Goal: Information Seeking & Learning: Learn about a topic

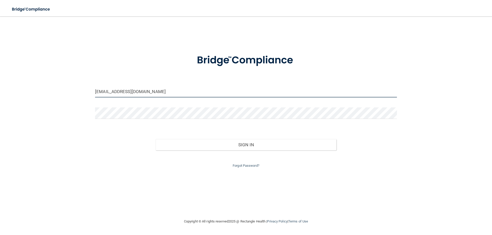
drag, startPoint x: 211, startPoint y: 92, endPoint x: 35, endPoint y: 97, distance: 176.8
click at [35, 97] on div "[EMAIL_ADDRESS][DOMAIN_NAME] Invalid email/password. You don't have permission …" at bounding box center [245, 118] width 471 height 192
type input "[EMAIL_ADDRESS][DOMAIN_NAME]"
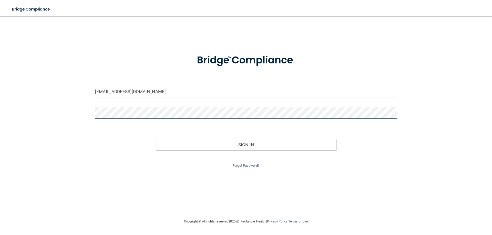
click at [155, 139] on button "Sign In" at bounding box center [245, 144] width 181 height 11
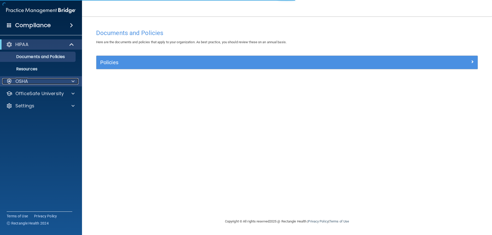
click at [21, 81] on p "OSHA" at bounding box center [21, 81] width 13 height 6
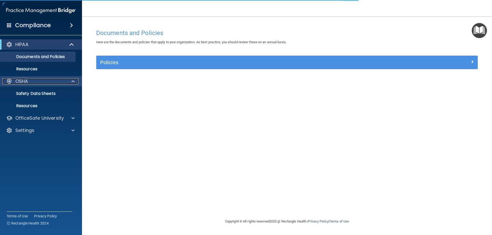
click at [31, 82] on div "OSHA" at bounding box center [34, 81] width 64 height 6
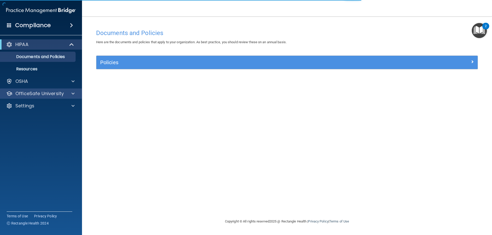
click at [36, 97] on div "OfficeSafe University" at bounding box center [41, 94] width 82 height 10
click at [72, 95] on span at bounding box center [72, 94] width 3 height 6
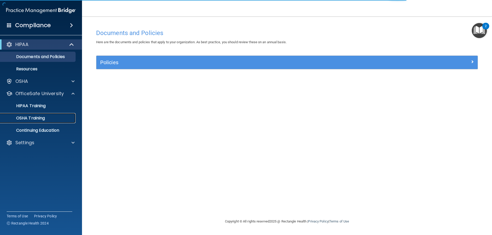
click at [56, 119] on div "OSHA Training" at bounding box center [38, 118] width 70 height 5
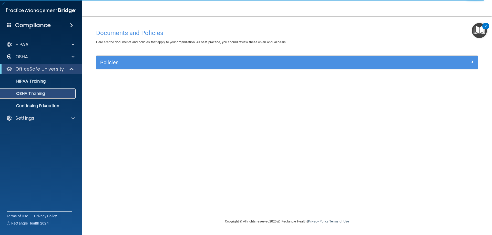
click at [47, 95] on div "OSHA Training" at bounding box center [38, 93] width 70 height 5
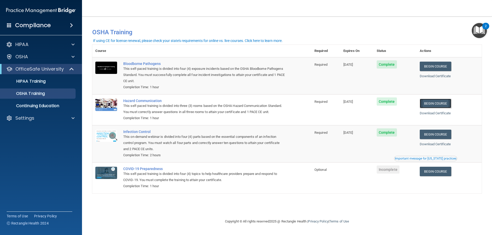
click at [446, 106] on link "Begin Course" at bounding box center [435, 103] width 31 height 9
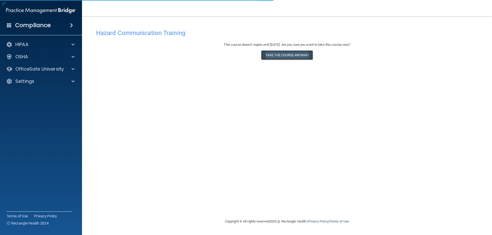
click at [272, 56] on button "Take the course anyway!" at bounding box center [286, 54] width 51 height 9
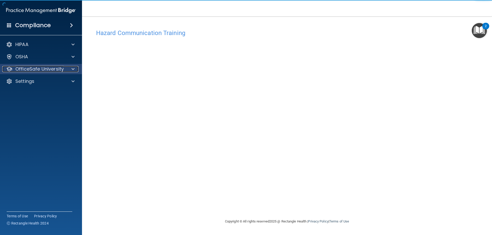
click at [42, 66] on p "OfficeSafe University" at bounding box center [39, 69] width 48 height 6
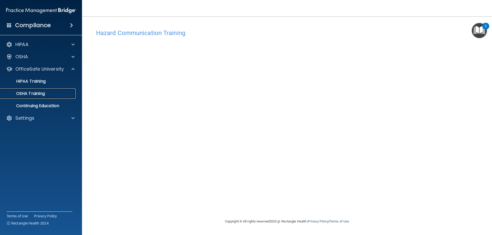
click at [43, 93] on p "OSHA Training" at bounding box center [24, 93] width 42 height 5
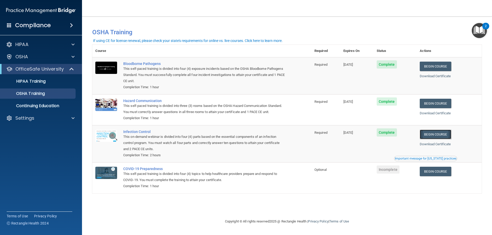
click at [444, 132] on link "Begin Course" at bounding box center [435, 134] width 31 height 9
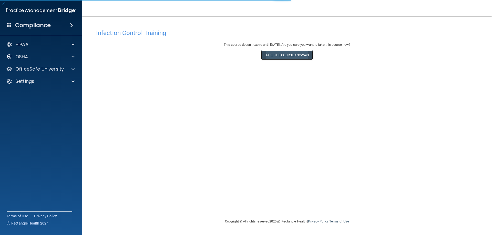
click at [274, 57] on button "Take the course anyway!" at bounding box center [286, 54] width 51 height 9
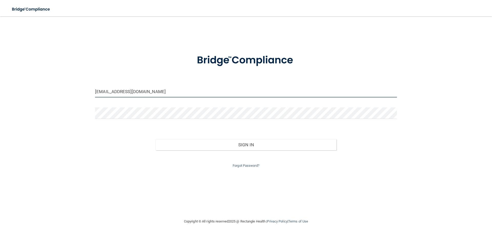
drag, startPoint x: 145, startPoint y: 91, endPoint x: 42, endPoint y: 85, distance: 103.2
click at [43, 85] on div "istnick0926@gmail.com Invalid email/password. You don't have permission to acce…" at bounding box center [245, 118] width 471 height 192
type input "Lsiers@hotmail.com"
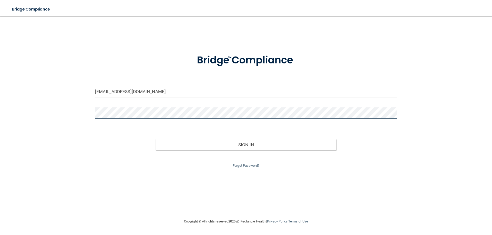
click at [43, 107] on div "Lsiers@hotmail.com Invalid email/password. You don't have permission to access …" at bounding box center [245, 118] width 471 height 192
click at [155, 139] on button "Sign In" at bounding box center [245, 144] width 181 height 11
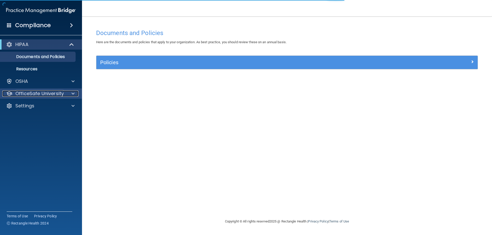
click at [59, 94] on p "OfficeSafe University" at bounding box center [39, 94] width 48 height 6
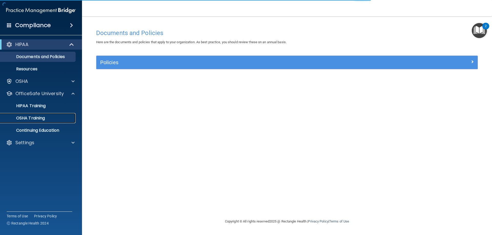
click at [64, 118] on div "OSHA Training" at bounding box center [38, 118] width 70 height 5
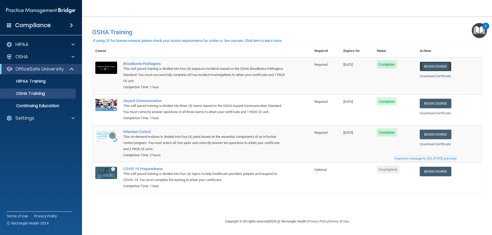
click at [449, 64] on link "Begin Course" at bounding box center [435, 66] width 31 height 9
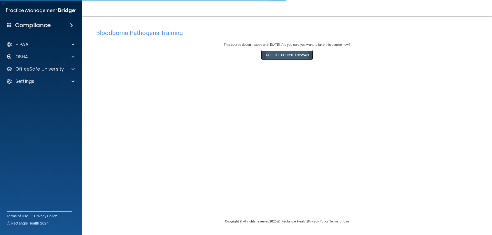
click at [280, 53] on button "Take the course anyway!" at bounding box center [286, 54] width 51 height 9
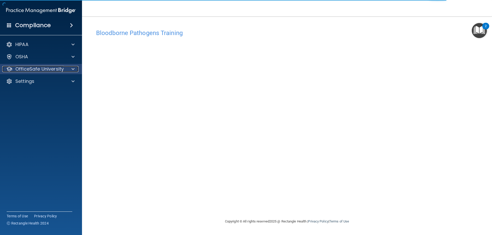
click at [40, 69] on p "OfficeSafe University" at bounding box center [39, 69] width 48 height 6
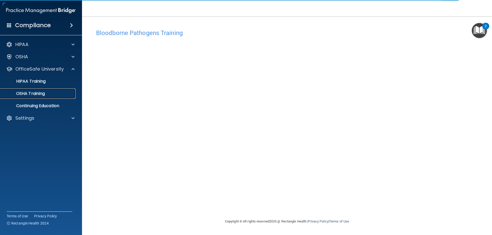
click at [48, 96] on div "OSHA Training" at bounding box center [38, 93] width 70 height 5
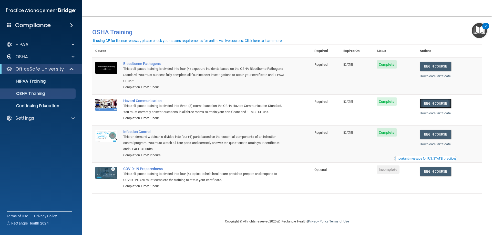
click at [448, 106] on link "Begin Course" at bounding box center [435, 103] width 31 height 9
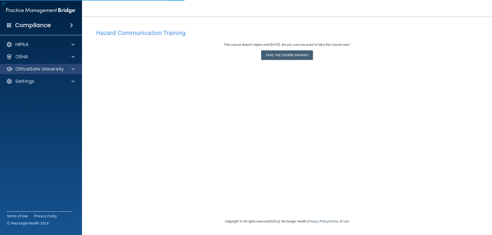
click at [61, 65] on div "OfficeSafe University" at bounding box center [41, 69] width 82 height 10
click at [68, 67] on div at bounding box center [72, 69] width 13 height 6
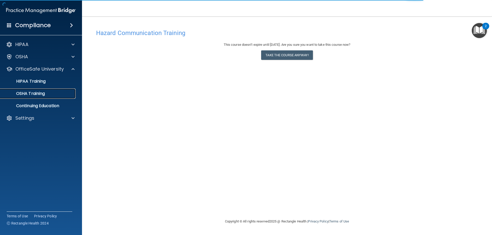
click at [48, 93] on div "OSHA Training" at bounding box center [38, 93] width 70 height 5
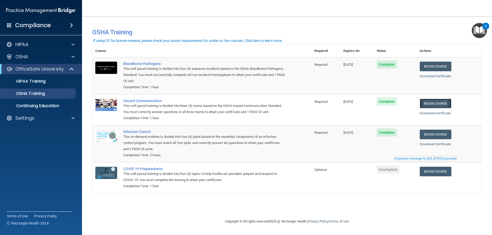
click at [431, 102] on link "Begin Course" at bounding box center [435, 103] width 31 height 9
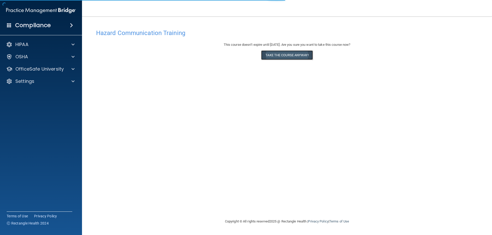
click at [283, 56] on button "Take the course anyway!" at bounding box center [286, 54] width 51 height 9
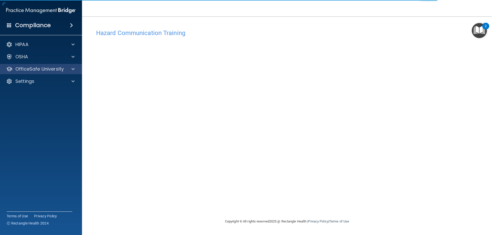
click at [30, 72] on div "OfficeSafe University" at bounding box center [41, 69] width 82 height 10
click at [74, 66] on span at bounding box center [72, 69] width 3 height 6
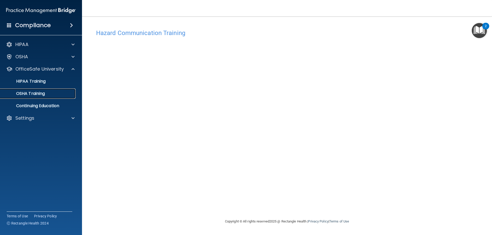
click at [53, 94] on div "OSHA Training" at bounding box center [38, 93] width 70 height 5
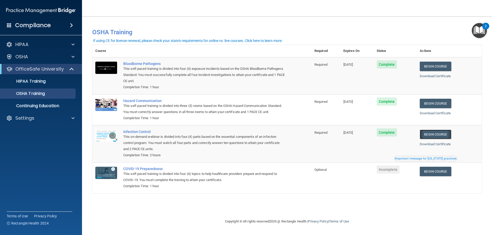
click at [431, 136] on link "Begin Course" at bounding box center [435, 134] width 31 height 9
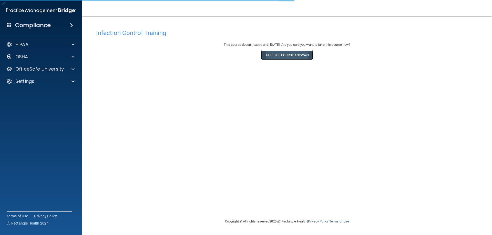
click at [285, 59] on button "Take the course anyway!" at bounding box center [286, 54] width 51 height 9
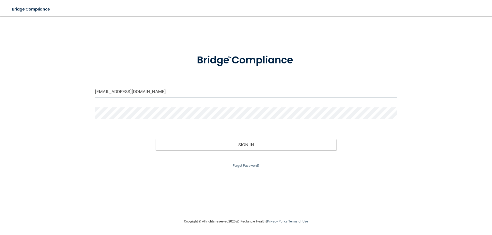
drag, startPoint x: 163, startPoint y: 91, endPoint x: 76, endPoint y: 91, distance: 87.6
click at [76, 91] on div "istnick0926@gmail.com Invalid email/password. You don't have permission to acce…" at bounding box center [245, 118] width 471 height 192
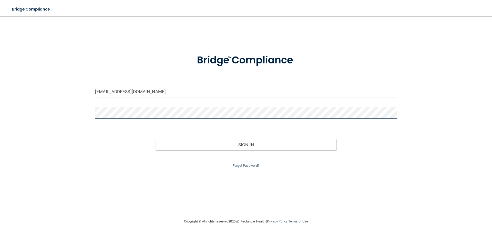
click at [155, 139] on button "Sign In" at bounding box center [245, 144] width 181 height 11
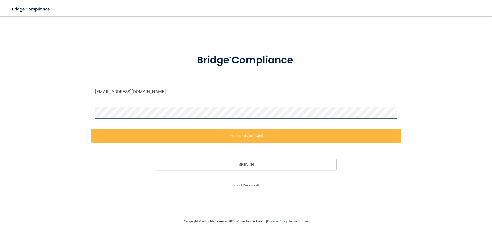
click at [88, 115] on div "katelynrector234@gmail.com Invalid email/password. You don't have permission to…" at bounding box center [245, 118] width 471 height 192
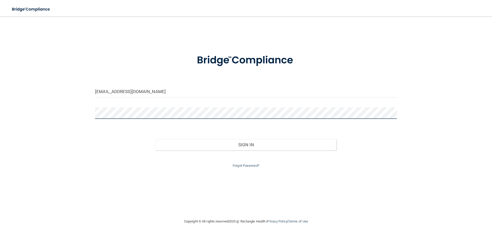
click at [155, 139] on button "Sign In" at bounding box center [245, 144] width 181 height 11
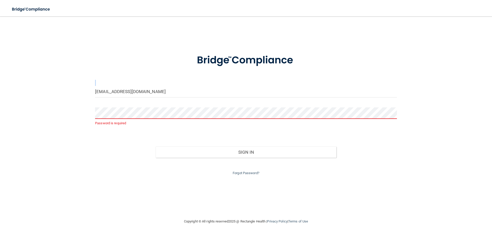
drag, startPoint x: 173, startPoint y: 86, endPoint x: 101, endPoint y: 89, distance: 71.8
click at [101, 89] on form "katelynrector234@gmail.com Password is required Invalid email/password. You don…" at bounding box center [246, 111] width 302 height 129
drag, startPoint x: 166, startPoint y: 92, endPoint x: 46, endPoint y: 88, distance: 120.5
click at [46, 88] on div "katelynrector234@gmail.com Password is required Invalid email/password. You don…" at bounding box center [245, 118] width 471 height 192
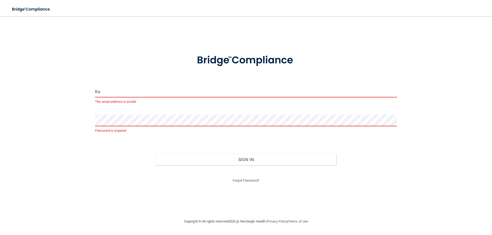
type input "K"
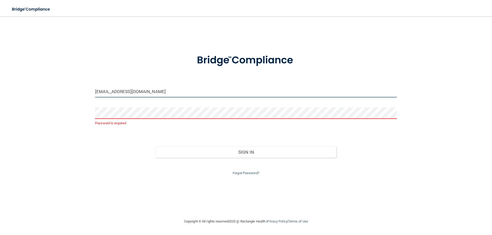
type input "Katelynrector234@gmail.com"
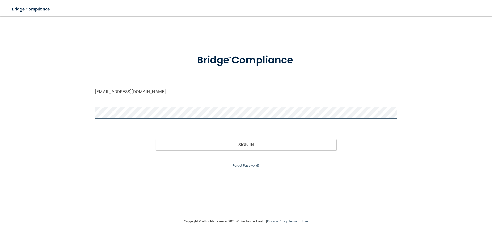
click at [155, 139] on button "Sign In" at bounding box center [245, 144] width 181 height 11
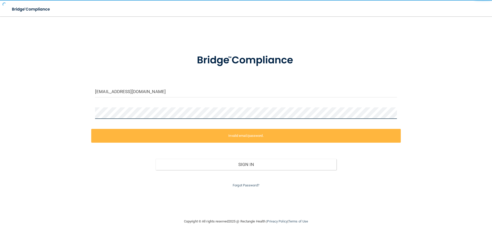
click at [155, 159] on button "Sign In" at bounding box center [245, 164] width 181 height 11
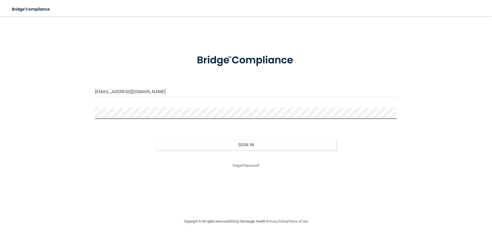
click at [155, 139] on button "Sign In" at bounding box center [245, 144] width 181 height 11
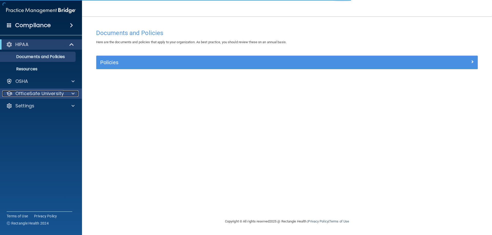
click at [42, 94] on p "OfficeSafe University" at bounding box center [39, 94] width 48 height 6
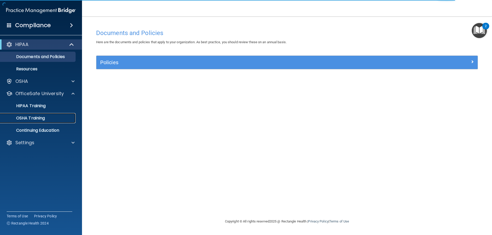
click at [50, 122] on link "OSHA Training" at bounding box center [35, 118] width 81 height 10
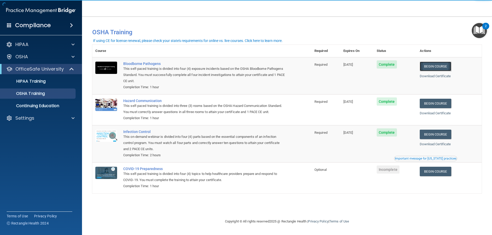
click at [432, 66] on link "Begin Course" at bounding box center [435, 66] width 31 height 9
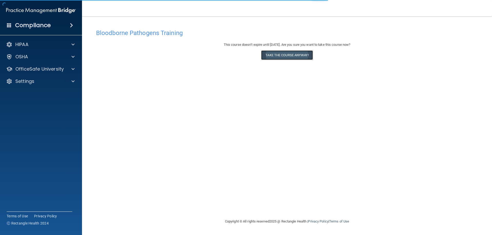
click at [281, 58] on button "Take the course anyway!" at bounding box center [286, 54] width 51 height 9
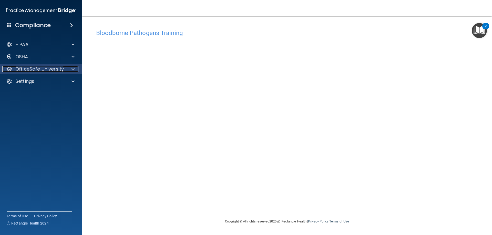
click at [28, 69] on p "OfficeSafe University" at bounding box center [39, 69] width 48 height 6
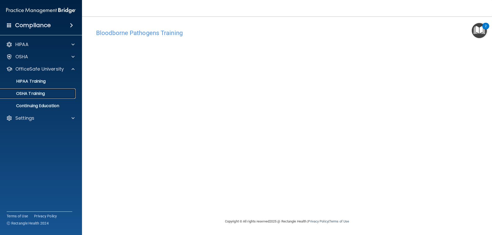
click at [45, 95] on p "OSHA Training" at bounding box center [24, 93] width 42 height 5
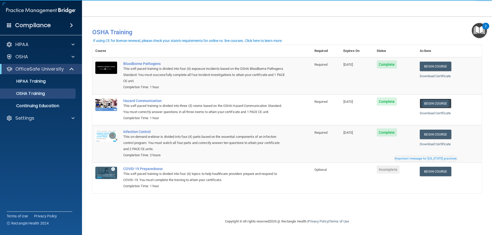
click at [433, 102] on link "Begin Course" at bounding box center [435, 103] width 31 height 9
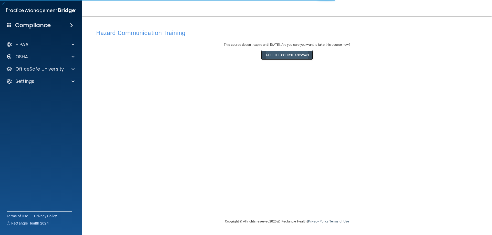
click at [288, 59] on button "Take the course anyway!" at bounding box center [286, 54] width 51 height 9
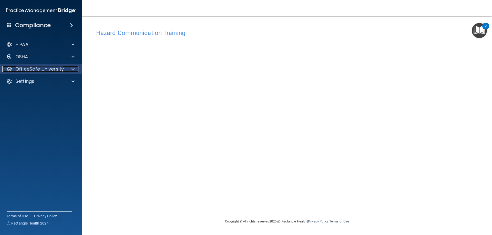
click at [52, 71] on p "OfficeSafe University" at bounding box center [39, 69] width 48 height 6
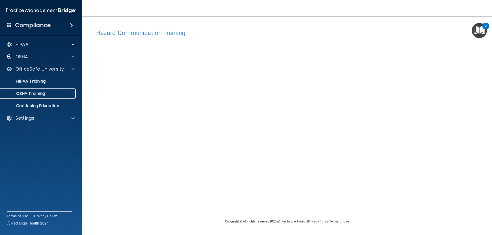
click at [33, 93] on p "OSHA Training" at bounding box center [24, 93] width 42 height 5
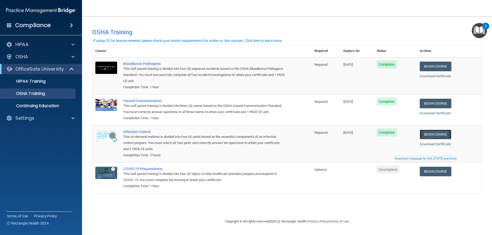
click at [442, 134] on link "Begin Course" at bounding box center [435, 134] width 31 height 9
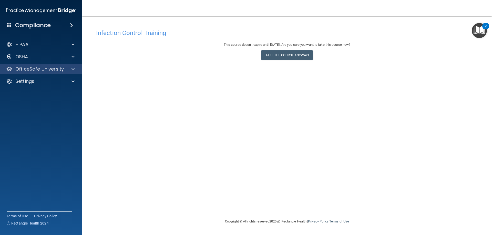
click at [55, 72] on div "OfficeSafe University" at bounding box center [41, 69] width 82 height 10
click at [70, 70] on div at bounding box center [72, 69] width 13 height 6
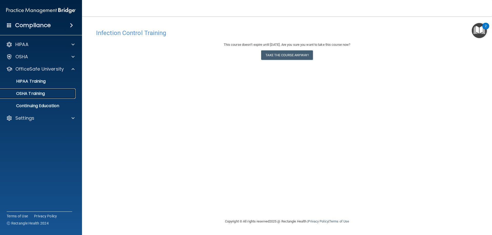
click at [54, 91] on link "OSHA Training" at bounding box center [35, 94] width 81 height 10
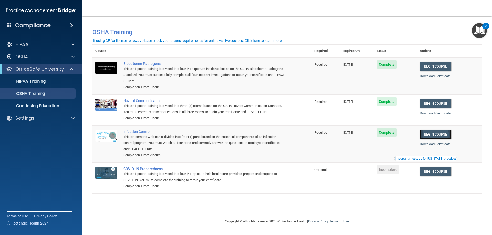
click at [440, 136] on link "Begin Course" at bounding box center [435, 134] width 31 height 9
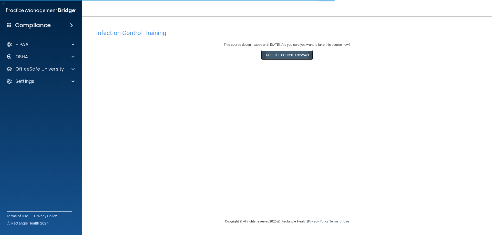
click at [289, 54] on button "Take the course anyway!" at bounding box center [286, 54] width 51 height 9
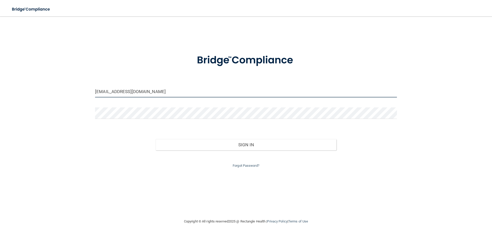
click at [152, 92] on input "[EMAIL_ADDRESS][DOMAIN_NAME]" at bounding box center [246, 92] width 302 height 12
drag, startPoint x: 158, startPoint y: 91, endPoint x: 81, endPoint y: 90, distance: 77.1
click at [81, 90] on div "[EMAIL_ADDRESS] Invalid email/password. You don't have permission to access tha…" at bounding box center [245, 118] width 471 height 192
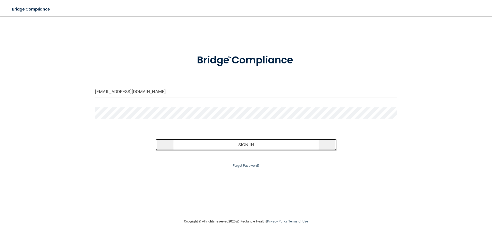
click at [169, 142] on button "Sign In" at bounding box center [245, 144] width 181 height 11
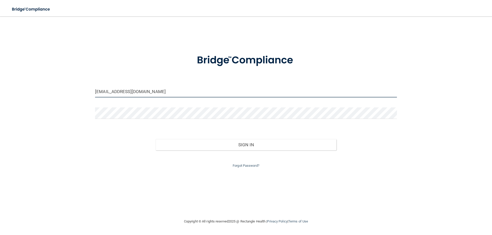
click at [162, 95] on input "[EMAIL_ADDRESS][DOMAIN_NAME]" at bounding box center [246, 92] width 302 height 12
click at [162, 94] on input "aviator50@earthlink.netv" at bounding box center [246, 92] width 302 height 12
type input "[EMAIL_ADDRESS][DOMAIN_NAME]"
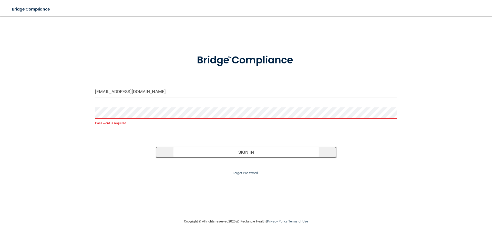
click at [212, 152] on button "Sign In" at bounding box center [245, 152] width 181 height 11
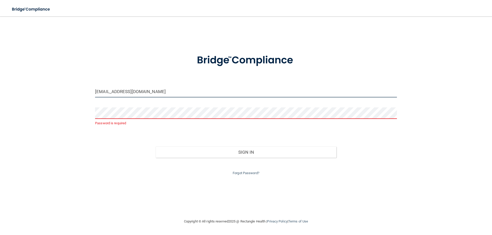
click at [148, 92] on input "[EMAIL_ADDRESS][DOMAIN_NAME]" at bounding box center [246, 92] width 302 height 12
drag, startPoint x: 158, startPoint y: 90, endPoint x: 77, endPoint y: 88, distance: 81.0
click at [72, 90] on div "aviator50@earthlink.net Password is required Invalid email/password. You don't …" at bounding box center [245, 118] width 471 height 192
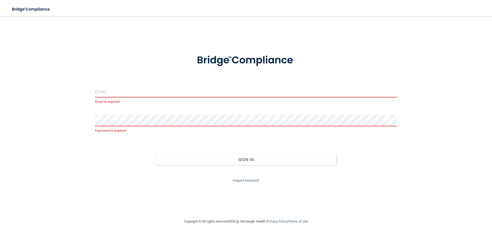
click at [147, 95] on input "email" at bounding box center [246, 92] width 302 height 12
type input "[EMAIL_ADDRESS][DOMAIN_NAME]"
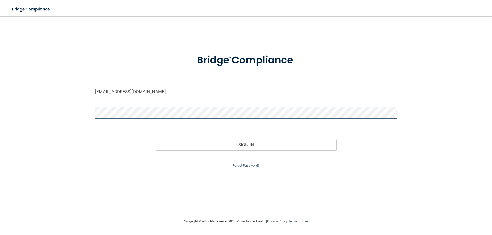
click at [72, 114] on div "aviator50@earthlink.net Invalid email/password. You don't have permission to ac…" at bounding box center [245, 118] width 471 height 192
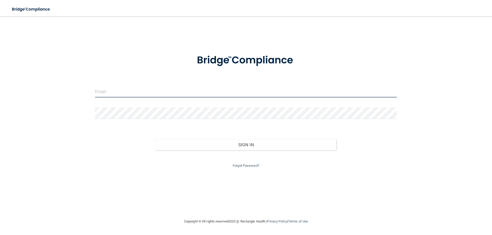
type input "istnick0926@gmail.com"
drag, startPoint x: 143, startPoint y: 96, endPoint x: 143, endPoint y: 94, distance: 2.6
click at [143, 96] on input "istnick0926@gmail.com" at bounding box center [246, 92] width 302 height 12
drag, startPoint x: 173, startPoint y: 93, endPoint x: 56, endPoint y: 93, distance: 117.1
click at [56, 93] on div "istnick0926@gmail.com Invalid email/password. You don't have permission to acce…" at bounding box center [245, 118] width 471 height 192
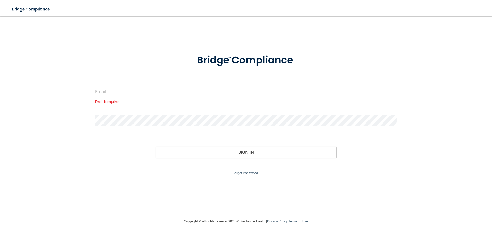
click at [63, 122] on div "Email is required Invalid email/password. You don't have permission to access t…" at bounding box center [245, 118] width 471 height 192
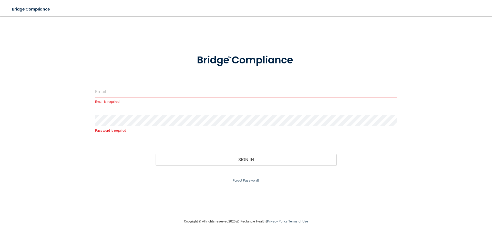
click at [130, 92] on input "email" at bounding box center [246, 92] width 302 height 12
type input "[EMAIL_ADDRESS][DOMAIN_NAME]"
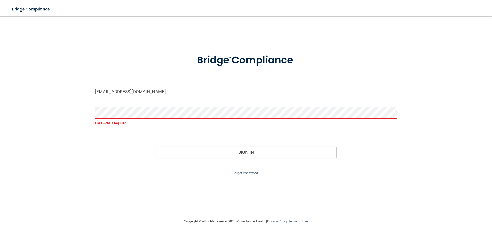
click at [167, 94] on input "[EMAIL_ADDRESS][DOMAIN_NAME]" at bounding box center [246, 92] width 302 height 12
click at [247, 174] on link "Forgot Password?" at bounding box center [246, 173] width 27 height 4
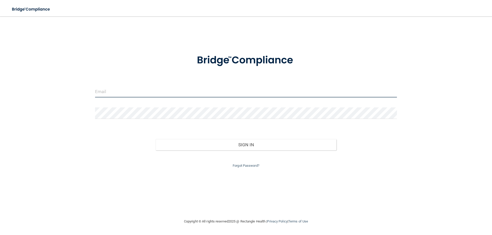
type input "istnick0926@gmail.com"
click at [112, 86] on input "istnick0926@gmail.com" at bounding box center [246, 92] width 302 height 12
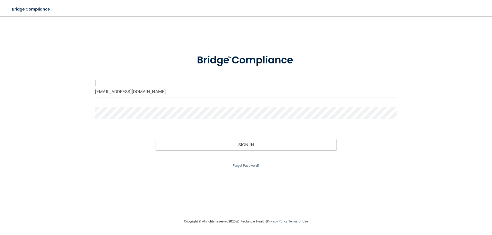
drag, startPoint x: 185, startPoint y: 85, endPoint x: 81, endPoint y: 89, distance: 104.1
click at [81, 89] on div "istnick0926@gmail.com Invalid email/password. You don't have permission to acce…" at bounding box center [245, 118] width 471 height 192
drag, startPoint x: 150, startPoint y: 96, endPoint x: 6, endPoint y: 88, distance: 145.0
click at [11, 95] on div "istnick0926@gmail.com Invalid email/password. You don't have permission to acce…" at bounding box center [245, 118] width 471 height 192
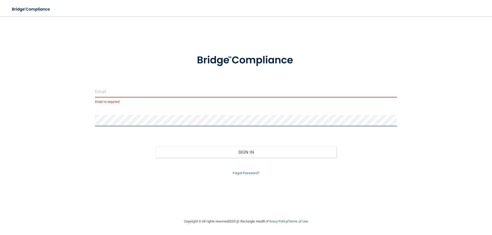
click at [70, 123] on div "Email is required Invalid email/password. You don't have permission to access t…" at bounding box center [245, 118] width 471 height 192
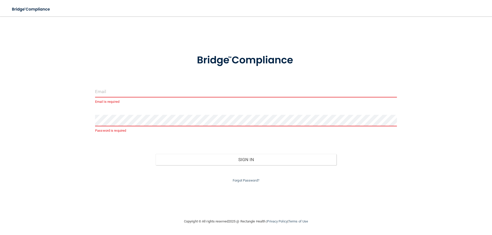
click at [113, 94] on input "email" at bounding box center [246, 92] width 302 height 12
type input "aviator50@earthlink.net"
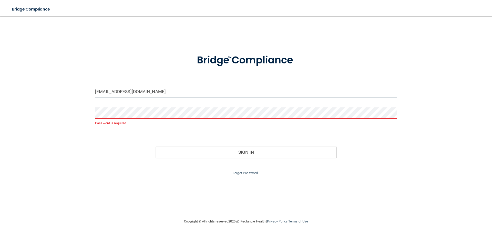
drag, startPoint x: 150, startPoint y: 91, endPoint x: 87, endPoint y: 93, distance: 63.3
click at [87, 93] on div "aviator50@earthlink.net Password is required Invalid email/password. You don't …" at bounding box center [245, 118] width 471 height 192
click at [249, 174] on link "Forgot Password?" at bounding box center [246, 173] width 27 height 4
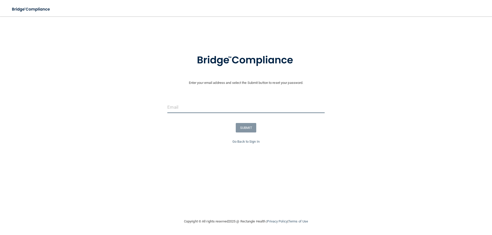
click at [175, 108] on input "email" at bounding box center [245, 108] width 157 height 12
paste input "aviator50@earthlink.net"
type input "aviator50@earthlink.net"
click at [249, 128] on button "SUBMIT" at bounding box center [246, 127] width 21 height 9
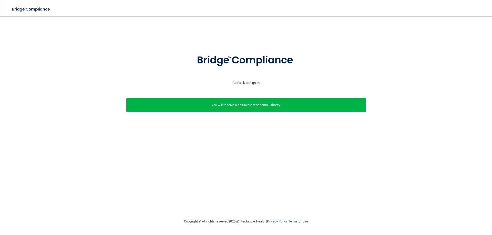
click at [250, 83] on link "Go Back to Sign In" at bounding box center [245, 83] width 27 height 4
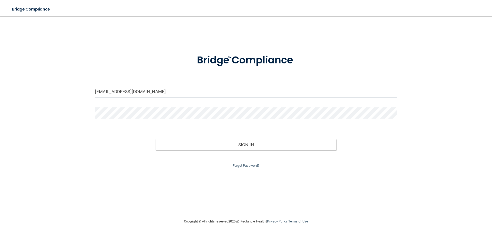
drag, startPoint x: 170, startPoint y: 94, endPoint x: 49, endPoint y: 89, distance: 120.8
click at [49, 89] on div "istnick0926@gmail.com Invalid email/password. You don't have permission to acce…" at bounding box center [245, 118] width 471 height 192
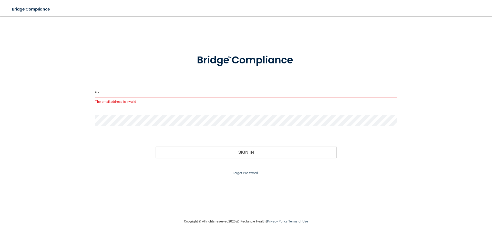
type input "aviator50@earthlink.net"
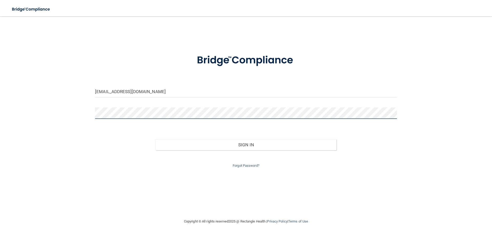
click at [155, 139] on button "Sign In" at bounding box center [245, 144] width 181 height 11
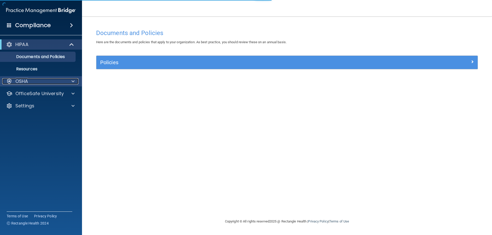
click at [47, 80] on div "OSHA" at bounding box center [34, 81] width 64 height 6
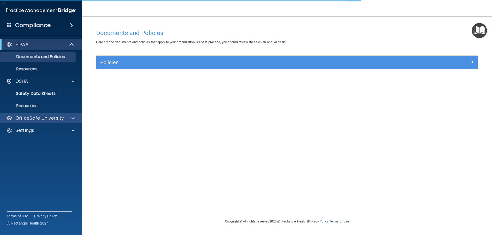
click at [51, 115] on div "OfficeSafe University" at bounding box center [41, 118] width 82 height 10
drag, startPoint x: 53, startPoint y: 122, endPoint x: 56, endPoint y: 122, distance: 3.3
click at [54, 122] on div "OfficeSafe University" at bounding box center [41, 118] width 82 height 10
click at [70, 121] on div at bounding box center [72, 118] width 13 height 6
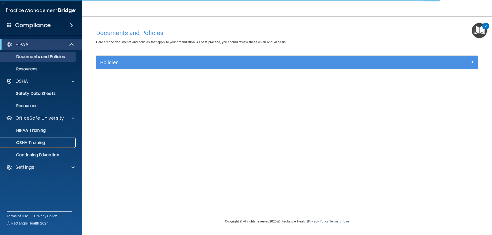
click at [50, 147] on link "OSHA Training" at bounding box center [35, 143] width 81 height 10
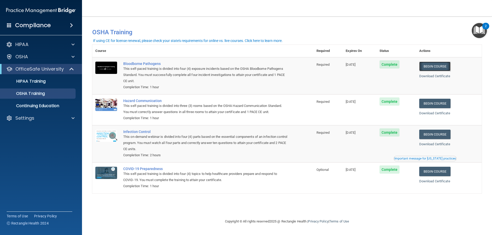
click at [435, 69] on link "Begin Course" at bounding box center [434, 66] width 31 height 9
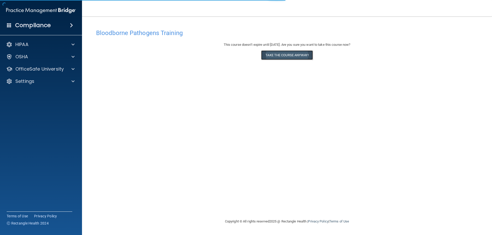
click at [284, 54] on button "Take the course anyway!" at bounding box center [286, 54] width 51 height 9
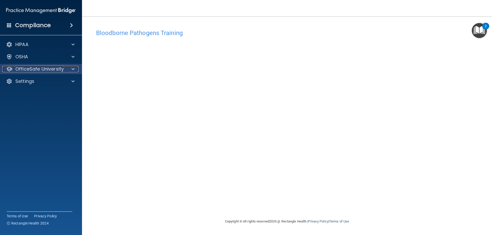
click at [48, 68] on p "OfficeSafe University" at bounding box center [39, 69] width 48 height 6
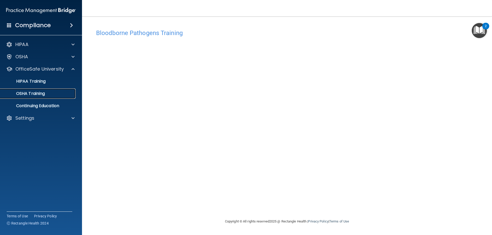
click at [42, 93] on p "OSHA Training" at bounding box center [24, 93] width 42 height 5
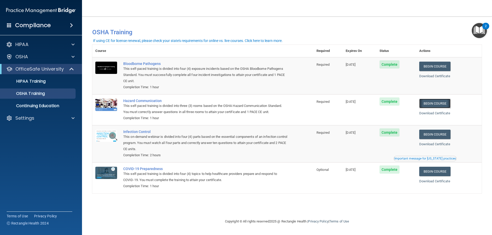
click at [438, 104] on link "Begin Course" at bounding box center [434, 103] width 31 height 9
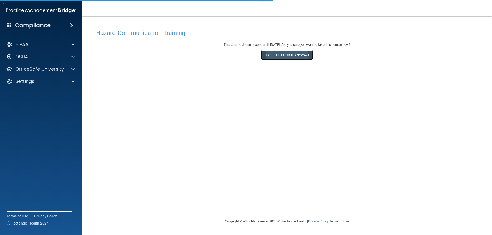
click at [280, 59] on button "Take the course anyway!" at bounding box center [286, 54] width 51 height 9
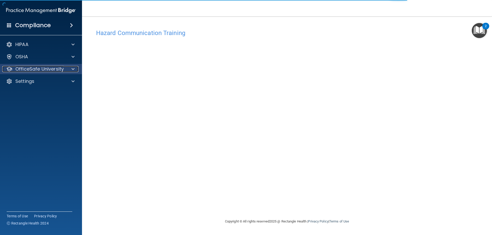
click at [70, 68] on div at bounding box center [72, 69] width 13 height 6
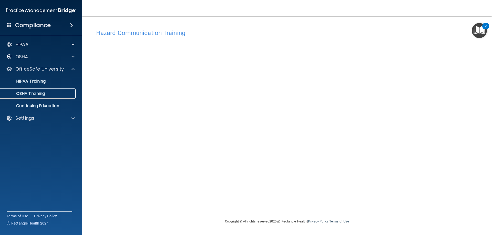
click at [52, 93] on div "OSHA Training" at bounding box center [38, 93] width 70 height 5
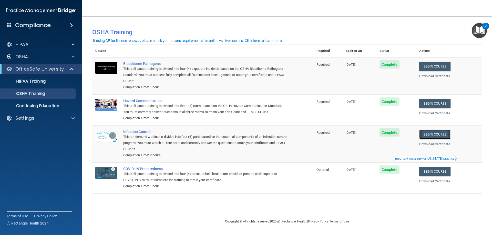
click at [432, 137] on link "Begin Course" at bounding box center [434, 134] width 31 height 9
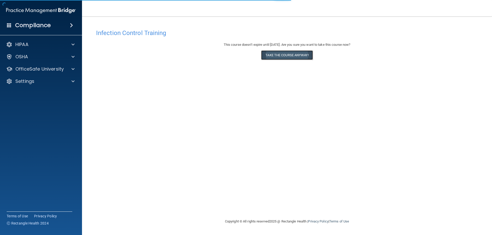
click at [294, 59] on button "Take the course anyway!" at bounding box center [286, 54] width 51 height 9
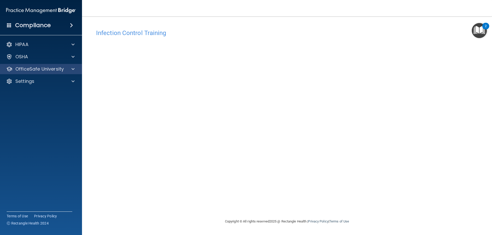
click at [35, 72] on div "OfficeSafe University" at bounding box center [41, 69] width 82 height 10
click at [52, 70] on p "OfficeSafe University" at bounding box center [39, 69] width 48 height 6
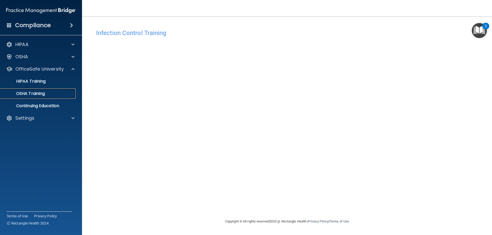
click at [57, 92] on div "OSHA Training" at bounding box center [38, 93] width 70 height 5
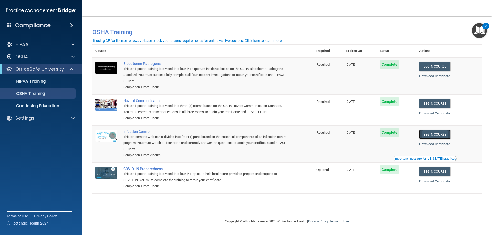
click at [432, 136] on link "Begin Course" at bounding box center [434, 134] width 31 height 9
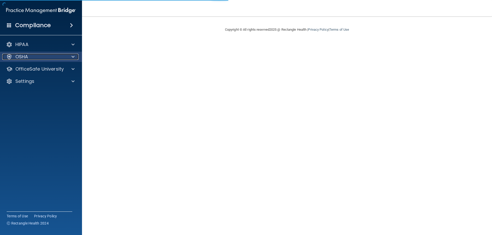
click at [30, 58] on div "OSHA" at bounding box center [34, 57] width 64 height 6
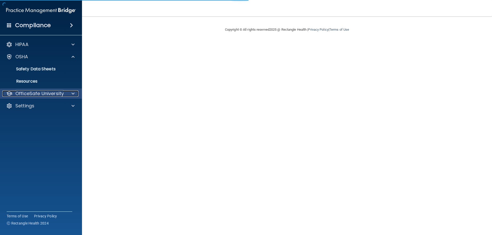
click at [32, 93] on p "OfficeSafe University" at bounding box center [39, 94] width 48 height 6
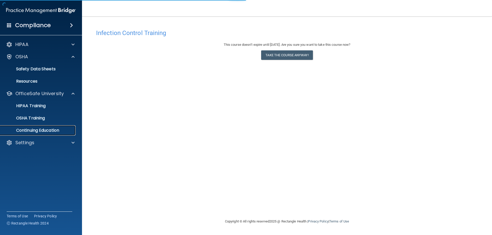
click at [61, 127] on link "Continuing Education" at bounding box center [35, 131] width 81 height 10
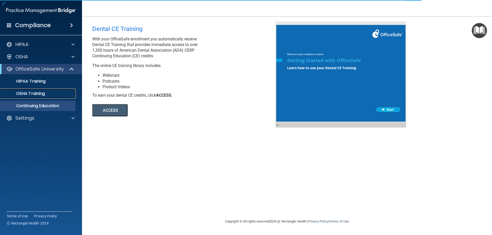
click at [37, 93] on p "OSHA Training" at bounding box center [24, 93] width 42 height 5
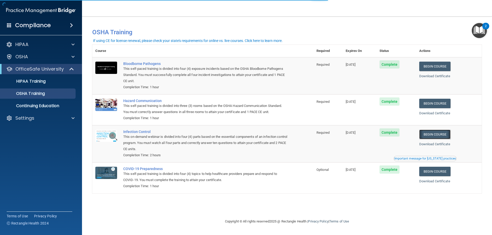
click at [436, 137] on link "Begin Course" at bounding box center [434, 134] width 31 height 9
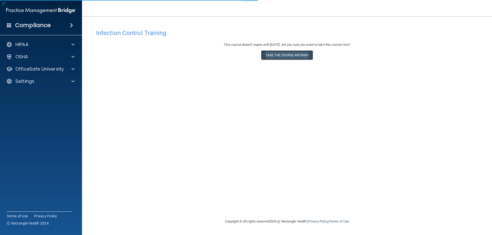
click at [281, 54] on button "Take the course anyway!" at bounding box center [286, 54] width 51 height 9
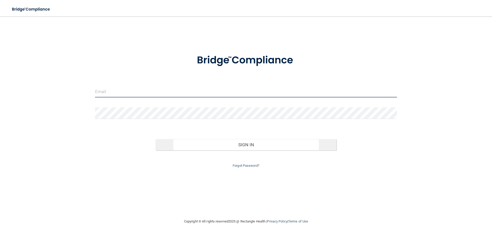
type input "[EMAIL_ADDRESS][DOMAIN_NAME]"
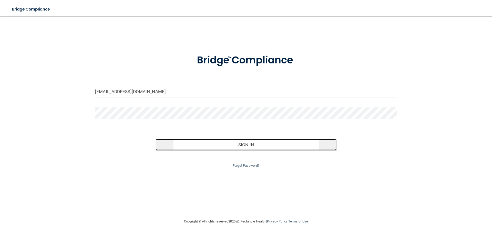
click at [204, 150] on button "Sign In" at bounding box center [245, 144] width 181 height 11
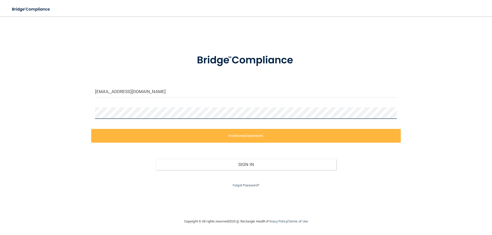
click at [65, 117] on div "[EMAIL_ADDRESS][DOMAIN_NAME] Invalid email/password. You don't have permission …" at bounding box center [245, 118] width 471 height 192
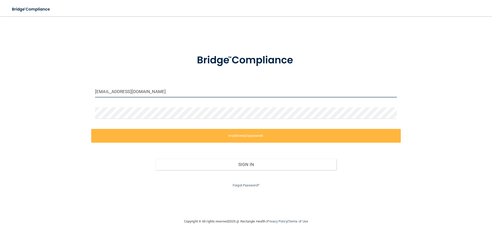
click at [166, 94] on input "[EMAIL_ADDRESS][DOMAIN_NAME]" at bounding box center [246, 92] width 302 height 12
drag, startPoint x: 113, startPoint y: 92, endPoint x: 64, endPoint y: 93, distance: 48.4
click at [66, 93] on div "[EMAIL_ADDRESS][DOMAIN_NAME] Invalid email/password. You don't have permission …" at bounding box center [245, 118] width 471 height 192
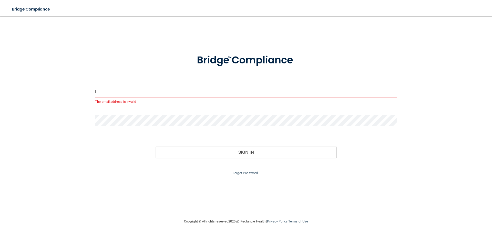
type input "[EMAIL_ADDRESS][DOMAIN_NAME]"
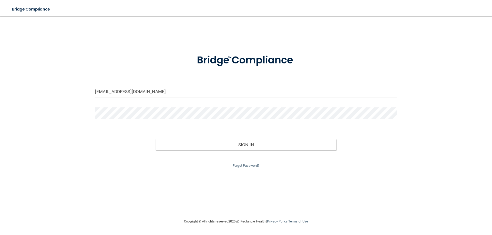
click at [160, 121] on div at bounding box center [245, 115] width 309 height 15
click at [67, 119] on div "[EMAIL_ADDRESS][DOMAIN_NAME] Invalid email/password. You don't have permission …" at bounding box center [245, 118] width 471 height 192
click at [155, 139] on button "Sign In" at bounding box center [245, 144] width 181 height 11
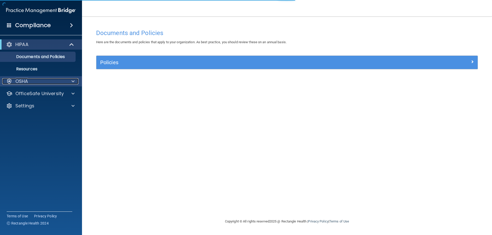
click at [49, 84] on div "OSHA" at bounding box center [34, 81] width 64 height 6
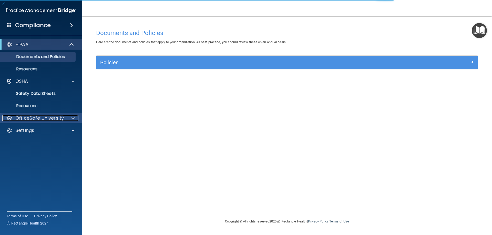
click at [45, 116] on p "OfficeSafe University" at bounding box center [39, 118] width 48 height 6
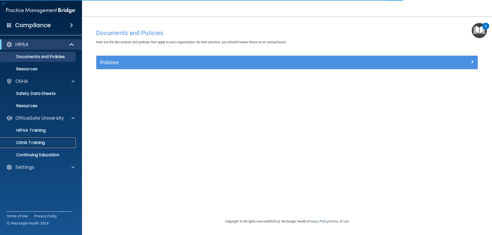
click at [47, 142] on div "OSHA Training" at bounding box center [38, 142] width 70 height 5
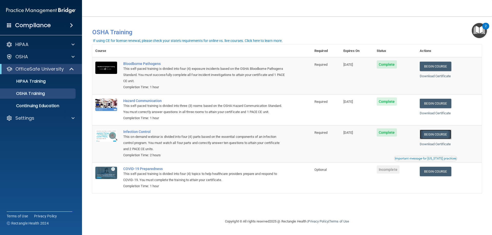
click at [451, 136] on link "Begin Course" at bounding box center [435, 134] width 31 height 9
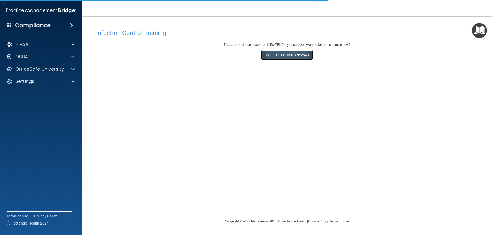
click at [271, 56] on button "Take the course anyway!" at bounding box center [286, 54] width 51 height 9
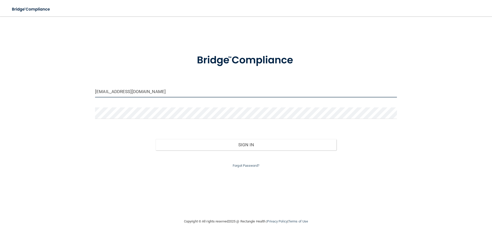
click at [150, 92] on input "istnick0926@gmail.com" at bounding box center [246, 92] width 302 height 12
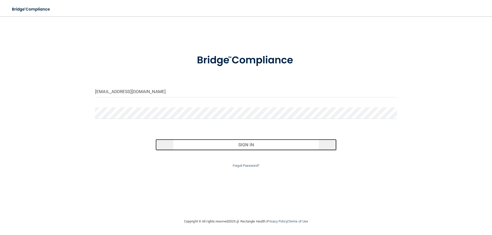
click at [290, 145] on button "Sign In" at bounding box center [245, 144] width 181 height 11
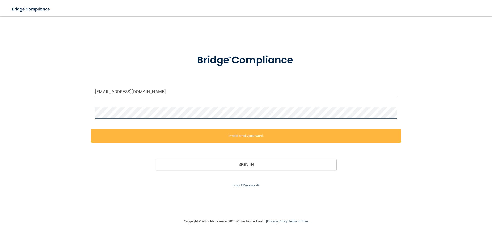
click at [72, 117] on div "istnick0926@gmail.com Invalid email/password. You don't have permission to acce…" at bounding box center [245, 118] width 471 height 192
click at [195, 136] on label "Invalid email/password." at bounding box center [245, 136] width 309 height 14
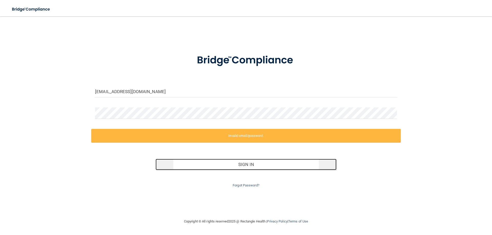
click at [209, 164] on button "Sign In" at bounding box center [245, 164] width 181 height 11
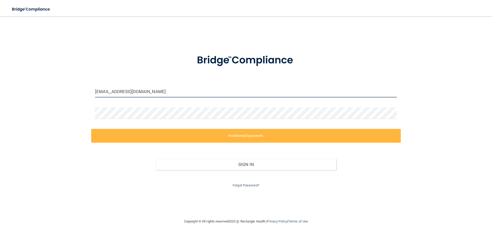
click at [142, 89] on input "istnick0926@gmail.com" at bounding box center [246, 92] width 302 height 12
type input "alivigni2525@gmail.com"
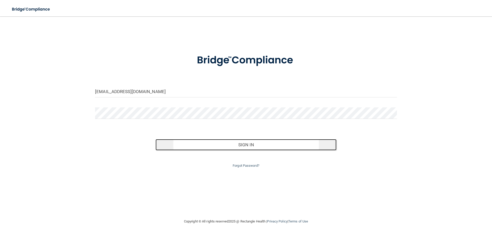
click at [206, 148] on button "Sign In" at bounding box center [245, 144] width 181 height 11
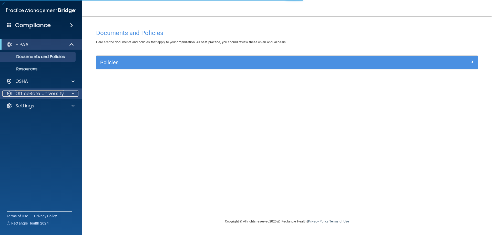
click at [40, 95] on p "OfficeSafe University" at bounding box center [39, 94] width 48 height 6
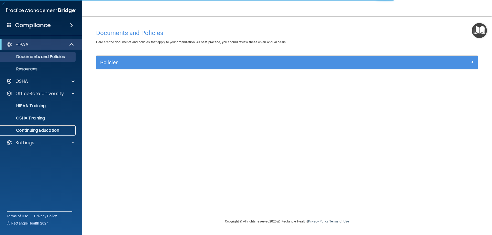
click at [65, 133] on p "Continuing Education" at bounding box center [38, 130] width 70 height 5
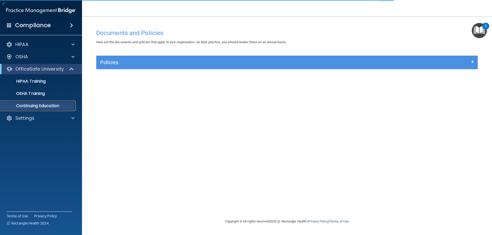
click at [61, 106] on p "Continuing Education" at bounding box center [38, 105] width 70 height 5
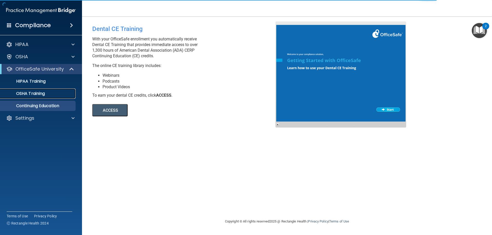
click at [62, 94] on div "OSHA Training" at bounding box center [38, 93] width 70 height 5
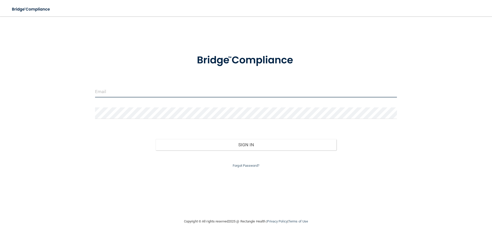
type input "alivigni2525@gmail.com"
drag, startPoint x: 168, startPoint y: 91, endPoint x: 72, endPoint y: 87, distance: 95.9
click at [72, 87] on div "alivigni2525@gmail.com Invalid email/password. You don't have permission to acc…" at bounding box center [245, 118] width 471 height 192
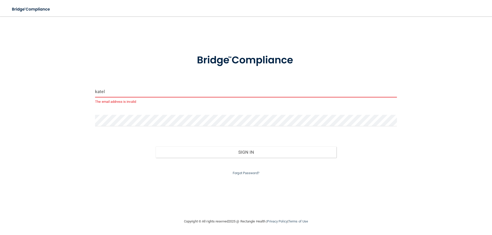
type input "[EMAIL_ADDRESS][DOMAIN_NAME]"
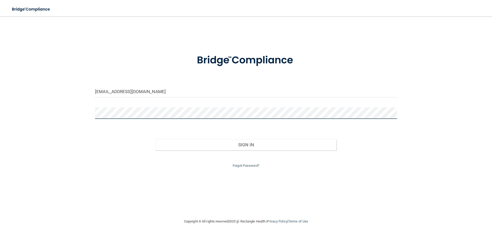
click at [64, 111] on div "katelynrector234@gmail.com Invalid email/password. You don't have permission to…" at bounding box center [245, 118] width 471 height 192
click at [155, 139] on button "Sign In" at bounding box center [245, 144] width 181 height 11
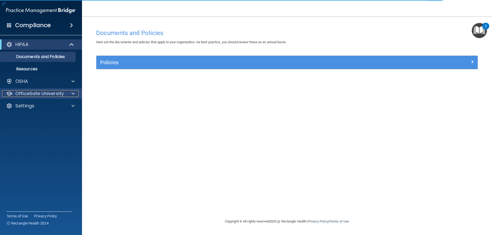
click at [51, 91] on p "OfficeSafe University" at bounding box center [39, 94] width 48 height 6
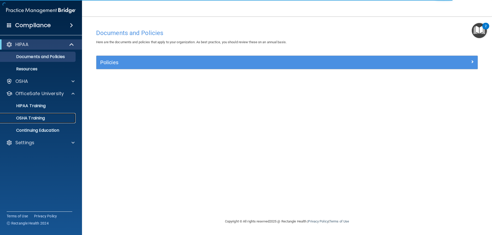
click at [38, 118] on p "OSHA Training" at bounding box center [24, 118] width 42 height 5
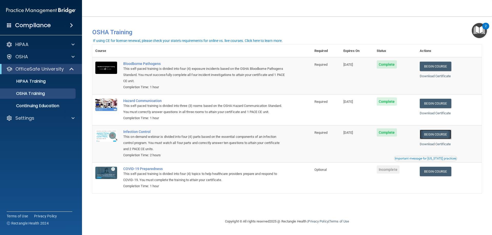
click at [434, 137] on link "Begin Course" at bounding box center [435, 134] width 31 height 9
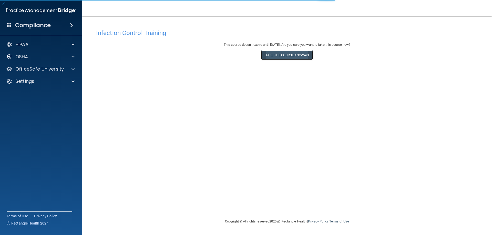
click at [278, 54] on button "Take the course anyway!" at bounding box center [286, 54] width 51 height 9
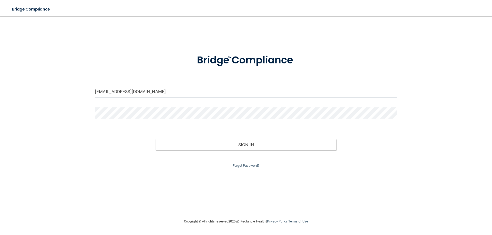
click at [188, 93] on input "[EMAIL_ADDRESS][DOMAIN_NAME]" at bounding box center [246, 92] width 302 height 12
drag, startPoint x: 195, startPoint y: 93, endPoint x: 77, endPoint y: 91, distance: 118.4
click at [77, 91] on div "[EMAIL_ADDRESS][DOMAIN_NAME] Invalid email/password. You don't have permission …" at bounding box center [245, 118] width 471 height 192
type input "[EMAIL_ADDRESS][DOMAIN_NAME]"
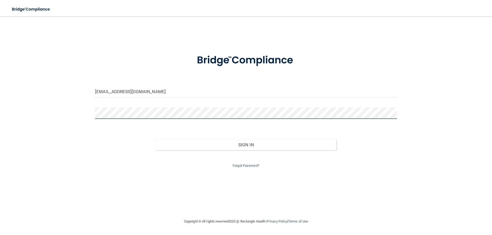
click at [155, 139] on button "Sign In" at bounding box center [245, 144] width 181 height 11
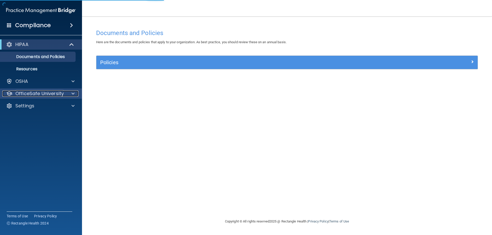
click at [20, 92] on p "OfficeSafe University" at bounding box center [39, 94] width 48 height 6
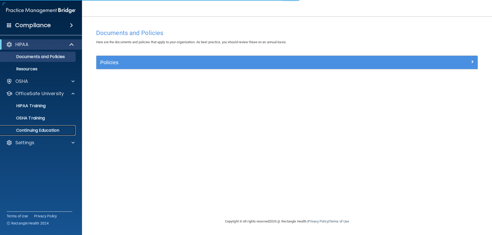
click at [49, 130] on p "Continuing Education" at bounding box center [38, 130] width 70 height 5
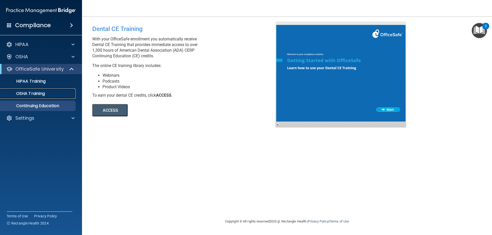
click at [43, 94] on p "OSHA Training" at bounding box center [24, 93] width 42 height 5
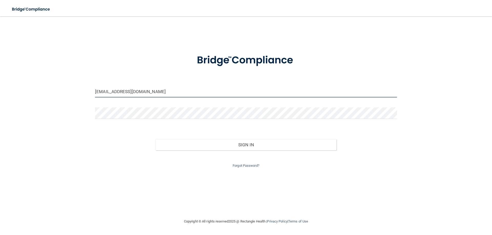
drag, startPoint x: 174, startPoint y: 92, endPoint x: 38, endPoint y: 84, distance: 137.1
click at [38, 84] on div "[EMAIL_ADDRESS][DOMAIN_NAME] Invalid email/password. You don't have permission …" at bounding box center [245, 118] width 471 height 192
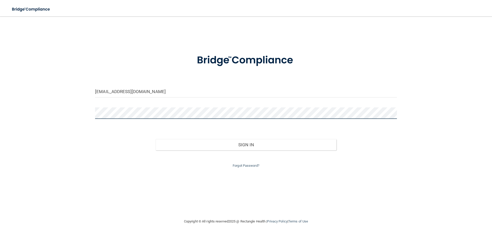
click at [49, 101] on div "brittanyh213@yahoo.com Invalid email/password. You don't have permission to acc…" at bounding box center [245, 118] width 471 height 192
click at [155, 139] on button "Sign In" at bounding box center [245, 144] width 181 height 11
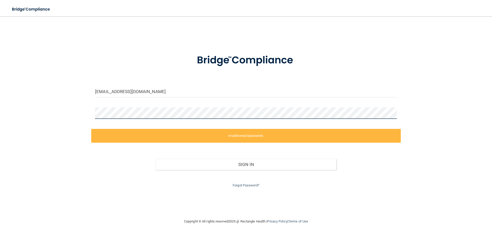
click at [88, 110] on div "brittanyh213@yahoo.com Invalid email/password. You don't have permission to acc…" at bounding box center [245, 118] width 471 height 192
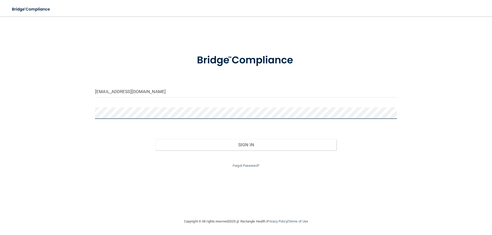
click at [155, 139] on button "Sign In" at bounding box center [245, 144] width 181 height 11
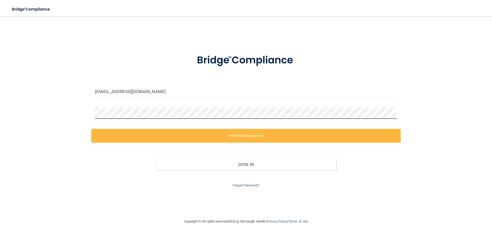
click at [69, 116] on div "brittanyh213@yahoo.com Invalid email/password. You don't have permission to acc…" at bounding box center [245, 118] width 471 height 192
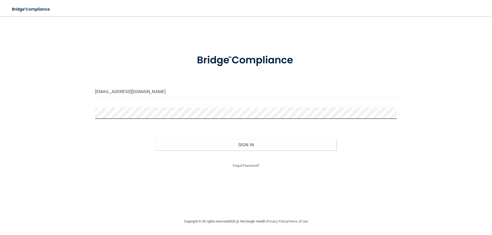
click at [155, 139] on button "Sign In" at bounding box center [245, 144] width 181 height 11
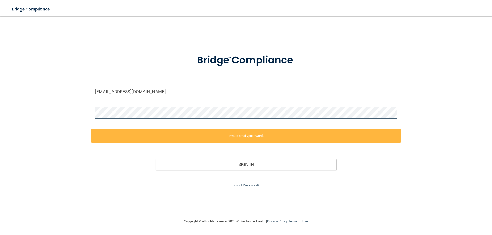
click at [71, 108] on div "brittanyh213@yahoo.com Invalid email/password. You don't have permission to acc…" at bounding box center [245, 118] width 471 height 192
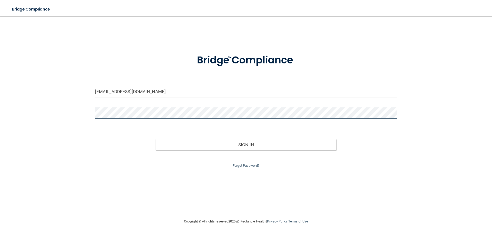
click at [155, 139] on button "Sign In" at bounding box center [245, 144] width 181 height 11
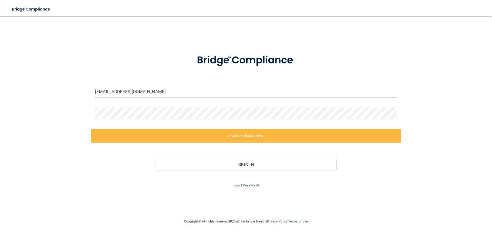
drag, startPoint x: 166, startPoint y: 91, endPoint x: 68, endPoint y: 89, distance: 97.9
click at [72, 90] on div "brittanyh213@yahoo.com Invalid email/password. You don't have permission to acc…" at bounding box center [245, 118] width 471 height 192
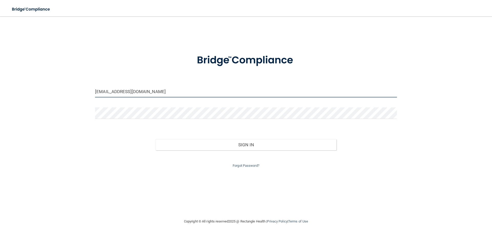
type input "brittanyh213@yahoo.com"
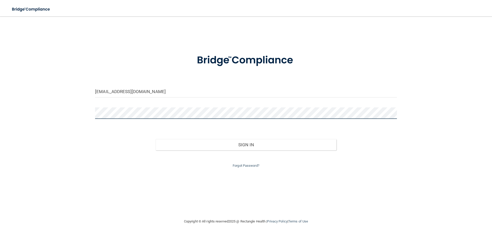
click at [155, 139] on button "Sign In" at bounding box center [245, 144] width 181 height 11
drag, startPoint x: 157, startPoint y: 102, endPoint x: 108, endPoint y: 101, distance: 49.2
click at [109, 104] on form "brittanyh213@yahoo.com Invalid email/password. You don't have permission to acc…" at bounding box center [246, 108] width 302 height 122
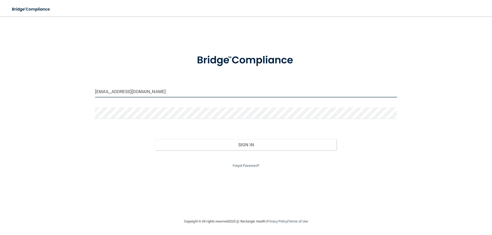
drag, startPoint x: 151, startPoint y: 94, endPoint x: 22, endPoint y: 82, distance: 129.4
click at [23, 82] on div "brittanyh213@yahoo.com Invalid email/password. You don't have permission to acc…" at bounding box center [245, 118] width 471 height 192
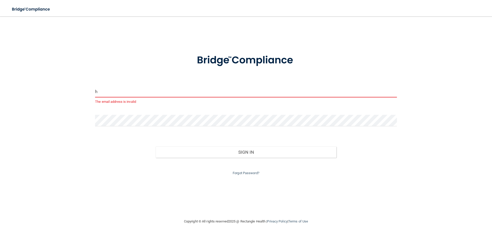
type input "hkaniasty@gmail.com"
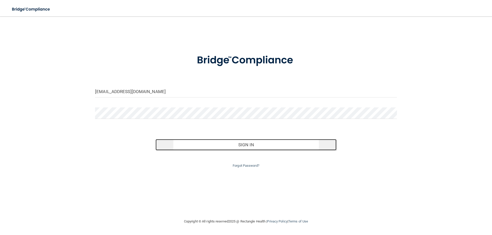
click at [229, 144] on button "Sign In" at bounding box center [245, 144] width 181 height 11
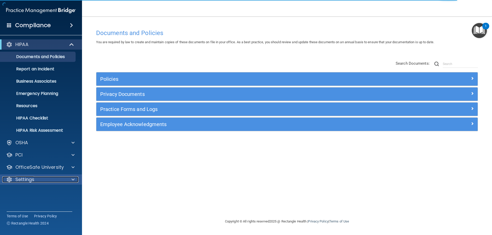
click at [55, 181] on div "Settings" at bounding box center [34, 180] width 64 height 6
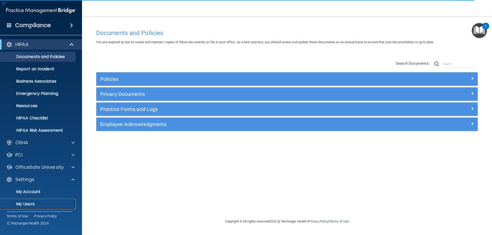
click at [45, 202] on p "My Users" at bounding box center [38, 204] width 70 height 5
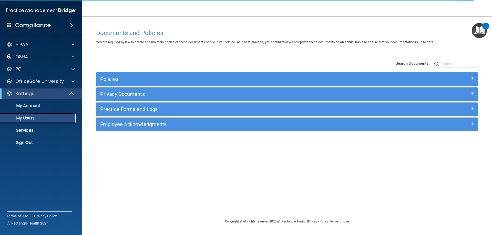
select select "20"
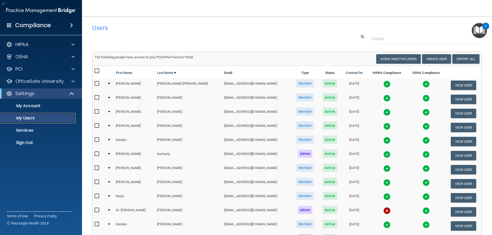
click at [43, 121] on link "My Users" at bounding box center [35, 118] width 81 height 10
click at [431, 61] on button "Create User" at bounding box center [436, 58] width 29 height 9
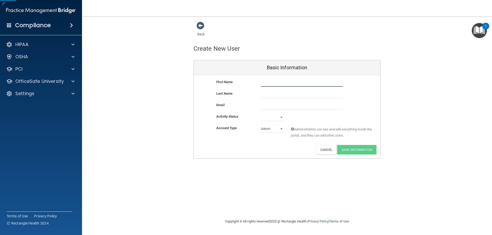
click at [309, 85] on input "text" at bounding box center [302, 83] width 82 height 8
type input "S"
type input "Dawn"
type input "Harshaw"
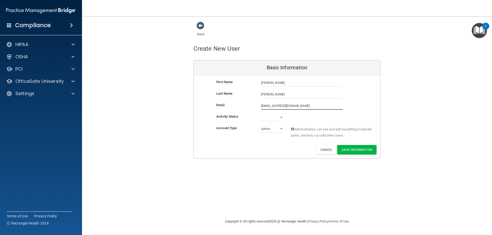
type input "Dndharshaw@aol.com"
click at [283, 119] on div "Active Inactive" at bounding box center [272, 118] width 30 height 8
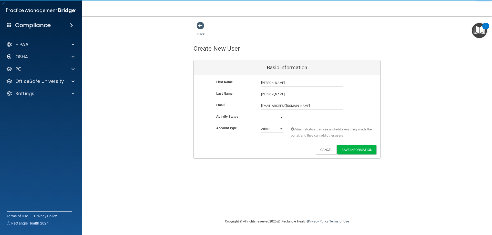
click at [279, 116] on select "Active Inactive" at bounding box center [272, 118] width 22 height 8
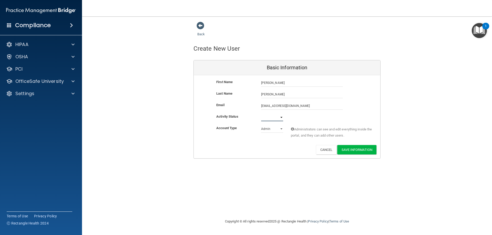
select select "active"
click at [261, 114] on select "Active Inactive" at bounding box center [272, 118] width 22 height 8
click at [281, 130] on select "Admin Member" at bounding box center [272, 129] width 22 height 8
select select "practice_member"
click at [261, 125] on select "Admin Member" at bounding box center [272, 129] width 22 height 8
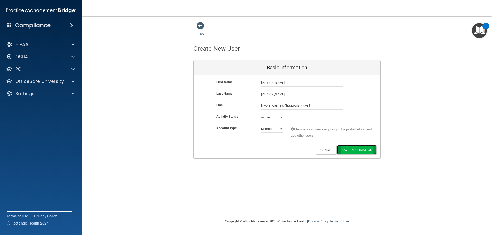
click at [350, 154] on button "Save Information" at bounding box center [356, 149] width 39 height 9
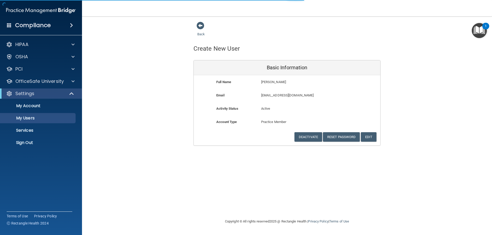
select select "20"
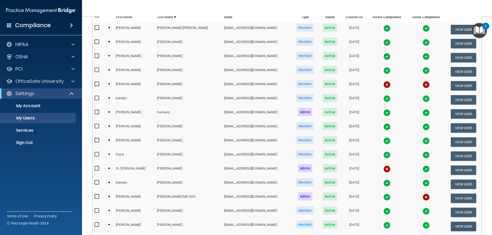
scroll to position [15, 0]
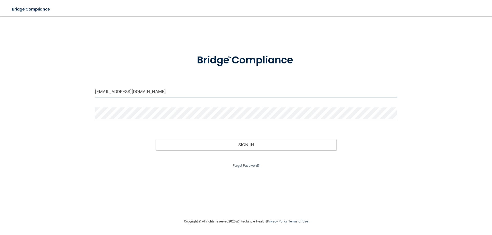
click at [171, 94] on input "[EMAIL_ADDRESS][DOMAIN_NAME]" at bounding box center [246, 92] width 302 height 12
drag, startPoint x: 187, startPoint y: 91, endPoint x: 53, endPoint y: 89, distance: 134.0
click at [53, 89] on div "[EMAIL_ADDRESS][DOMAIN_NAME] Invalid email/password. You don't have permission …" at bounding box center [245, 118] width 471 height 192
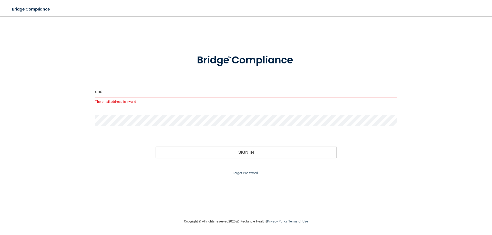
type input "[EMAIL_ADDRESS][DOMAIN_NAME]"
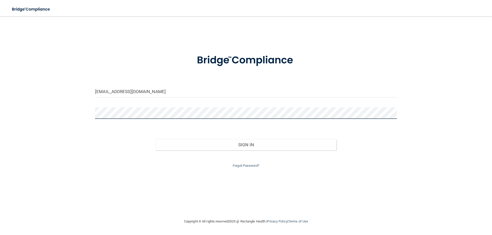
click at [51, 108] on div "[EMAIL_ADDRESS][DOMAIN_NAME] Invalid email/password. You don't have permission …" at bounding box center [245, 118] width 471 height 192
click at [155, 139] on button "Sign In" at bounding box center [245, 144] width 181 height 11
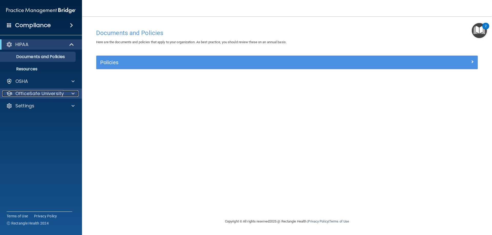
click at [50, 93] on p "OfficeSafe University" at bounding box center [39, 94] width 48 height 6
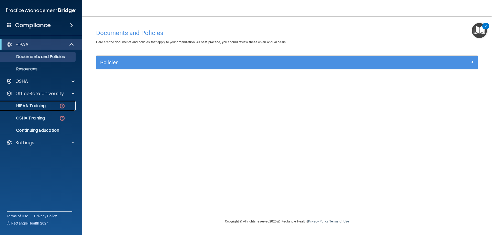
click at [42, 110] on link "HIPAA Training" at bounding box center [35, 106] width 81 height 10
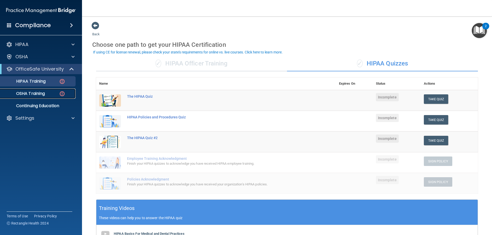
click at [50, 94] on div "OSHA Training" at bounding box center [38, 93] width 70 height 5
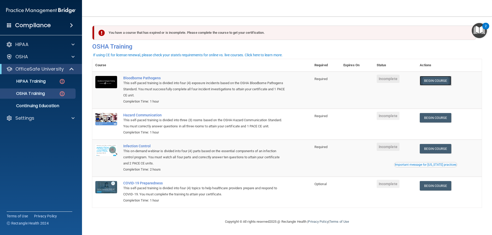
click at [431, 78] on link "Begin Course" at bounding box center [435, 80] width 31 height 9
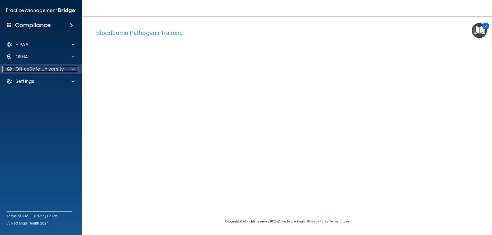
click at [39, 67] on p "OfficeSafe University" at bounding box center [39, 69] width 48 height 6
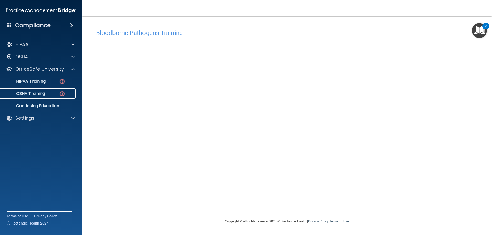
click at [42, 94] on p "OSHA Training" at bounding box center [24, 93] width 42 height 5
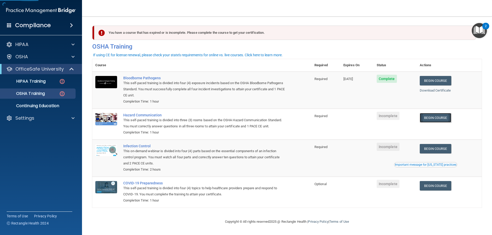
click at [438, 122] on link "Begin Course" at bounding box center [435, 117] width 31 height 9
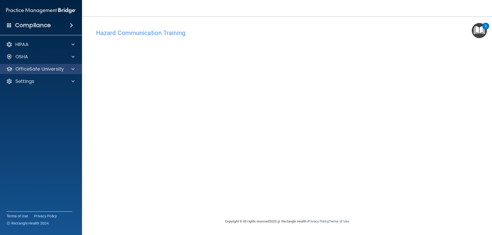
click at [34, 72] on div "OfficeSafe University" at bounding box center [41, 69] width 82 height 10
click at [72, 69] on span at bounding box center [72, 69] width 3 height 6
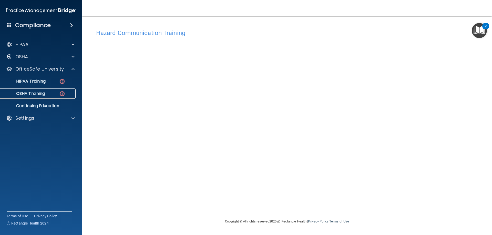
click at [46, 95] on div "OSHA Training" at bounding box center [38, 93] width 70 height 5
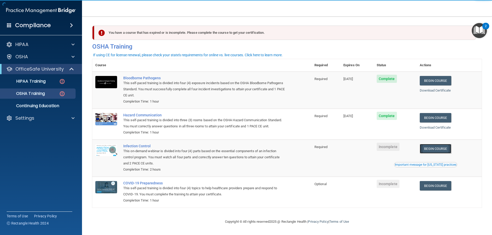
click at [442, 154] on link "Begin Course" at bounding box center [435, 148] width 31 height 9
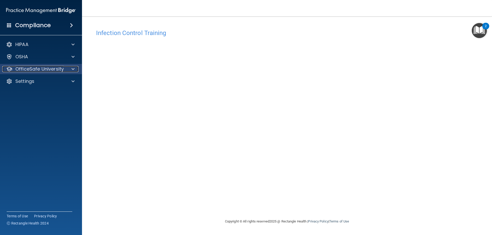
click at [30, 71] on p "OfficeSafe University" at bounding box center [39, 69] width 48 height 6
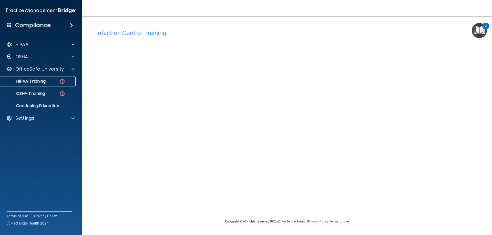
click at [30, 81] on p "HIPAA Training" at bounding box center [24, 81] width 42 height 5
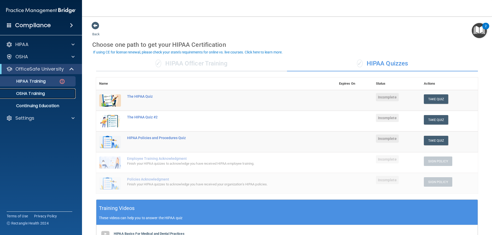
click at [49, 97] on link "OSHA Training" at bounding box center [35, 94] width 81 height 10
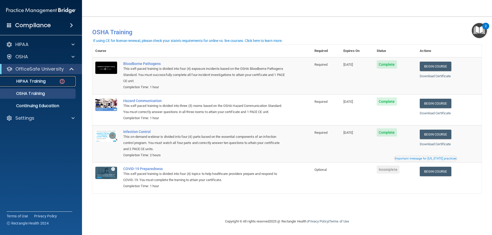
click at [44, 79] on p "HIPAA Training" at bounding box center [24, 81] width 42 height 5
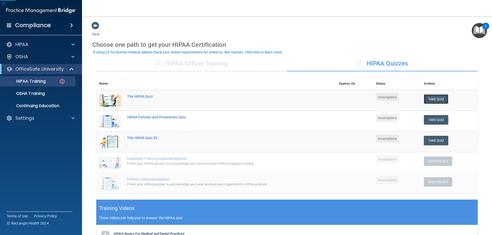
click at [439, 103] on button "Take Quiz" at bounding box center [436, 99] width 25 height 9
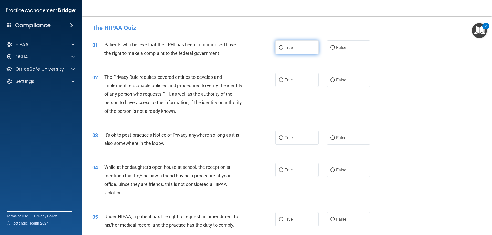
click at [285, 42] on label "True" at bounding box center [296, 47] width 43 height 14
click at [283, 46] on input "True" at bounding box center [281, 48] width 5 height 4
radio input "true"
click at [285, 85] on label "True" at bounding box center [296, 80] width 43 height 14
click at [283, 82] on input "True" at bounding box center [281, 80] width 5 height 4
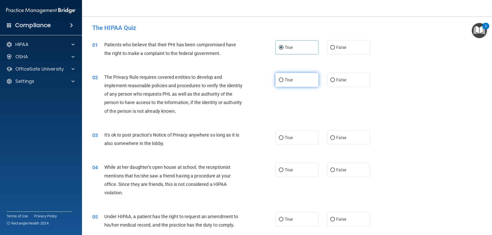
radio input "true"
click at [345, 135] on label "False" at bounding box center [348, 138] width 43 height 14
click at [335, 136] on input "False" at bounding box center [332, 138] width 5 height 4
radio input "true"
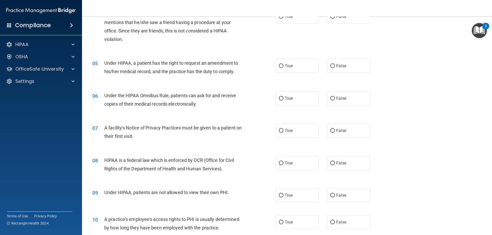
scroll to position [128, 0]
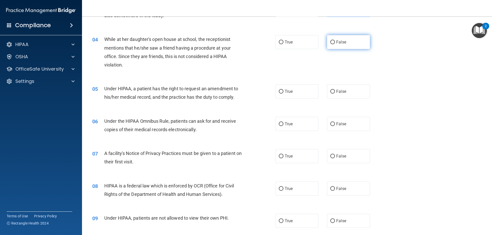
click at [341, 44] on span "False" at bounding box center [341, 42] width 10 height 5
click at [335, 44] on input "False" at bounding box center [332, 42] width 5 height 4
radio input "true"
click at [337, 98] on label "False" at bounding box center [348, 92] width 43 height 14
click at [335, 94] on input "False" at bounding box center [332, 92] width 5 height 4
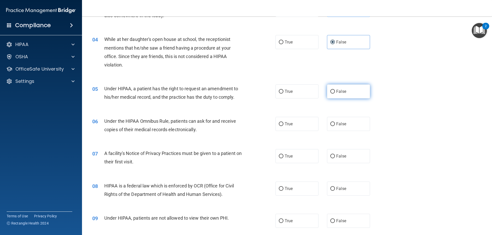
radio input "true"
click at [302, 123] on label "True" at bounding box center [296, 124] width 43 height 14
click at [283, 123] on input "True" at bounding box center [281, 124] width 5 height 4
radio input "true"
click at [294, 150] on label "True" at bounding box center [296, 156] width 43 height 14
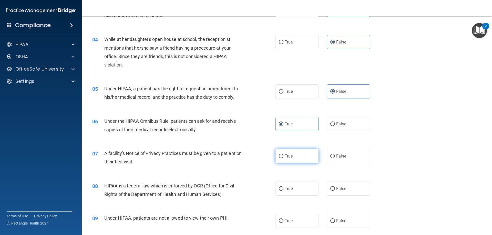
click at [283, 155] on input "True" at bounding box center [281, 157] width 5 height 4
radio input "true"
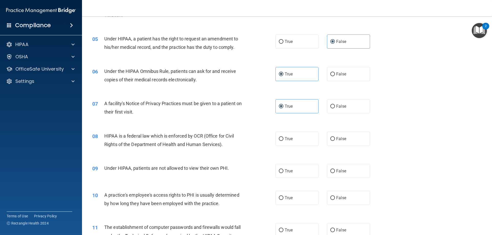
scroll to position [179, 0]
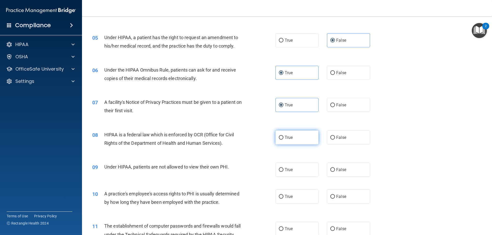
click at [292, 140] on label "True" at bounding box center [296, 138] width 43 height 14
click at [283, 140] on input "True" at bounding box center [281, 138] width 5 height 4
radio input "true"
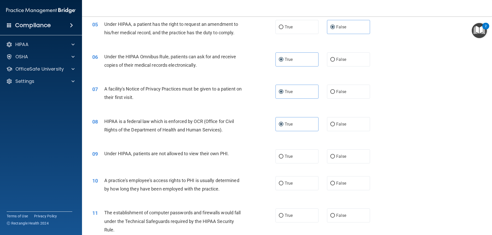
scroll to position [205, 0]
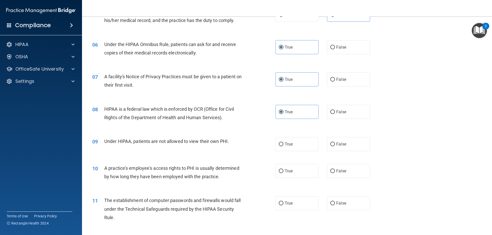
click at [319, 143] on div "True False" at bounding box center [326, 144] width 103 height 14
click at [332, 143] on input "False" at bounding box center [332, 145] width 5 height 4
radio input "true"
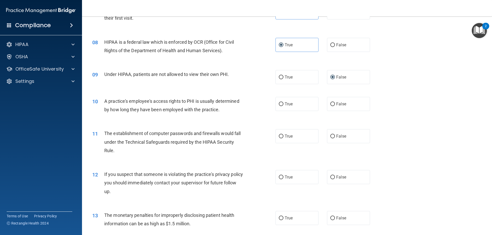
scroll to position [282, 0]
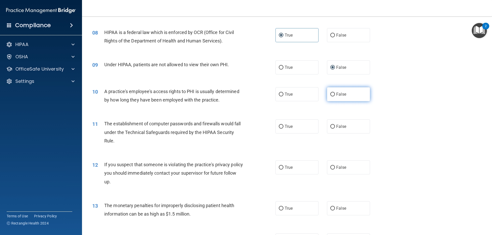
click at [341, 98] on label "False" at bounding box center [348, 94] width 43 height 14
click at [335, 97] on input "False" at bounding box center [332, 95] width 5 height 4
radio input "true"
click at [291, 125] on label "True" at bounding box center [296, 127] width 43 height 14
click at [283, 125] on input "True" at bounding box center [281, 127] width 5 height 4
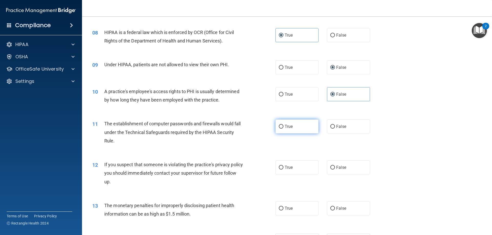
radio input "true"
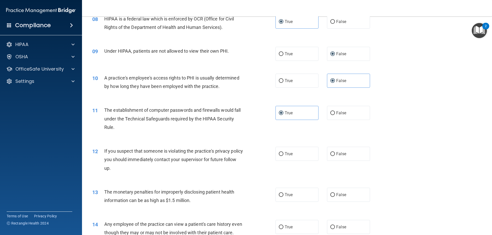
scroll to position [307, 0]
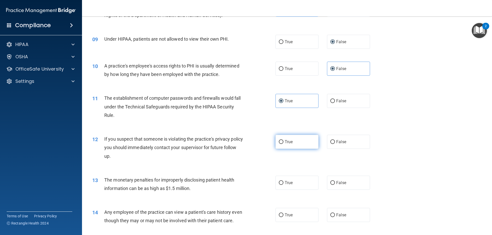
click at [279, 143] on input "True" at bounding box center [281, 142] width 5 height 4
radio input "true"
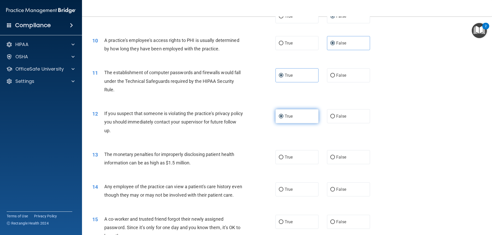
scroll to position [359, 0]
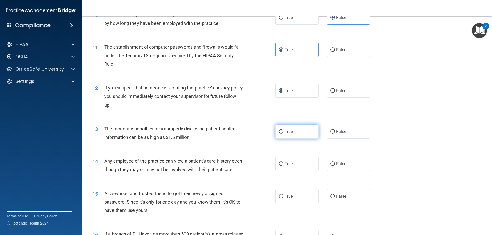
click at [279, 139] on label "True" at bounding box center [296, 132] width 43 height 14
click at [279, 134] on input "True" at bounding box center [281, 132] width 5 height 4
radio input "true"
click at [340, 161] on label "False" at bounding box center [348, 164] width 43 height 14
click at [335, 162] on input "False" at bounding box center [332, 164] width 5 height 4
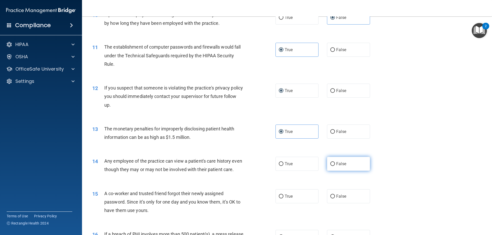
radio input "true"
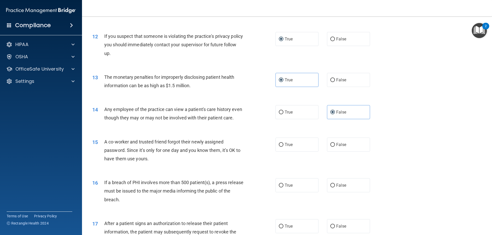
scroll to position [435, 0]
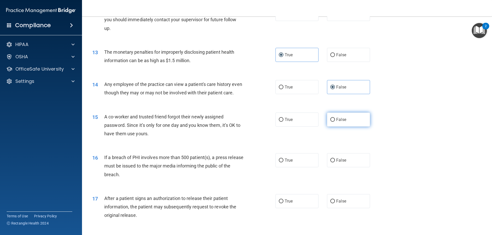
click at [335, 127] on label "False" at bounding box center [348, 120] width 43 height 14
click at [335, 122] on input "False" at bounding box center [332, 120] width 5 height 4
radio input "true"
click at [287, 163] on span "True" at bounding box center [289, 160] width 8 height 5
click at [283, 163] on input "True" at bounding box center [281, 161] width 5 height 4
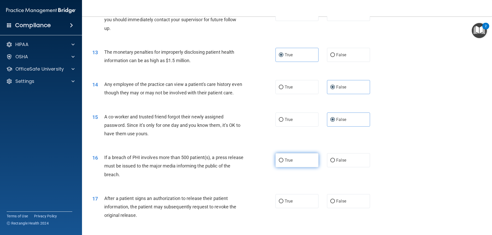
radio input "true"
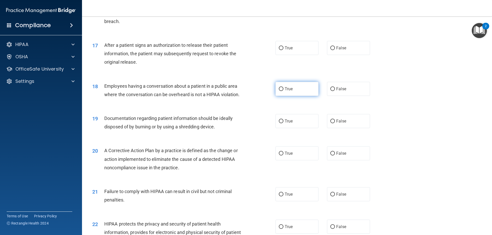
scroll to position [589, 0]
click at [289, 50] on span "True" at bounding box center [289, 47] width 8 height 5
click at [283, 50] on input "True" at bounding box center [281, 48] width 5 height 4
radio input "true"
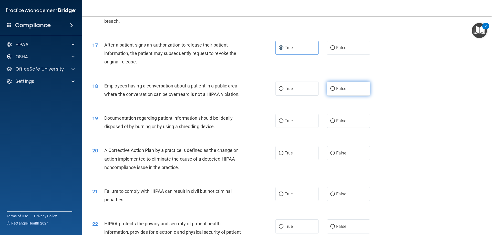
click at [332, 91] on input "False" at bounding box center [332, 89] width 5 height 4
radio input "true"
click at [294, 126] on label "True" at bounding box center [296, 121] width 43 height 14
click at [283, 123] on input "True" at bounding box center [281, 121] width 5 height 4
radio input "true"
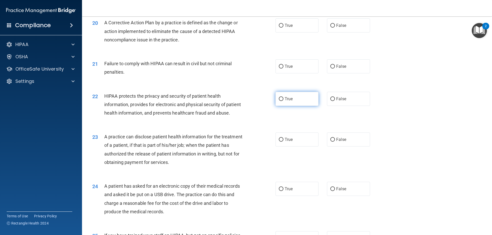
scroll to position [717, 0]
click at [295, 32] on label "True" at bounding box center [296, 25] width 43 height 14
click at [283, 27] on input "True" at bounding box center [281, 26] width 5 height 4
radio input "true"
click at [344, 70] on label "False" at bounding box center [348, 66] width 43 height 14
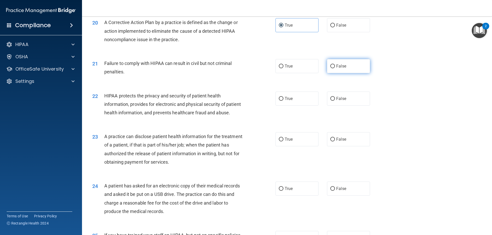
click at [335, 68] on input "False" at bounding box center [332, 67] width 5 height 4
radio input "true"
click at [287, 101] on span "True" at bounding box center [289, 98] width 8 height 5
click at [283, 101] on input "True" at bounding box center [281, 99] width 5 height 4
radio input "true"
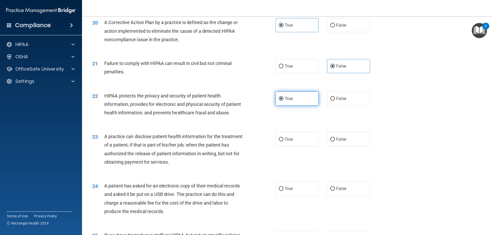
scroll to position [743, 0]
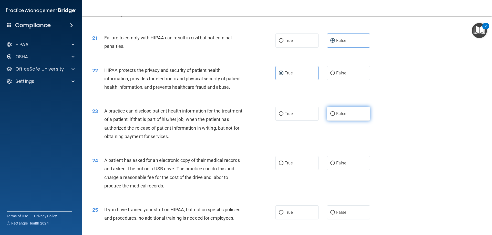
click at [344, 121] on label "False" at bounding box center [348, 114] width 43 height 14
click at [335, 116] on input "False" at bounding box center [332, 114] width 5 height 4
radio input "true"
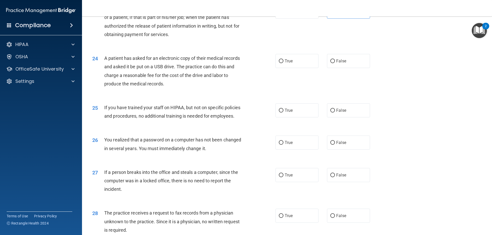
scroll to position [845, 0]
click at [285, 63] on span "True" at bounding box center [289, 60] width 8 height 5
click at [283, 63] on input "True" at bounding box center [281, 61] width 5 height 4
radio input "true"
click at [350, 117] on label "False" at bounding box center [348, 110] width 43 height 14
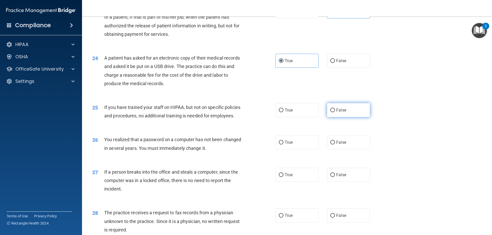
click at [335, 112] on input "False" at bounding box center [332, 111] width 5 height 4
radio input "true"
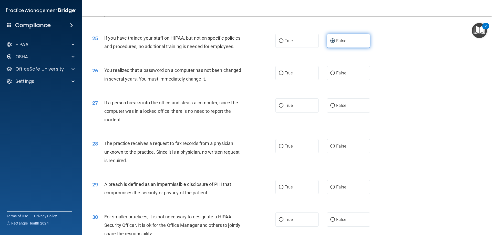
scroll to position [922, 0]
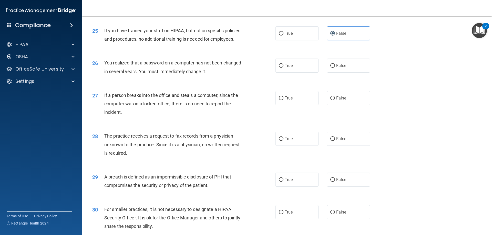
click at [301, 85] on div "26 You realized that a password on a computer has not been changed in several y…" at bounding box center [286, 68] width 397 height 32
click at [301, 73] on label "True" at bounding box center [296, 66] width 43 height 14
click at [283, 68] on input "True" at bounding box center [281, 66] width 5 height 4
radio input "true"
click at [341, 101] on span "False" at bounding box center [341, 98] width 10 height 5
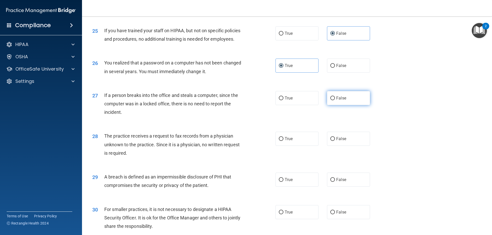
click at [335, 100] on input "False" at bounding box center [332, 99] width 5 height 4
radio input "true"
click at [342, 146] on label "False" at bounding box center [348, 139] width 43 height 14
click at [335, 141] on input "False" at bounding box center [332, 139] width 5 height 4
radio input "true"
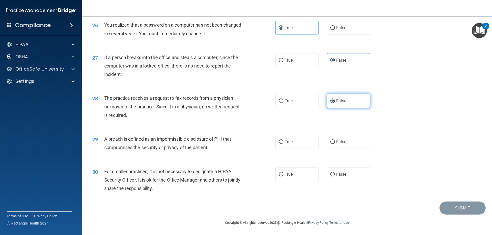
scroll to position [977, 0]
click at [305, 141] on label "True" at bounding box center [296, 142] width 43 height 14
click at [283, 141] on input "True" at bounding box center [281, 142] width 5 height 4
radio input "true"
click at [348, 169] on label "False" at bounding box center [348, 175] width 43 height 14
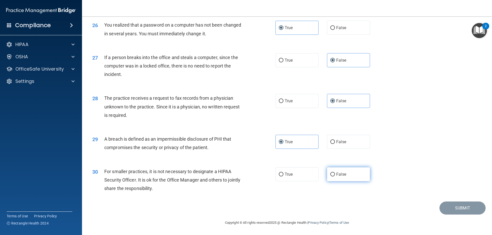
click at [335, 173] on input "False" at bounding box center [332, 175] width 5 height 4
radio input "true"
click at [449, 208] on button "Submit" at bounding box center [462, 208] width 46 height 13
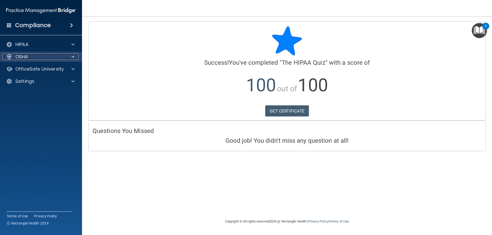
click at [34, 59] on div "OSHA" at bounding box center [34, 57] width 64 height 6
click at [39, 52] on div "OSHA" at bounding box center [41, 57] width 82 height 10
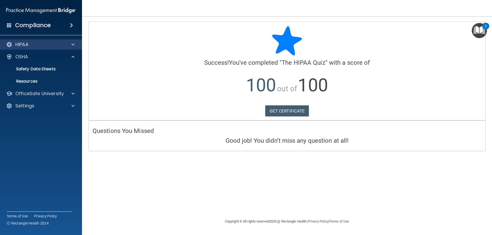
click at [41, 48] on div "HIPAA" at bounding box center [41, 44] width 82 height 10
click at [45, 45] on div "HIPAA" at bounding box center [34, 45] width 64 height 6
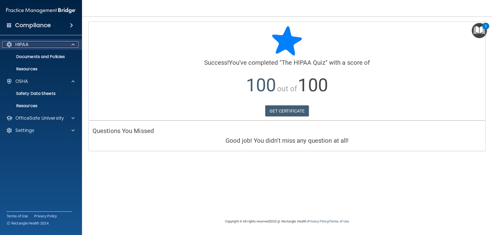
click at [55, 43] on div "HIPAA" at bounding box center [34, 45] width 64 height 6
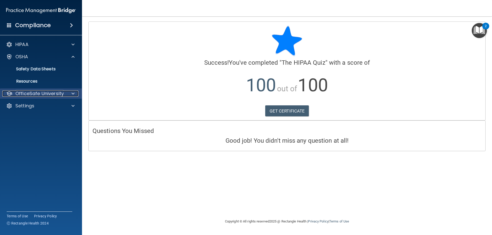
click at [51, 94] on p "OfficeSafe University" at bounding box center [39, 94] width 48 height 6
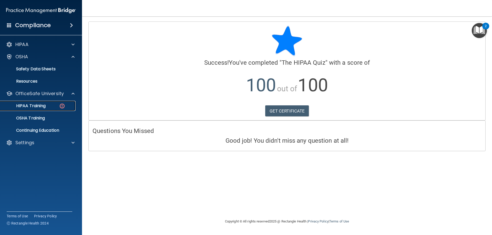
click at [60, 106] on img at bounding box center [62, 106] width 6 height 6
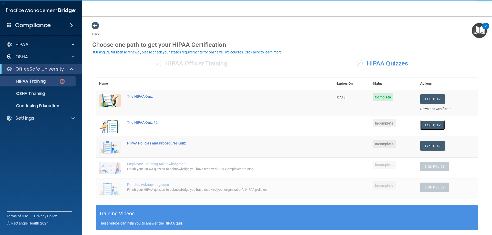
click at [426, 123] on button "Take Quiz" at bounding box center [432, 125] width 25 height 9
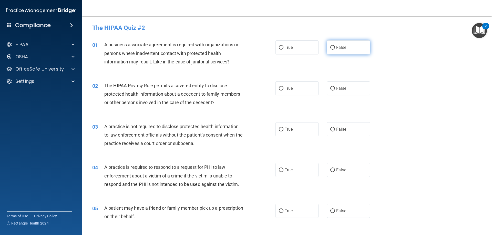
click at [355, 49] on label "False" at bounding box center [348, 47] width 43 height 14
click at [335, 49] on input "False" at bounding box center [332, 48] width 5 height 4
radio input "true"
click at [287, 90] on span "True" at bounding box center [289, 88] width 8 height 5
click at [283, 90] on input "True" at bounding box center [281, 89] width 5 height 4
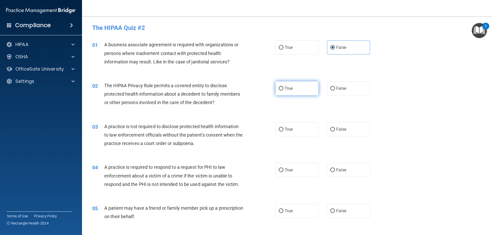
radio input "true"
click at [344, 92] on label "False" at bounding box center [348, 88] width 43 height 14
click at [335, 91] on input "False" at bounding box center [332, 89] width 5 height 4
radio input "true"
click at [288, 87] on span "True" at bounding box center [289, 88] width 8 height 5
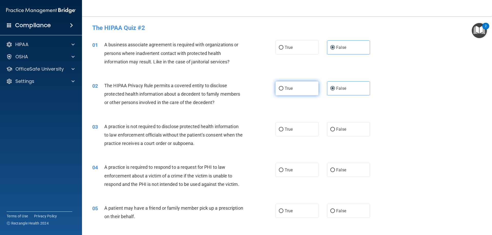
click at [283, 87] on input "True" at bounding box center [281, 89] width 5 height 4
radio input "true"
radio input "false"
click at [336, 129] on span "False" at bounding box center [341, 129] width 10 height 5
click at [335, 129] on input "False" at bounding box center [332, 130] width 5 height 4
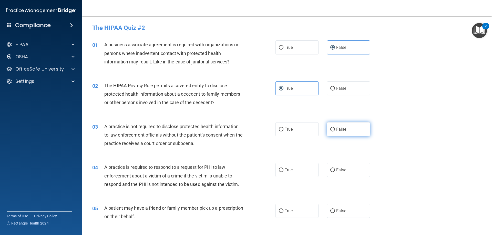
radio input "true"
click at [285, 169] on span "True" at bounding box center [289, 170] width 8 height 5
click at [283, 169] on input "True" at bounding box center [281, 171] width 5 height 4
radio input "true"
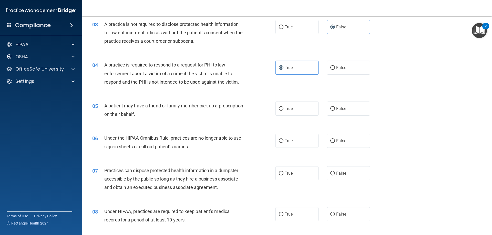
scroll to position [154, 0]
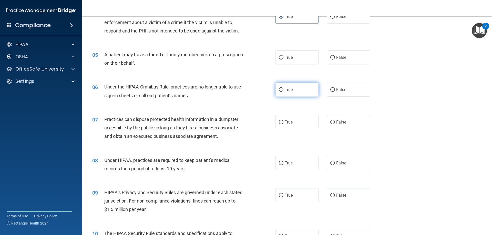
click at [298, 94] on label "True" at bounding box center [296, 90] width 43 height 14
click at [283, 92] on input "True" at bounding box center [281, 90] width 5 height 4
radio input "true"
click at [298, 94] on label "True" at bounding box center [296, 90] width 43 height 14
click at [283, 92] on input "True" at bounding box center [281, 90] width 5 height 4
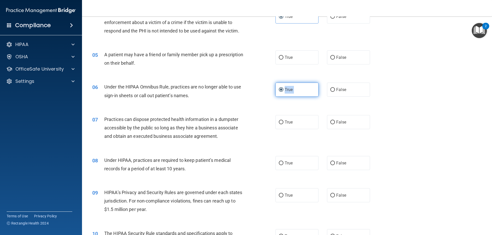
click at [298, 94] on label "True" at bounding box center [296, 90] width 43 height 14
click at [283, 92] on input "True" at bounding box center [281, 90] width 5 height 4
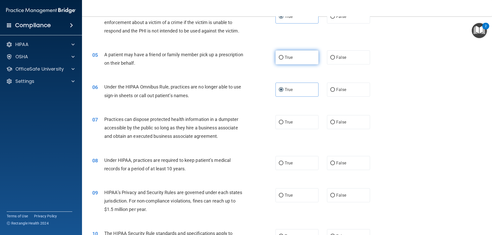
click at [295, 64] on label "True" at bounding box center [296, 57] width 43 height 14
click at [283, 60] on input "True" at bounding box center [281, 58] width 5 height 4
radio input "true"
click at [295, 86] on label "True" at bounding box center [296, 90] width 43 height 14
click at [283, 88] on input "True" at bounding box center [281, 90] width 5 height 4
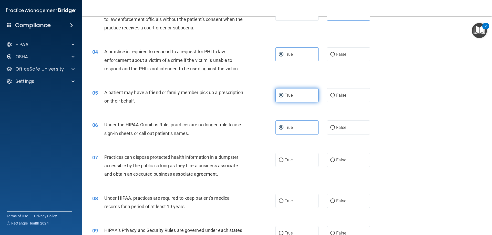
scroll to position [128, 0]
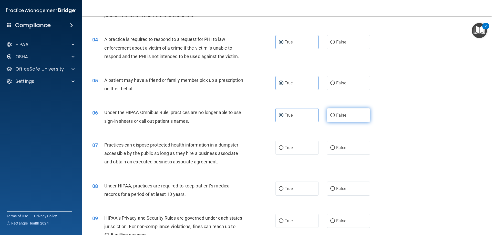
click at [327, 120] on label "False" at bounding box center [348, 115] width 43 height 14
click at [330, 118] on input "False" at bounding box center [332, 116] width 5 height 4
radio input "true"
radio input "false"
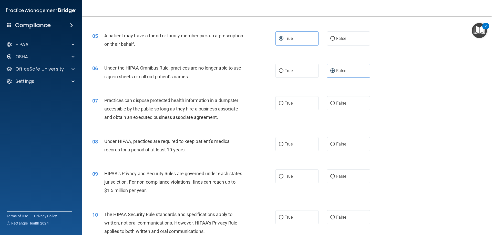
scroll to position [179, 0]
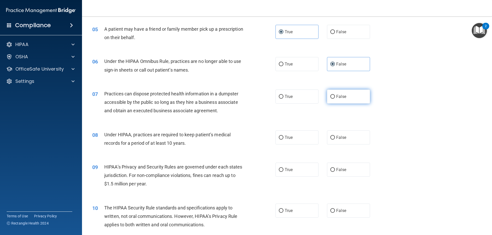
click at [344, 97] on label "False" at bounding box center [348, 97] width 43 height 14
click at [335, 97] on input "False" at bounding box center [332, 97] width 5 height 4
radio input "true"
click at [342, 137] on span "False" at bounding box center [341, 137] width 10 height 5
click at [335, 137] on input "False" at bounding box center [332, 138] width 5 height 4
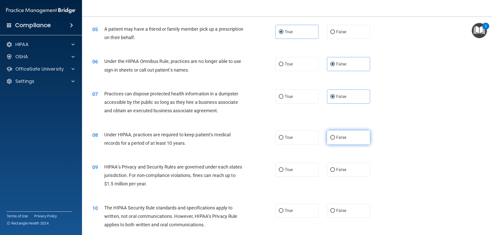
radio input "true"
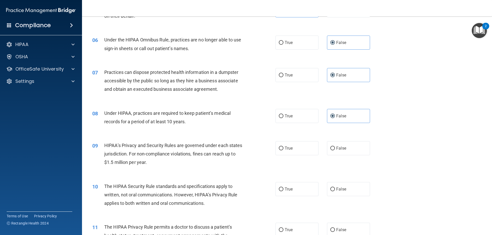
scroll to position [231, 0]
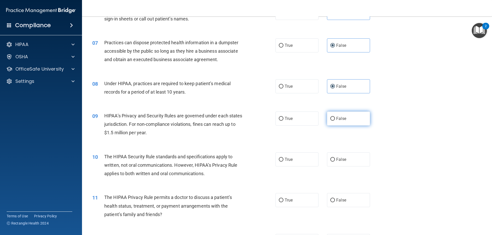
click at [341, 117] on span "False" at bounding box center [341, 118] width 10 height 5
click at [335, 117] on input "False" at bounding box center [332, 119] width 5 height 4
radio input "true"
click at [297, 158] on label "True" at bounding box center [296, 160] width 43 height 14
click at [283, 158] on input "True" at bounding box center [281, 160] width 5 height 4
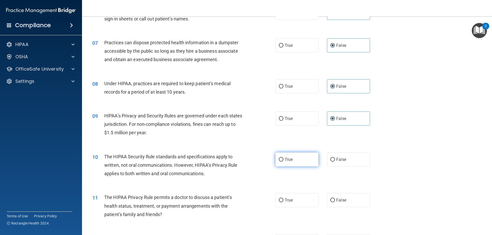
radio input "true"
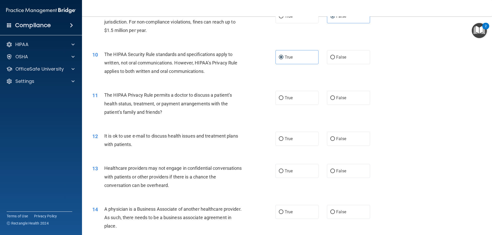
scroll to position [359, 0]
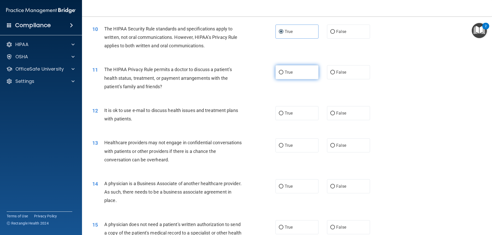
click at [292, 76] on label "True" at bounding box center [296, 72] width 43 height 14
click at [283, 75] on input "True" at bounding box center [281, 73] width 5 height 4
radio input "true"
click at [288, 116] on span "True" at bounding box center [289, 113] width 8 height 5
click at [283, 116] on input "True" at bounding box center [281, 114] width 5 height 4
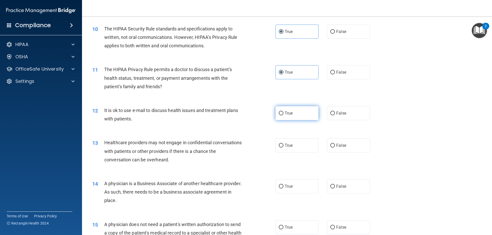
radio input "true"
click at [338, 141] on label "False" at bounding box center [348, 146] width 43 height 14
click at [335, 144] on input "False" at bounding box center [332, 146] width 5 height 4
radio input "true"
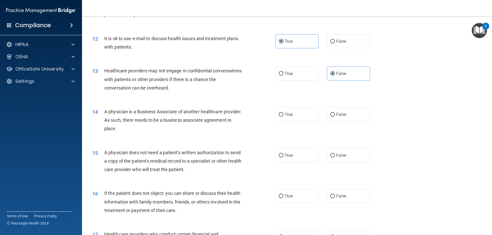
scroll to position [435, 0]
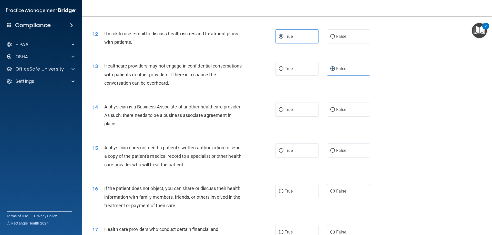
click at [339, 118] on div "14 A physician is a Business Associate of another healthcare provider. As such,…" at bounding box center [286, 116] width 397 height 41
click at [341, 116] on label "False" at bounding box center [348, 110] width 43 height 14
click at [335, 112] on input "False" at bounding box center [332, 110] width 5 height 4
radio input "true"
click at [291, 150] on label "True" at bounding box center [296, 151] width 43 height 14
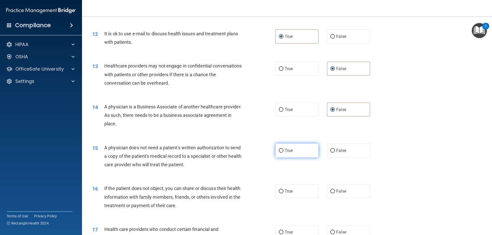
click at [283, 150] on input "True" at bounding box center [281, 151] width 5 height 4
radio input "true"
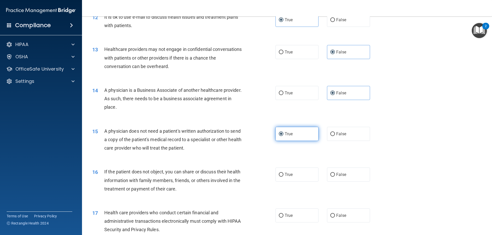
scroll to position [461, 0]
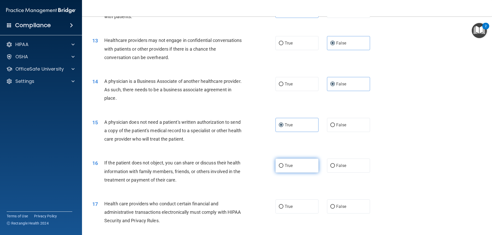
click at [276, 170] on label "True" at bounding box center [296, 166] width 43 height 14
click at [279, 168] on input "True" at bounding box center [281, 166] width 5 height 4
radio input "true"
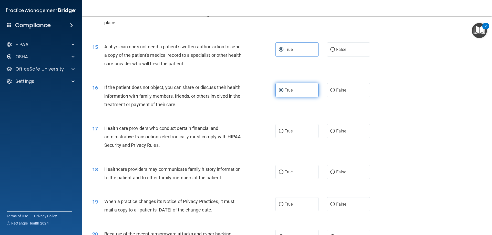
scroll to position [538, 0]
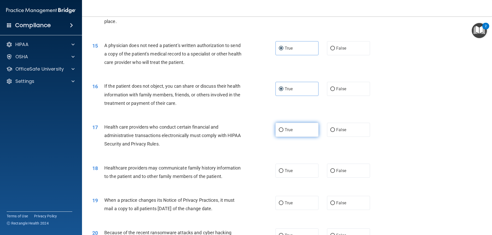
click at [296, 131] on label "True" at bounding box center [296, 130] width 43 height 14
click at [283, 131] on input "True" at bounding box center [281, 130] width 5 height 4
radio input "true"
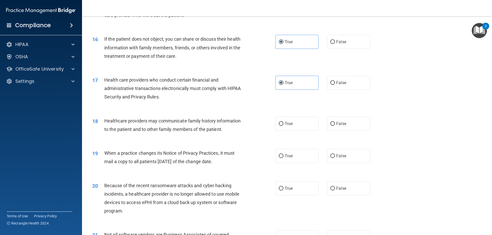
scroll to position [589, 0]
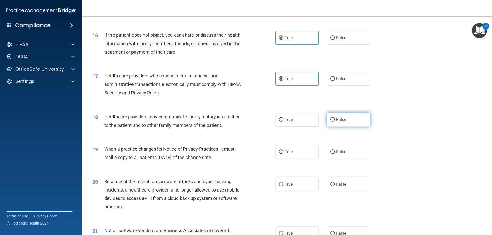
click at [342, 123] on label "False" at bounding box center [348, 120] width 43 height 14
click at [335, 122] on input "False" at bounding box center [332, 120] width 5 height 4
radio input "true"
click at [343, 151] on span "False" at bounding box center [341, 152] width 10 height 5
click at [335, 151] on input "False" at bounding box center [332, 152] width 5 height 4
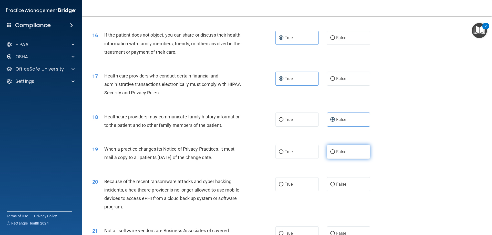
radio input "true"
click at [338, 189] on label "False" at bounding box center [348, 185] width 43 height 14
click at [335, 187] on input "False" at bounding box center [332, 185] width 5 height 4
radio input "true"
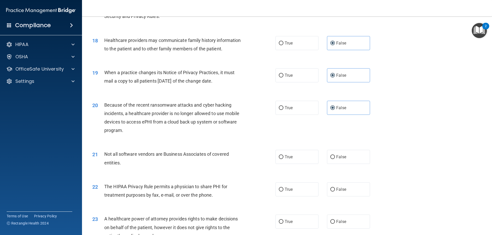
scroll to position [666, 0]
click at [309, 160] on label "True" at bounding box center [296, 157] width 43 height 14
click at [283, 159] on input "True" at bounding box center [281, 157] width 5 height 4
radio input "true"
click at [300, 189] on label "True" at bounding box center [296, 189] width 43 height 14
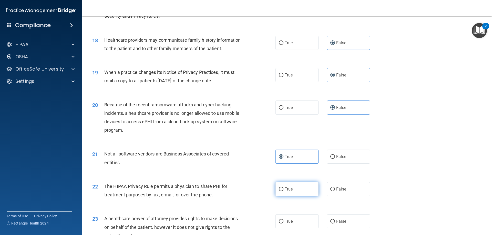
click at [283, 189] on input "True" at bounding box center [281, 190] width 5 height 4
radio input "true"
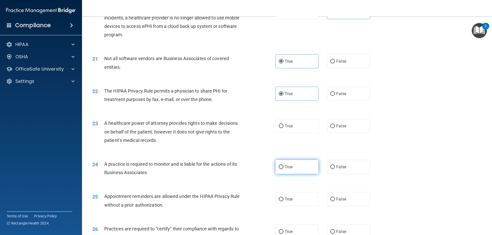
scroll to position [769, 0]
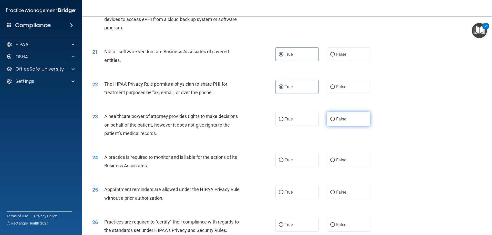
click at [336, 119] on span "False" at bounding box center [341, 119] width 10 height 5
click at [334, 119] on input "False" at bounding box center [332, 120] width 5 height 4
radio input "true"
click at [336, 168] on div "24 A practice is required to monitor and is liable for the actions of its Busin…" at bounding box center [286, 163] width 397 height 32
click at [330, 160] on input "False" at bounding box center [332, 161] width 5 height 4
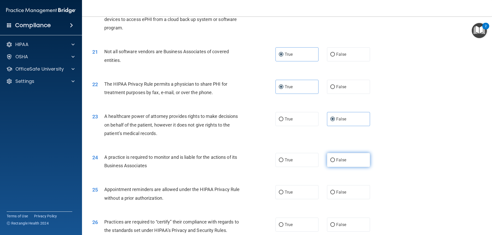
radio input "true"
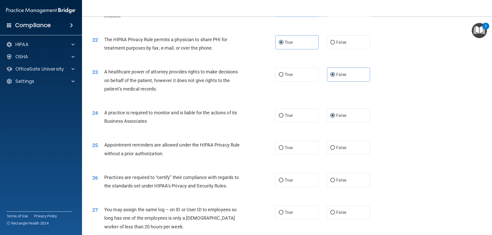
scroll to position [845, 0]
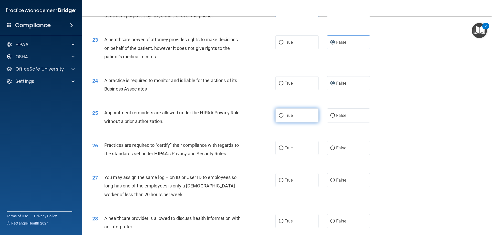
click at [305, 113] on label "True" at bounding box center [296, 116] width 43 height 14
click at [283, 114] on input "True" at bounding box center [281, 116] width 5 height 4
radio input "true"
click at [339, 150] on span "False" at bounding box center [341, 148] width 10 height 5
click at [335, 150] on input "False" at bounding box center [332, 149] width 5 height 4
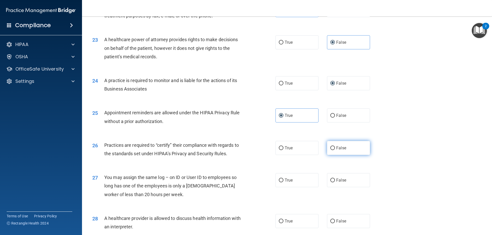
radio input "true"
click at [331, 177] on label "False" at bounding box center [348, 180] width 43 height 14
click at [331, 179] on input "False" at bounding box center [332, 181] width 5 height 4
radio input "true"
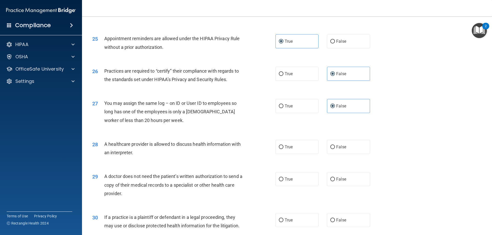
scroll to position [922, 0]
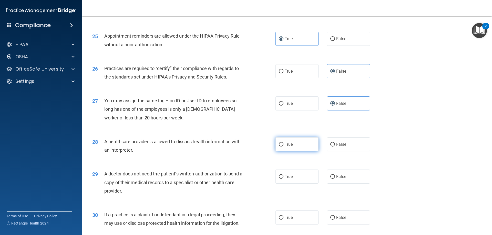
click at [299, 145] on label "True" at bounding box center [296, 145] width 43 height 14
click at [283, 145] on input "True" at bounding box center [281, 145] width 5 height 4
radio input "true"
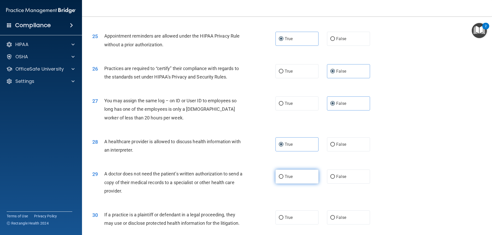
click at [289, 179] on span "True" at bounding box center [289, 176] width 8 height 5
click at [283, 179] on input "True" at bounding box center [281, 177] width 5 height 4
radio input "true"
click at [288, 218] on span "True" at bounding box center [289, 217] width 8 height 5
click at [283, 218] on input "True" at bounding box center [281, 218] width 5 height 4
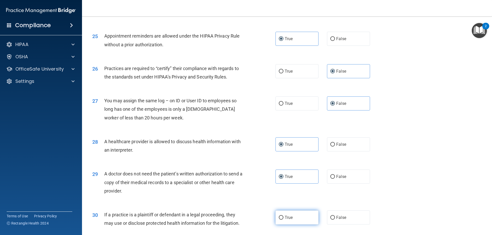
radio input "true"
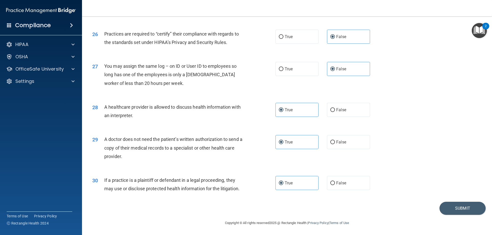
scroll to position [957, 0]
click at [443, 212] on button "Submit" at bounding box center [462, 208] width 46 height 13
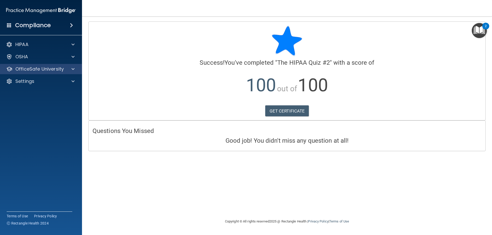
click at [72, 64] on div "OfficeSafe University" at bounding box center [41, 69] width 82 height 10
click at [78, 67] on div at bounding box center [72, 69] width 13 height 6
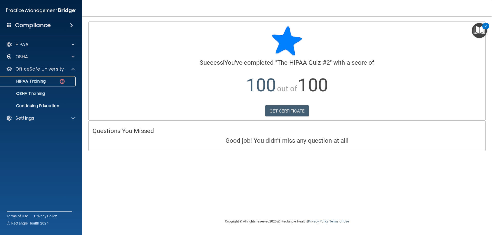
click at [62, 78] on img at bounding box center [62, 81] width 6 height 6
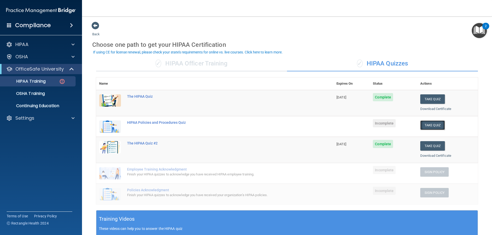
click at [434, 123] on button "Take Quiz" at bounding box center [432, 125] width 25 height 9
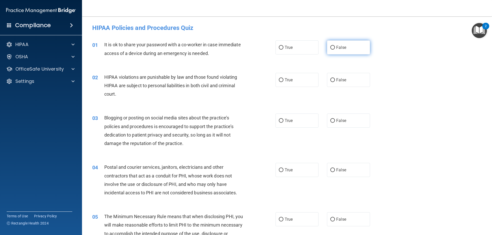
click at [351, 48] on label "False" at bounding box center [348, 47] width 43 height 14
click at [335, 48] on input "False" at bounding box center [332, 48] width 5 height 4
radio input "true"
click at [305, 84] on label "True" at bounding box center [296, 80] width 43 height 14
click at [283, 82] on input "True" at bounding box center [281, 80] width 5 height 4
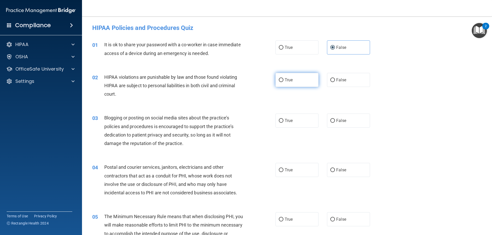
radio input "true"
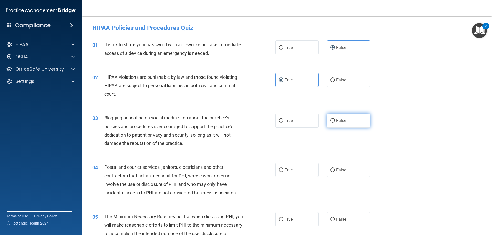
click at [354, 119] on label "False" at bounding box center [348, 121] width 43 height 14
click at [335, 119] on input "False" at bounding box center [332, 121] width 5 height 4
radio input "true"
click at [292, 171] on label "True" at bounding box center [296, 170] width 43 height 14
click at [283, 171] on input "True" at bounding box center [281, 171] width 5 height 4
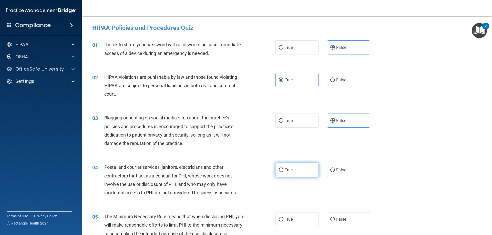
radio input "true"
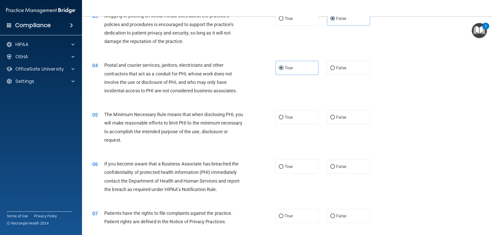
scroll to position [102, 0]
click at [294, 118] on label "True" at bounding box center [296, 117] width 43 height 14
click at [283, 118] on input "True" at bounding box center [281, 118] width 5 height 4
radio input "true"
click at [362, 164] on label "False" at bounding box center [348, 167] width 43 height 14
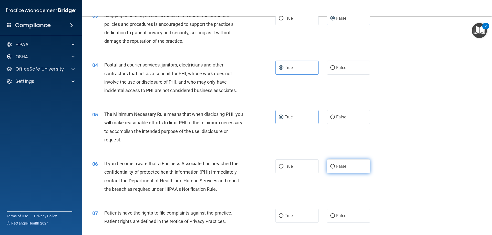
click at [335, 165] on input "False" at bounding box center [332, 167] width 5 height 4
radio input "true"
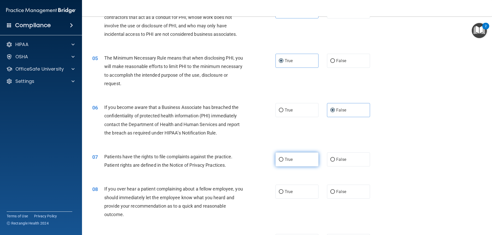
scroll to position [179, 0]
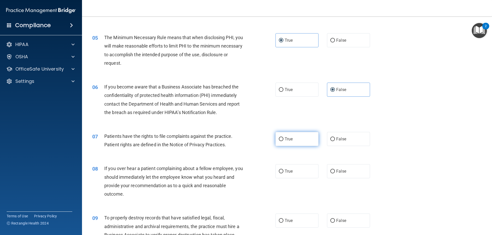
click at [299, 138] on label "True" at bounding box center [296, 139] width 43 height 14
click at [283, 138] on input "True" at bounding box center [281, 140] width 5 height 4
radio input "true"
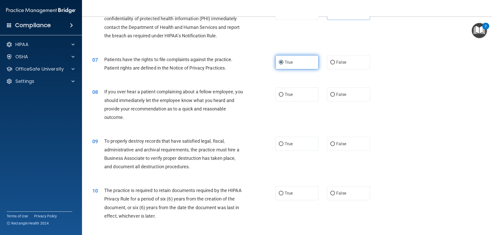
scroll to position [282, 0]
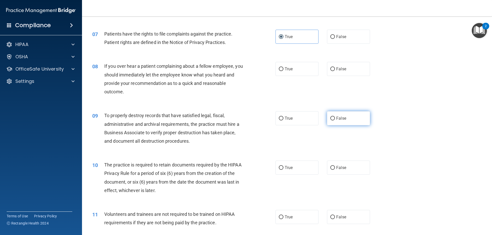
click at [342, 121] on label "False" at bounding box center [348, 118] width 43 height 14
click at [335, 121] on input "False" at bounding box center [332, 119] width 5 height 4
radio input "true"
click at [347, 68] on label "False" at bounding box center [348, 69] width 43 height 14
click at [335, 68] on input "False" at bounding box center [332, 69] width 5 height 4
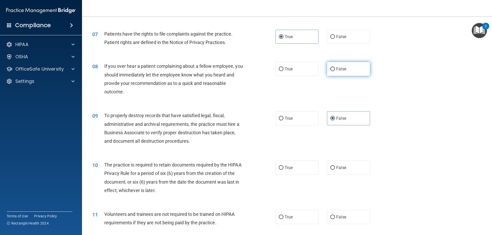
radio input "true"
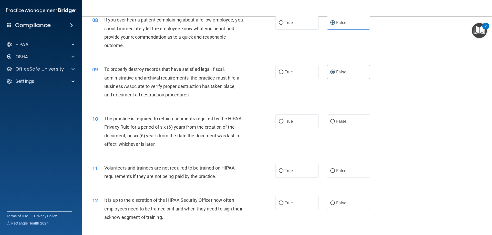
scroll to position [333, 0]
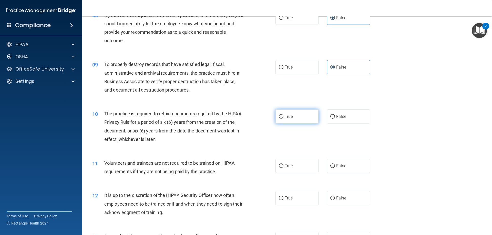
click at [303, 117] on label "True" at bounding box center [296, 117] width 43 height 14
click at [283, 117] on input "True" at bounding box center [281, 117] width 5 height 4
radio input "true"
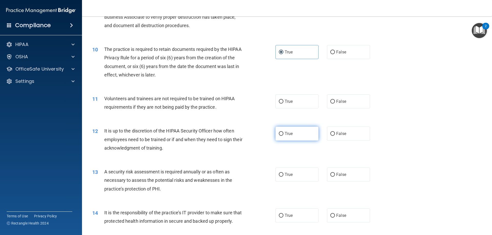
scroll to position [410, 0]
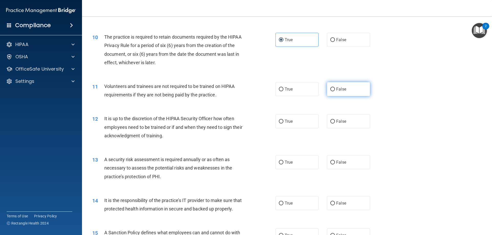
click at [335, 93] on label "False" at bounding box center [348, 89] width 43 height 14
click at [335, 91] on input "False" at bounding box center [332, 90] width 5 height 4
radio input "true"
click at [334, 119] on label "False" at bounding box center [348, 122] width 43 height 14
click at [334, 120] on input "False" at bounding box center [332, 122] width 5 height 4
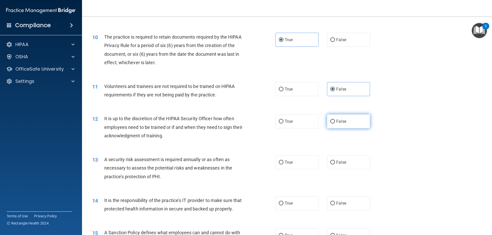
radio input "true"
click at [301, 168] on label "True" at bounding box center [296, 162] width 43 height 14
click at [283, 165] on input "True" at bounding box center [281, 163] width 5 height 4
radio input "true"
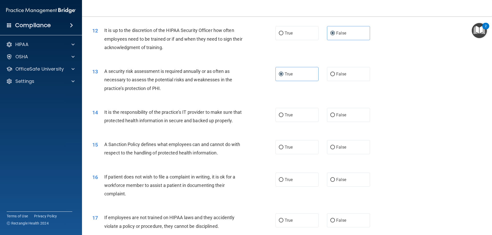
scroll to position [512, 0]
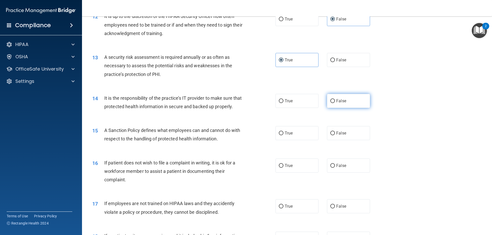
click at [339, 104] on label "False" at bounding box center [348, 101] width 43 height 14
click at [335, 103] on input "False" at bounding box center [332, 101] width 5 height 4
radio input "true"
click at [343, 140] on label "False" at bounding box center [348, 133] width 43 height 14
click at [335, 136] on input "False" at bounding box center [332, 134] width 5 height 4
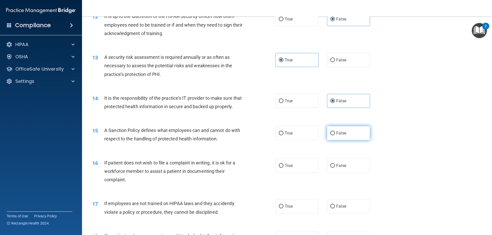
radio input "true"
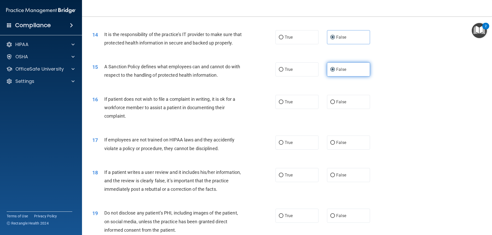
scroll to position [589, 0]
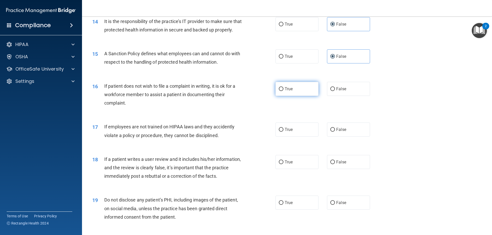
click at [280, 91] on input "True" at bounding box center [281, 89] width 5 height 4
radio input "true"
click at [346, 137] on label "False" at bounding box center [348, 130] width 43 height 14
click at [335, 132] on input "False" at bounding box center [332, 130] width 5 height 4
radio input "true"
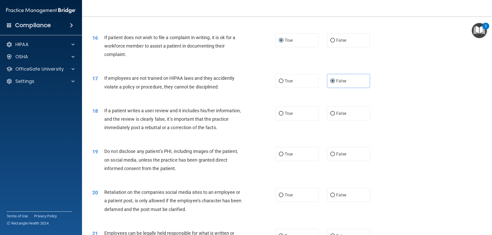
scroll to position [640, 0]
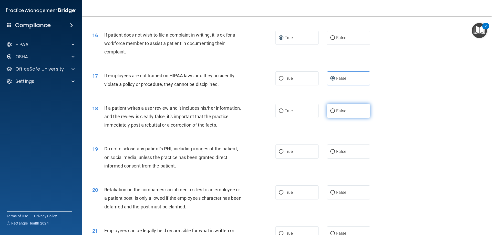
click at [346, 118] on label "False" at bounding box center [348, 111] width 43 height 14
click at [335, 113] on input "False" at bounding box center [332, 111] width 5 height 4
radio input "true"
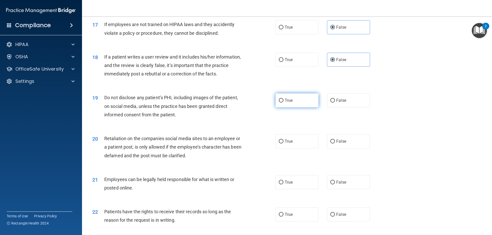
click at [307, 108] on label "True" at bounding box center [296, 101] width 43 height 14
click at [283, 103] on input "True" at bounding box center [281, 101] width 5 height 4
radio input "true"
click at [340, 144] on span "False" at bounding box center [341, 141] width 10 height 5
click at [335, 144] on input "False" at bounding box center [332, 142] width 5 height 4
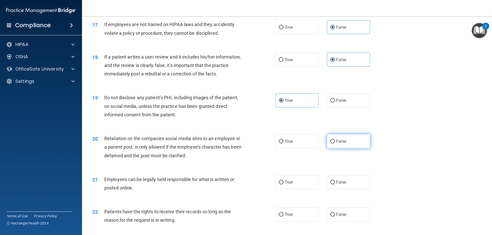
radio input "true"
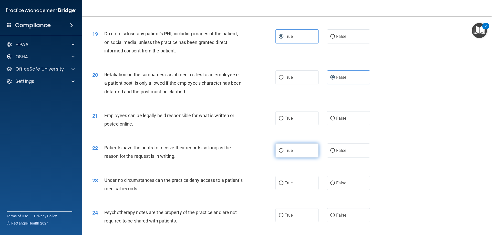
scroll to position [769, 0]
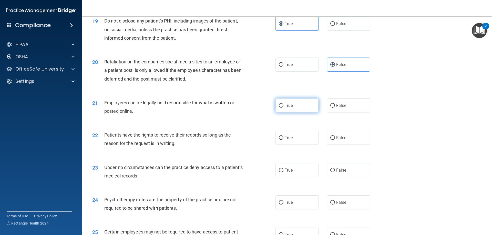
click at [308, 113] on label "True" at bounding box center [296, 106] width 43 height 14
click at [283, 108] on input "True" at bounding box center [281, 106] width 5 height 4
radio input "true"
click at [338, 140] on span "False" at bounding box center [341, 138] width 10 height 5
click at [335, 140] on input "False" at bounding box center [332, 138] width 5 height 4
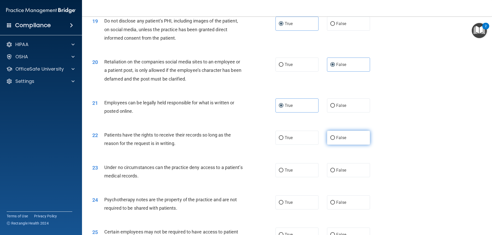
radio input "true"
click at [342, 173] on span "False" at bounding box center [341, 170] width 10 height 5
click at [335, 173] on input "False" at bounding box center [332, 171] width 5 height 4
radio input "true"
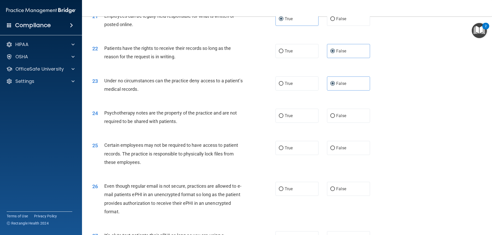
scroll to position [871, 0]
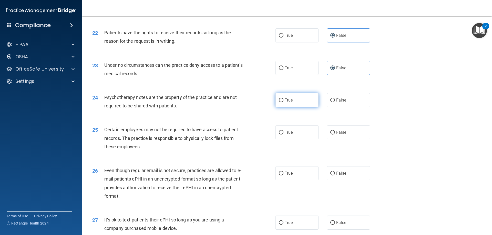
click at [294, 107] on label "True" at bounding box center [296, 100] width 43 height 14
click at [283, 102] on input "True" at bounding box center [281, 101] width 5 height 4
radio input "true"
click at [294, 140] on label "True" at bounding box center [296, 133] width 43 height 14
click at [283, 135] on input "True" at bounding box center [281, 133] width 5 height 4
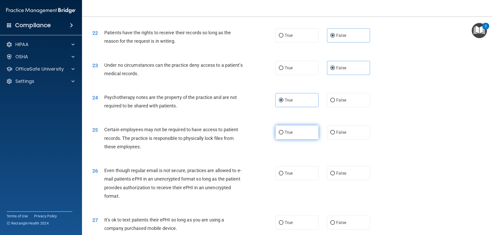
radio input "true"
click at [290, 178] on label "True" at bounding box center [296, 174] width 43 height 14
click at [283, 176] on input "True" at bounding box center [281, 174] width 5 height 4
radio input "true"
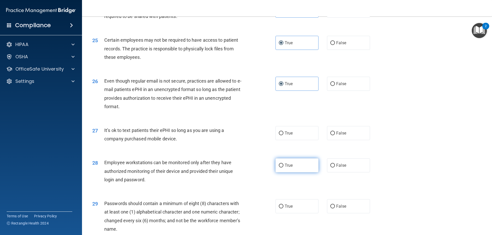
scroll to position [973, 0]
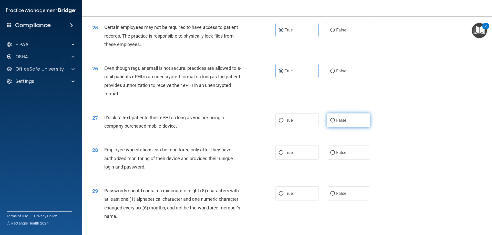
click at [343, 126] on label "False" at bounding box center [348, 120] width 43 height 14
click at [335, 123] on input "False" at bounding box center [332, 121] width 5 height 4
radio input "true"
click at [344, 160] on label "False" at bounding box center [348, 153] width 43 height 14
click at [335, 155] on input "False" at bounding box center [332, 153] width 5 height 4
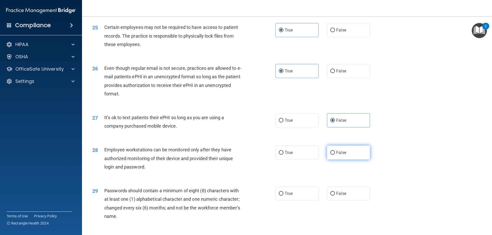
radio input "true"
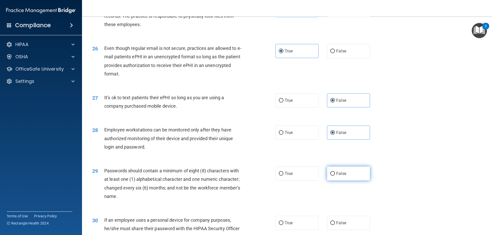
scroll to position [1025, 0]
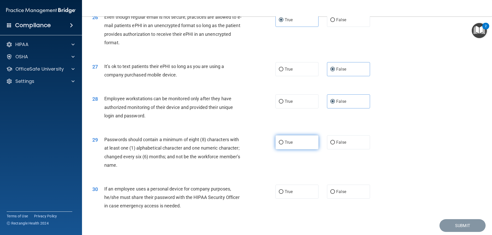
click at [304, 150] on label "True" at bounding box center [296, 143] width 43 height 14
click at [283, 145] on input "True" at bounding box center [281, 143] width 5 height 4
radio input "true"
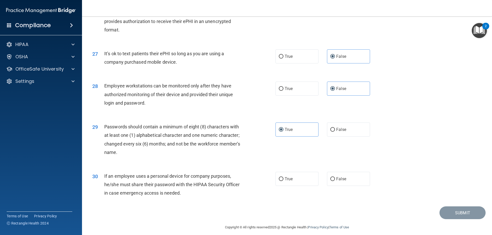
scroll to position [1051, 0]
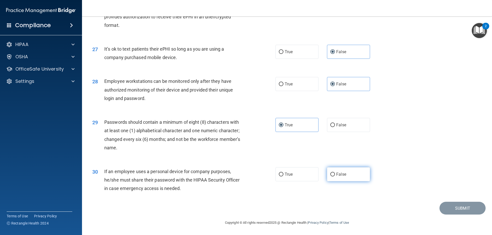
click at [345, 178] on label "False" at bounding box center [348, 175] width 43 height 14
click at [335, 177] on input "False" at bounding box center [332, 175] width 5 height 4
radio input "true"
click at [448, 207] on button "Submit" at bounding box center [462, 208] width 46 height 13
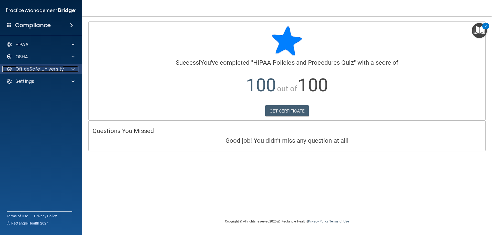
click at [28, 68] on p "OfficeSafe University" at bounding box center [39, 69] width 48 height 6
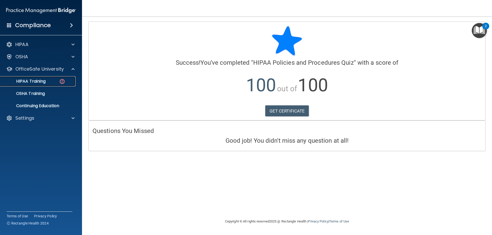
click at [55, 78] on link "HIPAA Training" at bounding box center [35, 81] width 81 height 10
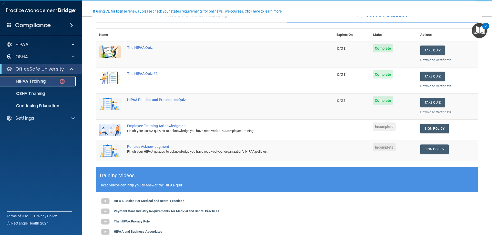
scroll to position [51, 0]
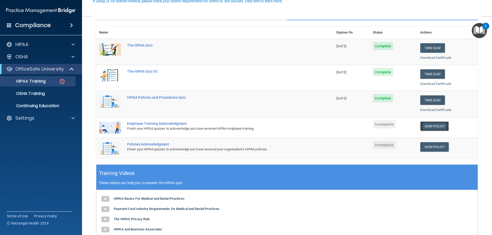
click at [438, 125] on link "Sign Policy" at bounding box center [434, 126] width 28 height 9
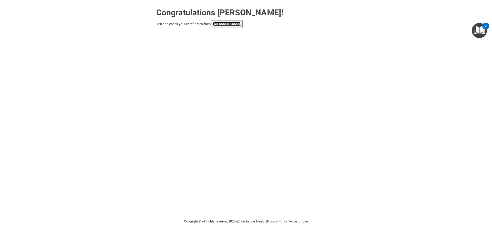
click at [233, 26] on link "your account page!" at bounding box center [227, 24] width 28 height 4
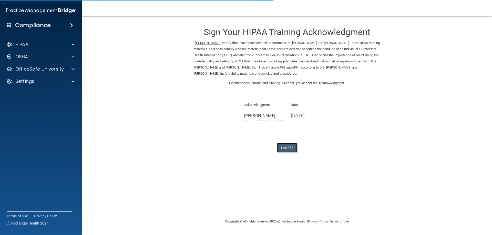
click at [288, 150] on button "I Agree" at bounding box center [287, 147] width 20 height 9
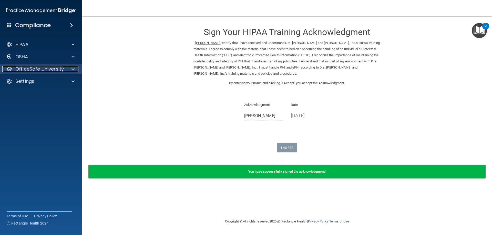
click at [58, 71] on p "OfficeSafe University" at bounding box center [39, 69] width 48 height 6
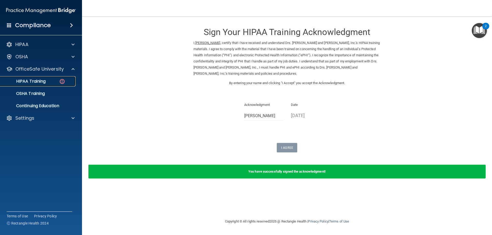
click at [60, 79] on img at bounding box center [62, 81] width 6 height 6
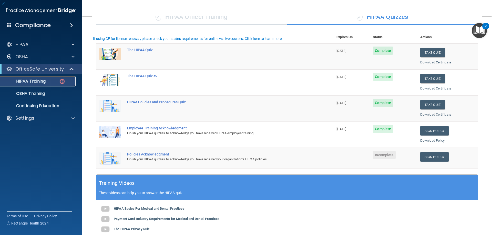
scroll to position [51, 0]
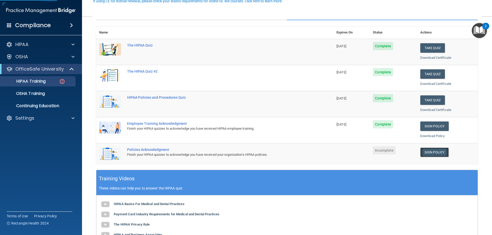
click at [432, 155] on link "Sign Policy" at bounding box center [434, 152] width 28 height 9
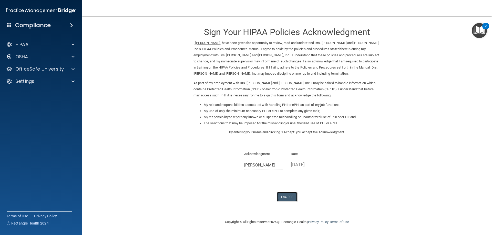
click at [290, 196] on button "I Agree" at bounding box center [287, 196] width 20 height 9
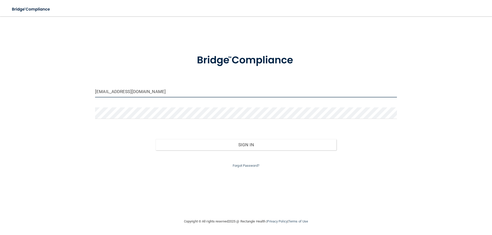
click at [149, 94] on input "[EMAIL_ADDRESS][DOMAIN_NAME]" at bounding box center [246, 92] width 302 height 12
drag, startPoint x: 149, startPoint y: 94, endPoint x: 78, endPoint y: 93, distance: 71.7
click at [78, 93] on div "[EMAIL_ADDRESS][DOMAIN_NAME] Invalid email/password. You don't have permission …" at bounding box center [245, 118] width 471 height 192
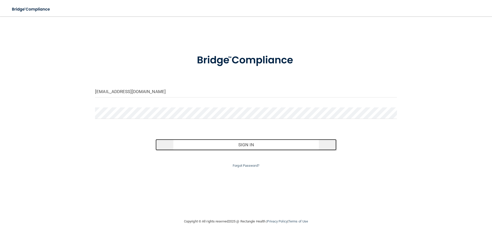
click at [223, 150] on button "Sign In" at bounding box center [245, 144] width 181 height 11
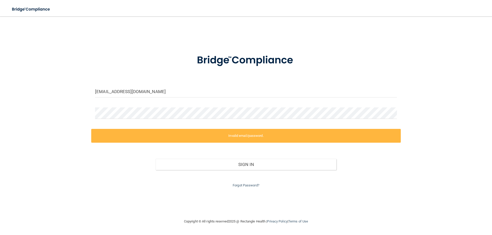
click at [101, 112] on form "[EMAIL_ADDRESS][DOMAIN_NAME] Invalid email/password. You don't have permission …" at bounding box center [246, 118] width 302 height 142
drag, startPoint x: 167, startPoint y: 119, endPoint x: 100, endPoint y: 120, distance: 66.9
click at [100, 120] on div at bounding box center [245, 115] width 309 height 15
drag, startPoint x: 175, startPoint y: 89, endPoint x: 77, endPoint y: 88, distance: 98.9
click at [77, 88] on div "[EMAIL_ADDRESS][DOMAIN_NAME] Invalid email/password. You don't have permission …" at bounding box center [245, 118] width 471 height 192
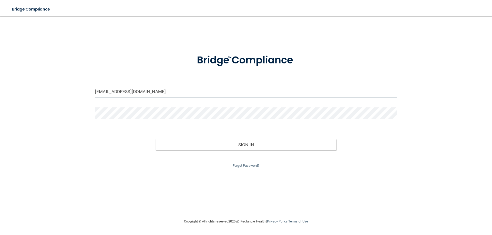
type input "[EMAIL_ADDRESS][DOMAIN_NAME]"
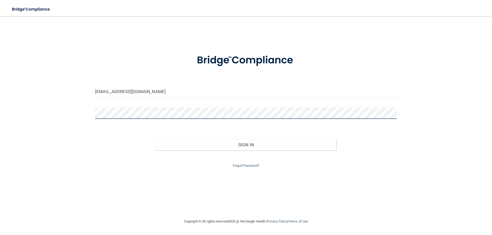
click at [155, 139] on button "Sign In" at bounding box center [245, 144] width 181 height 11
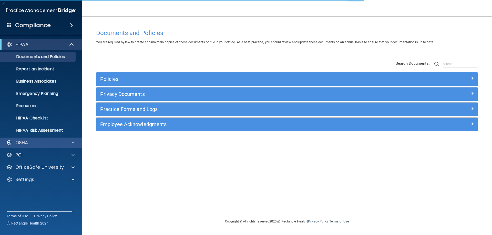
click at [44, 146] on div "OSHA" at bounding box center [41, 143] width 82 height 10
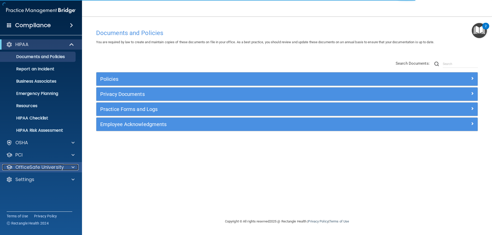
click at [64, 166] on div "OfficeSafe University" at bounding box center [34, 167] width 64 height 6
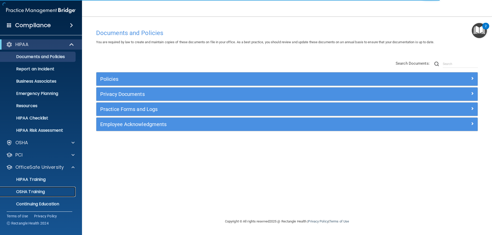
click at [57, 190] on div "OSHA Training" at bounding box center [38, 192] width 70 height 5
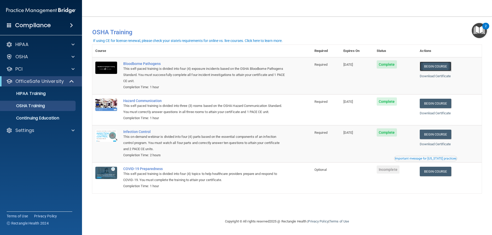
click at [442, 67] on link "Begin Course" at bounding box center [435, 66] width 31 height 9
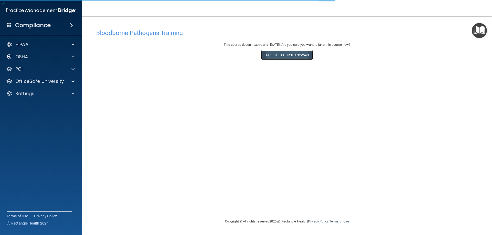
click at [306, 57] on button "Take the course anyway!" at bounding box center [286, 54] width 51 height 9
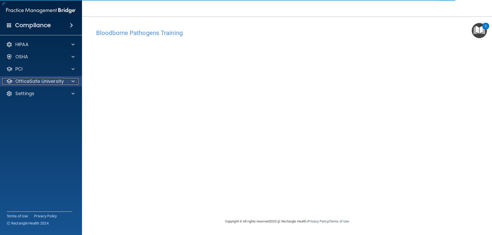
click at [66, 80] on div at bounding box center [72, 81] width 13 height 6
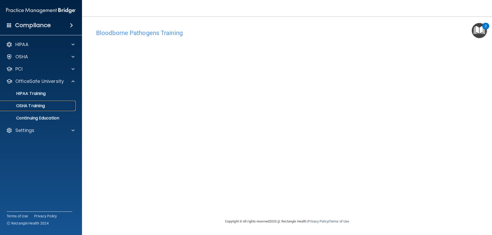
click at [47, 109] on link "OSHA Training" at bounding box center [35, 106] width 81 height 10
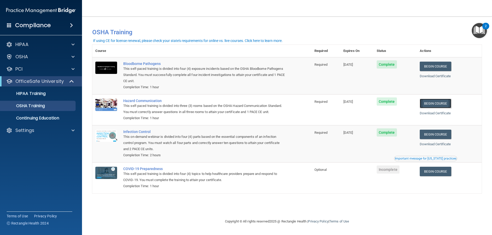
click at [448, 101] on link "Begin Course" at bounding box center [435, 103] width 31 height 9
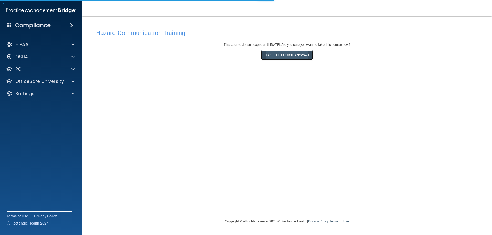
click at [280, 55] on button "Take the course anyway!" at bounding box center [286, 54] width 51 height 9
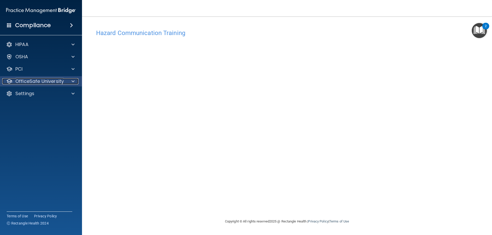
click at [56, 82] on p "OfficeSafe University" at bounding box center [39, 81] width 48 height 6
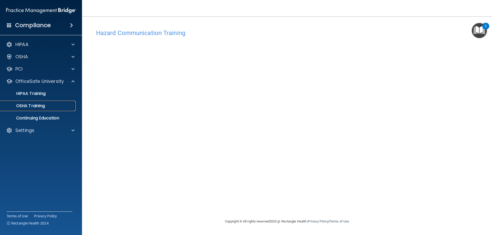
click at [58, 109] on link "OSHA Training" at bounding box center [35, 106] width 81 height 10
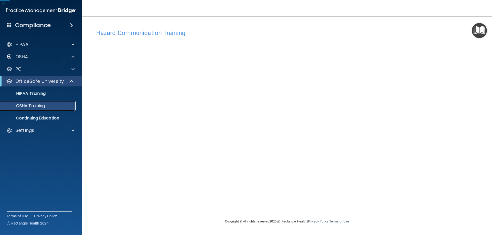
click at [58, 109] on link "OSHA Training" at bounding box center [35, 106] width 81 height 10
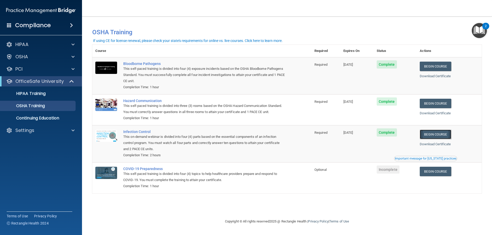
click at [431, 138] on link "Begin Course" at bounding box center [435, 134] width 31 height 9
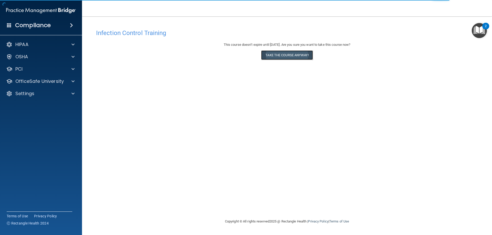
click at [312, 58] on button "Take the course anyway!" at bounding box center [286, 54] width 51 height 9
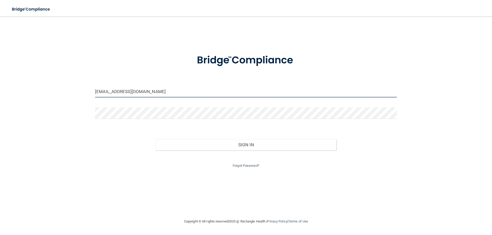
drag, startPoint x: 157, startPoint y: 91, endPoint x: 9, endPoint y: 97, distance: 148.0
click at [9, 97] on main "hkaniasty@gmail.com Invalid email/password. You don't have permission to access…" at bounding box center [246, 125] width 492 height 219
type input "[EMAIL_ADDRESS][DOMAIN_NAME]"
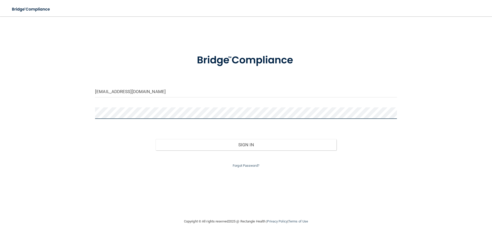
click at [155, 139] on button "Sign In" at bounding box center [245, 144] width 181 height 11
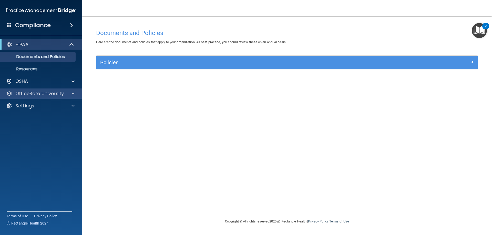
click at [26, 97] on div "OfficeSafe University" at bounding box center [41, 94] width 82 height 10
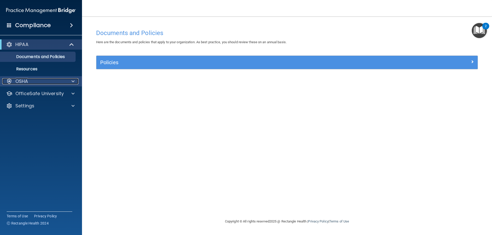
click at [70, 83] on div at bounding box center [72, 81] width 13 height 6
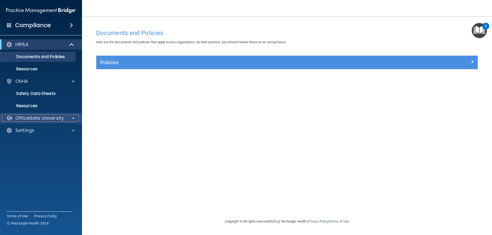
click at [54, 120] on p "OfficeSafe University" at bounding box center [39, 118] width 48 height 6
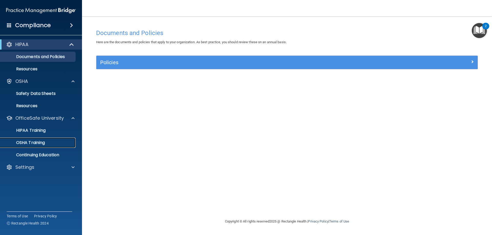
click at [55, 141] on div "OSHA Training" at bounding box center [38, 142] width 70 height 5
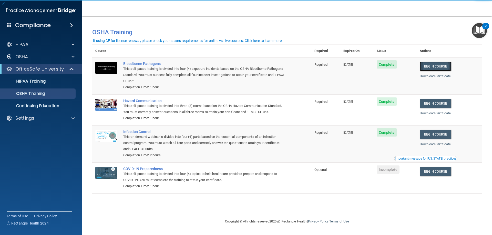
click at [450, 67] on link "Begin Course" at bounding box center [435, 66] width 31 height 9
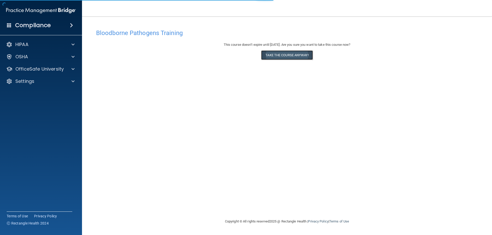
click at [281, 57] on button "Take the course anyway!" at bounding box center [286, 54] width 51 height 9
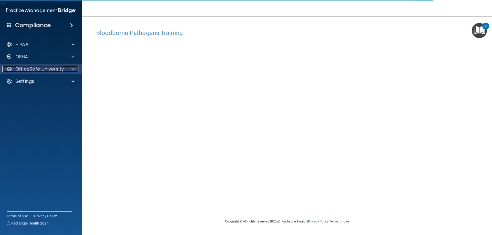
click at [57, 70] on p "OfficeSafe University" at bounding box center [39, 69] width 48 height 6
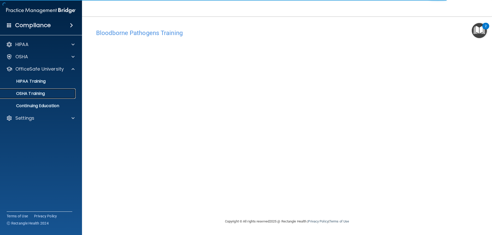
click at [54, 98] on link "OSHA Training" at bounding box center [35, 94] width 81 height 10
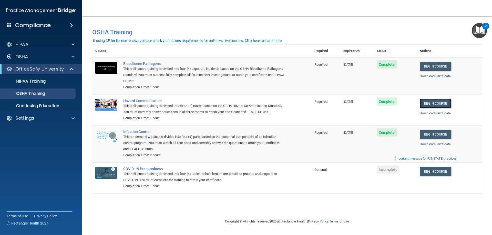
click at [447, 104] on link "Begin Course" at bounding box center [435, 103] width 31 height 9
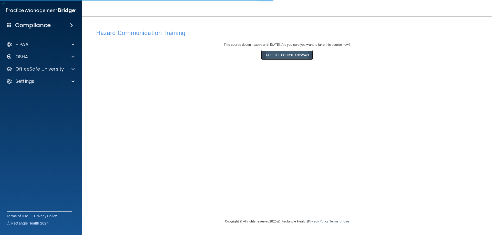
click at [286, 59] on button "Take the course anyway!" at bounding box center [286, 54] width 51 height 9
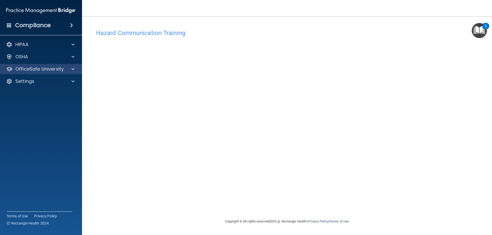
click at [57, 73] on div "OfficeSafe University" at bounding box center [41, 69] width 82 height 10
click at [71, 69] on div at bounding box center [72, 69] width 13 height 6
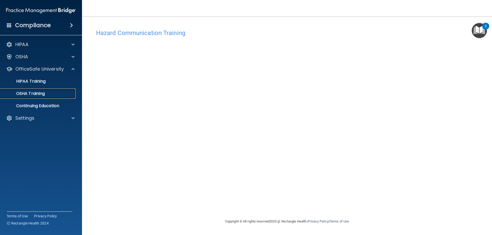
click at [50, 94] on div "OSHA Training" at bounding box center [38, 93] width 70 height 5
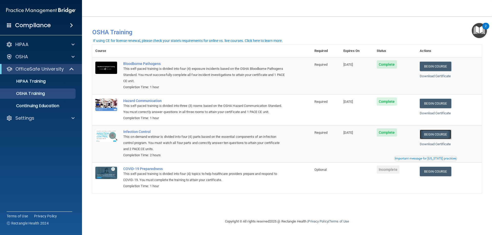
click at [439, 137] on link "Begin Course" at bounding box center [435, 134] width 31 height 9
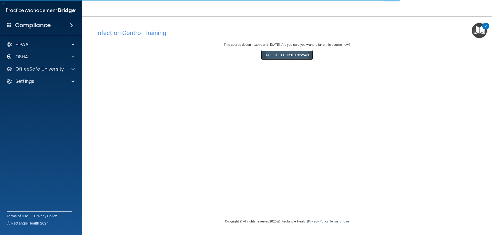
click at [270, 51] on button "Take the course anyway!" at bounding box center [286, 54] width 51 height 9
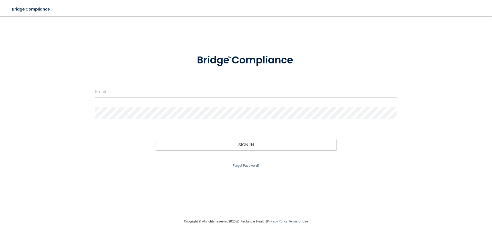
type input "hkaniasty@gmail.com"
click at [142, 89] on input "hkaniasty@gmail.com" at bounding box center [246, 92] width 302 height 12
drag, startPoint x: 174, startPoint y: 95, endPoint x: 68, endPoint y: 89, distance: 106.5
click at [68, 89] on div "hkaniasty@gmail.com Invalid email/password. You don't have permission to access…" at bounding box center [245, 118] width 471 height 192
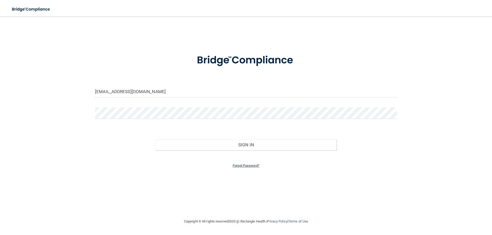
click at [255, 164] on link "Forgot Password?" at bounding box center [246, 166] width 27 height 4
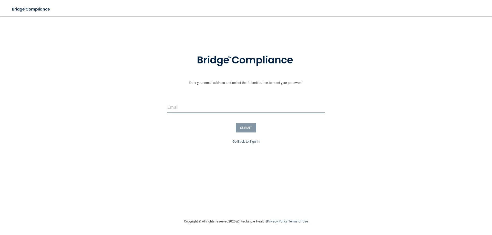
click at [232, 111] on input "email" at bounding box center [245, 108] width 157 height 12
type input "debbiedavis123@icloud.com"
click at [249, 127] on button "SUBMIT" at bounding box center [246, 127] width 21 height 9
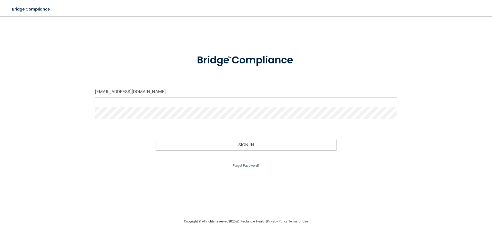
click at [145, 94] on input "hkaniasty@gmail.com" at bounding box center [246, 92] width 302 height 12
drag, startPoint x: 168, startPoint y: 94, endPoint x: 23, endPoint y: 87, distance: 144.6
click at [23, 87] on div "hkaniasty@gmail.com Invalid email/password. You don't have permission to access…" at bounding box center [245, 118] width 471 height 192
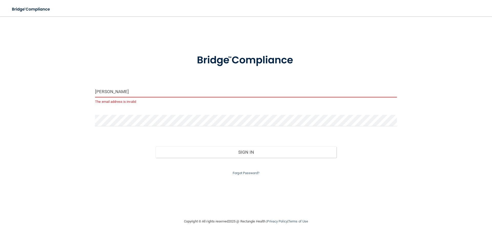
type input "debbiedavis123@icloud.com"
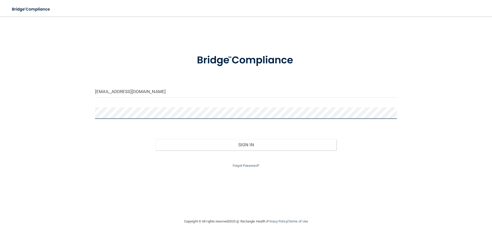
click at [76, 115] on div "debbiedavis123@icloud.com Invalid email/password. You don't have permission to …" at bounding box center [245, 118] width 471 height 192
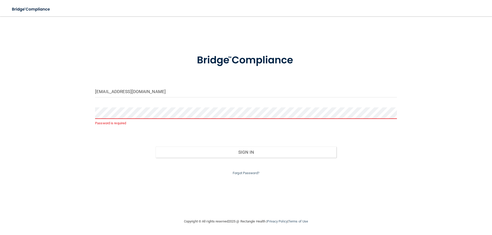
drag, startPoint x: 211, startPoint y: 106, endPoint x: 206, endPoint y: 98, distance: 9.1
click at [210, 105] on form "debbiedavis123@icloud.com Password is required Invalid email/password. You don'…" at bounding box center [246, 111] width 302 height 129
drag, startPoint x: 205, startPoint y: 97, endPoint x: 78, endPoint y: 91, distance: 127.7
click at [78, 91] on div "debbiedavis123@icloud.com Password is required Invalid email/password. You don'…" at bounding box center [245, 118] width 471 height 192
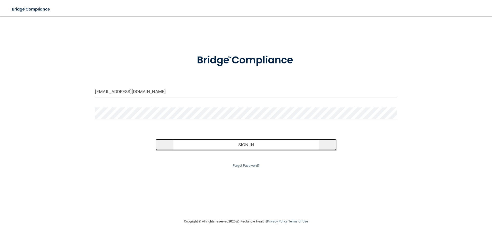
click at [199, 142] on button "Sign In" at bounding box center [245, 144] width 181 height 11
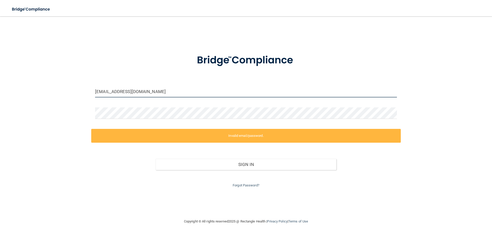
drag, startPoint x: 153, startPoint y: 90, endPoint x: 7, endPoint y: 70, distance: 146.8
click at [7, 70] on main "Jgerhardt12@gmail.com Invalid email/password. You don't have permission to acce…" at bounding box center [246, 125] width 492 height 219
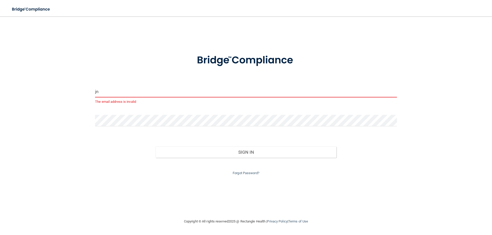
type input "j"
type input "Jgerhardt12@gmail.com"
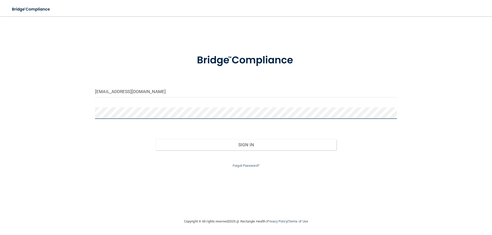
click at [155, 139] on button "Sign In" at bounding box center [245, 144] width 181 height 11
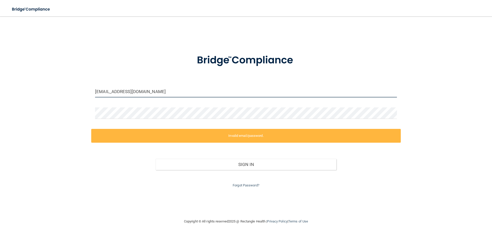
drag, startPoint x: 166, startPoint y: 92, endPoint x: 77, endPoint y: 91, distance: 89.2
click at [70, 92] on div "Jgerhardt12@gmail.com Invalid email/password. You don't have permission to acce…" at bounding box center [245, 118] width 471 height 192
click at [242, 187] on link "Forgot Password?" at bounding box center [246, 186] width 27 height 4
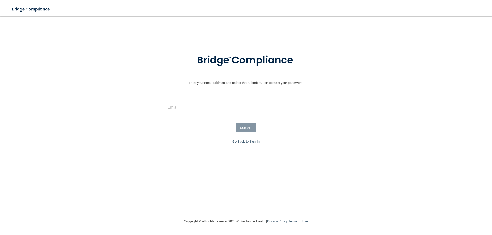
click at [207, 115] on div at bounding box center [245, 109] width 165 height 15
click at [205, 108] on input "email" at bounding box center [245, 108] width 157 height 12
drag, startPoint x: 205, startPoint y: 108, endPoint x: 194, endPoint y: 110, distance: 10.7
click at [194, 110] on input "email" at bounding box center [245, 108] width 157 height 12
paste input "Jgerhardt12@gmail.com"
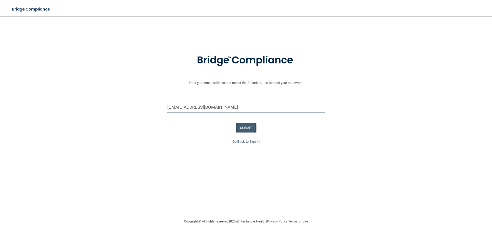
type input "Jgerhardt12@gmail.com"
click at [241, 131] on button "SUBMIT" at bounding box center [246, 127] width 21 height 9
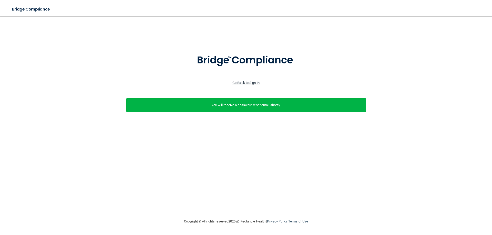
click at [247, 84] on link "Go Back to Sign In" at bounding box center [245, 83] width 27 height 4
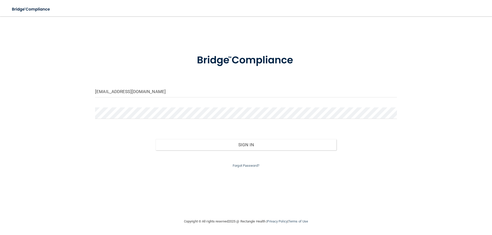
click at [242, 169] on div "Forgot Password?" at bounding box center [245, 160] width 309 height 18
click at [246, 164] on link "Forgot Password?" at bounding box center [246, 166] width 27 height 4
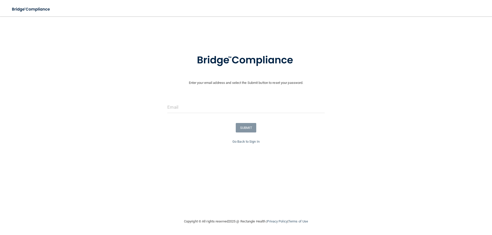
click at [217, 101] on form "Enter your email address and select the Submit button to reset your password. S…" at bounding box center [246, 93] width 487 height 92
click at [215, 105] on input "email" at bounding box center [245, 108] width 157 height 12
type input "d"
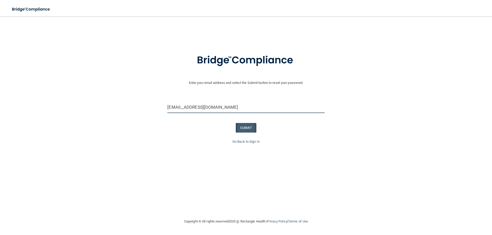
type input "Debbiedavis126@icloud.com"
click at [244, 129] on button "SUBMIT" at bounding box center [246, 127] width 21 height 9
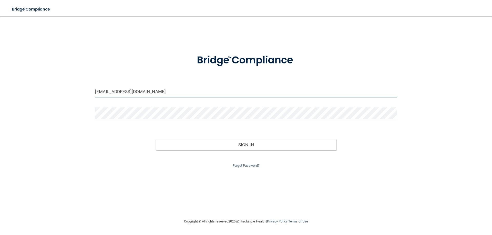
drag, startPoint x: 152, startPoint y: 91, endPoint x: 81, endPoint y: 90, distance: 70.5
click at [81, 90] on div "[EMAIL_ADDRESS][DOMAIN_NAME] Invalid email/password. You don't have permission …" at bounding box center [245, 118] width 471 height 192
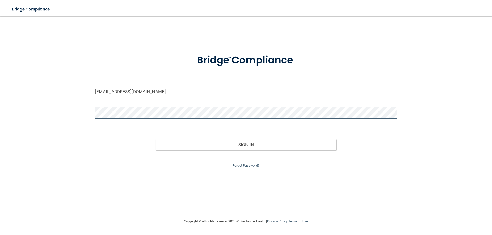
click at [76, 114] on div "[EMAIL_ADDRESS][DOMAIN_NAME] Invalid email/password. You don't have permission …" at bounding box center [245, 118] width 471 height 192
click at [155, 139] on button "Sign In" at bounding box center [245, 144] width 181 height 11
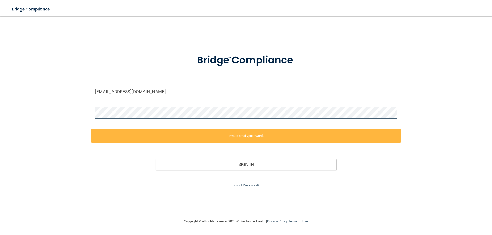
click at [58, 115] on div "[EMAIL_ADDRESS][DOMAIN_NAME] Invalid email/password. You don't have permission …" at bounding box center [245, 118] width 471 height 192
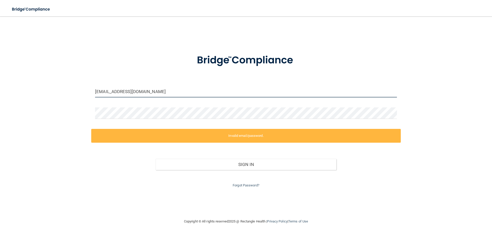
drag, startPoint x: 120, startPoint y: 94, endPoint x: 34, endPoint y: 96, distance: 86.1
click at [34, 95] on div "[EMAIL_ADDRESS][DOMAIN_NAME] Invalid email/password. You don't have permission …" at bounding box center [245, 118] width 471 height 192
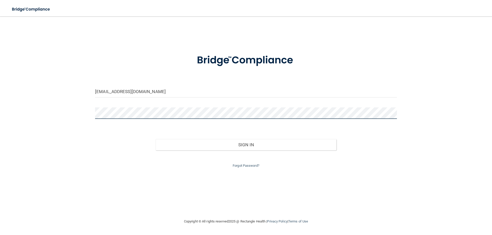
click at [71, 106] on div "[EMAIL_ADDRESS][DOMAIN_NAME] Invalid email/password. You don't have permission …" at bounding box center [245, 118] width 471 height 192
click at [155, 139] on button "Sign In" at bounding box center [245, 144] width 181 height 11
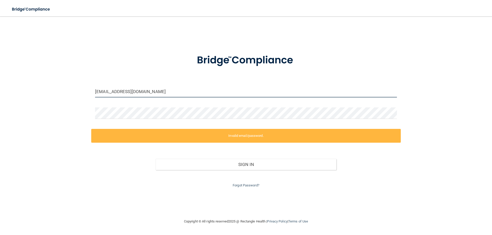
drag, startPoint x: 137, startPoint y: 92, endPoint x: 51, endPoint y: 85, distance: 85.8
click at [51, 85] on div "[EMAIL_ADDRESS][DOMAIN_NAME] Invalid email/password. You don't have permission …" at bounding box center [245, 118] width 471 height 192
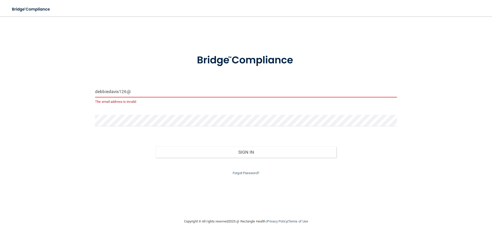
type input "[EMAIL_ADDRESS][DOMAIN_NAME]"
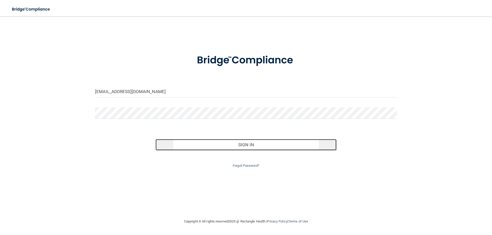
click at [223, 149] on button "Sign In" at bounding box center [245, 144] width 181 height 11
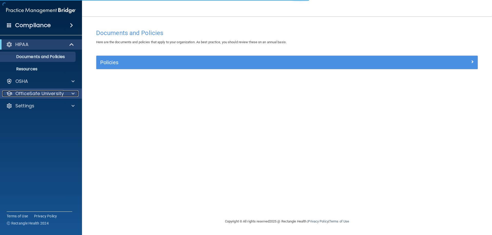
click at [44, 93] on p "OfficeSafe University" at bounding box center [39, 94] width 48 height 6
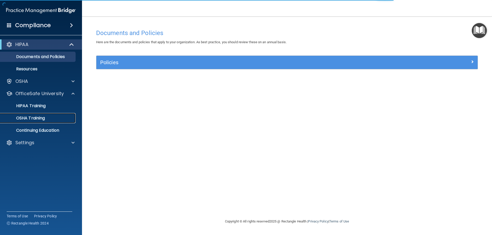
click at [51, 121] on link "OSHA Training" at bounding box center [35, 118] width 81 height 10
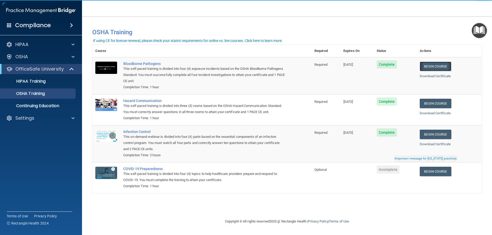
click at [438, 68] on link "Begin Course" at bounding box center [435, 66] width 31 height 9
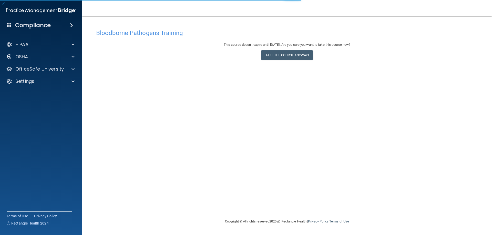
click at [285, 62] on div "This course doesn’t expire until [DATE]. Are you sure you want to take this cou…" at bounding box center [287, 52] width 382 height 21
click at [288, 58] on button "Take the course anyway!" at bounding box center [286, 54] width 51 height 9
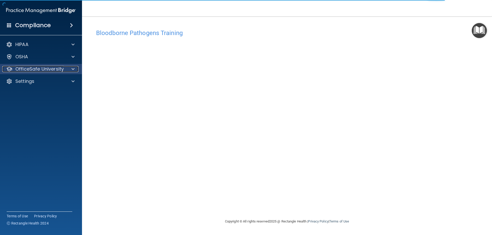
click at [63, 71] on p "OfficeSafe University" at bounding box center [39, 69] width 48 height 6
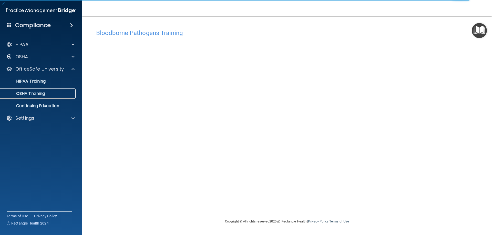
click at [53, 92] on div "OSHA Training" at bounding box center [38, 93] width 70 height 5
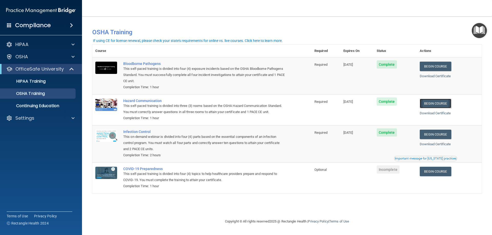
click at [434, 105] on link "Begin Course" at bounding box center [435, 103] width 31 height 9
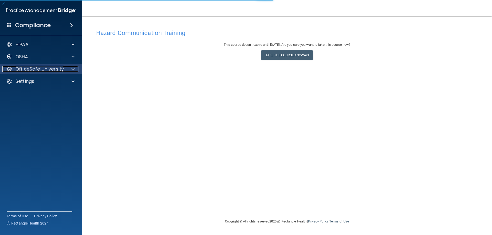
click at [41, 71] on p "OfficeSafe University" at bounding box center [39, 69] width 48 height 6
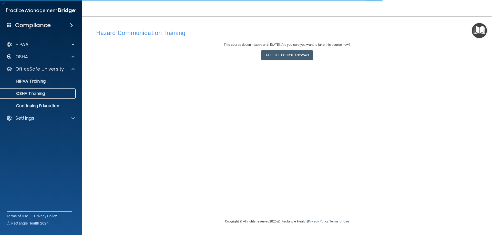
click at [52, 95] on div "OSHA Training" at bounding box center [38, 93] width 70 height 5
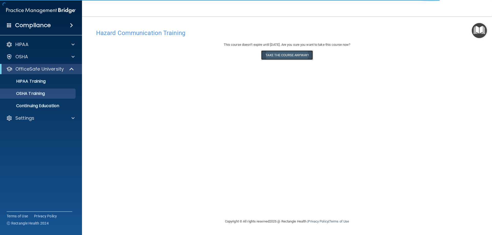
click at [306, 55] on button "Take the course anyway!" at bounding box center [286, 54] width 51 height 9
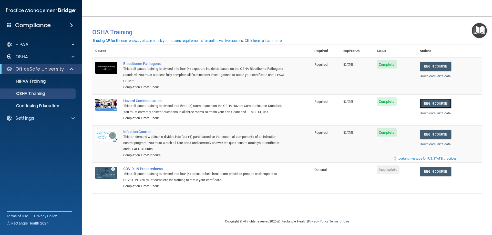
click at [442, 103] on link "Begin Course" at bounding box center [435, 103] width 31 height 9
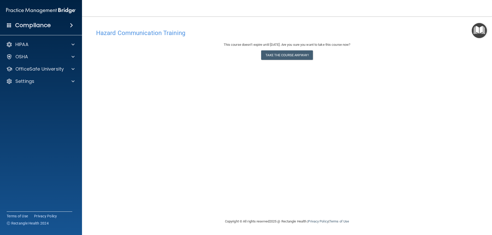
click at [35, 74] on div "HIPAA Documents and Policies Report an Incident Business Associates Emergency P…" at bounding box center [41, 63] width 82 height 53
click at [39, 71] on p "OfficeSafe University" at bounding box center [39, 69] width 48 height 6
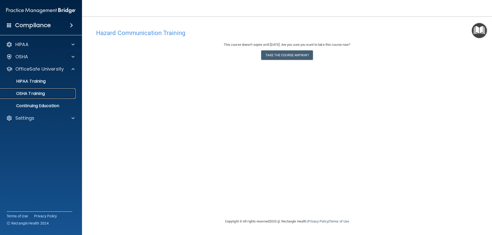
click at [49, 97] on link "OSHA Training" at bounding box center [35, 94] width 81 height 10
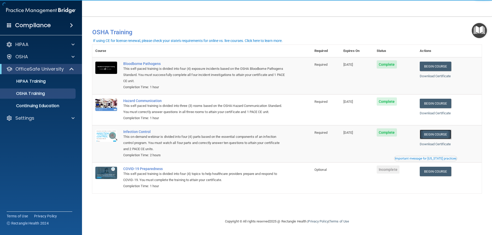
click at [449, 137] on link "Begin Course" at bounding box center [435, 134] width 31 height 9
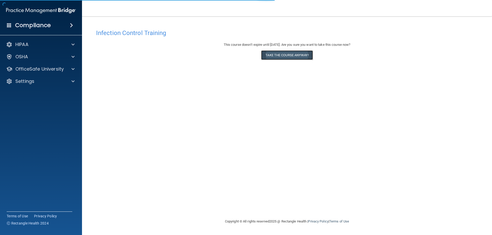
click at [294, 59] on button "Take the course anyway!" at bounding box center [286, 54] width 51 height 9
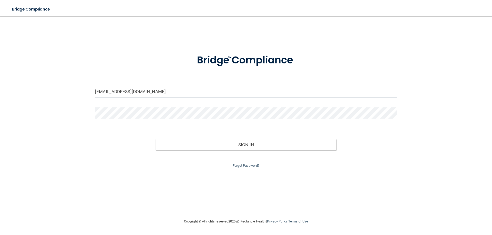
drag, startPoint x: 162, startPoint y: 92, endPoint x: 49, endPoint y: 75, distance: 113.4
click at [51, 75] on div "[EMAIL_ADDRESS][DOMAIN_NAME] Invalid email/password. You don't have permission …" at bounding box center [245, 118] width 471 height 192
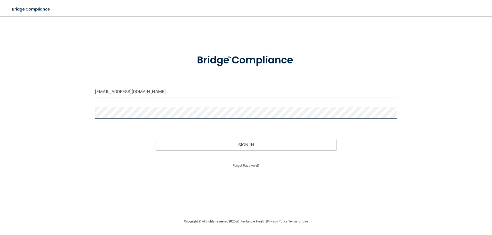
click at [85, 115] on div "[EMAIL_ADDRESS][DOMAIN_NAME] Invalid email/password. You don't have permission …" at bounding box center [245, 118] width 471 height 192
click at [155, 139] on button "Sign In" at bounding box center [245, 144] width 181 height 11
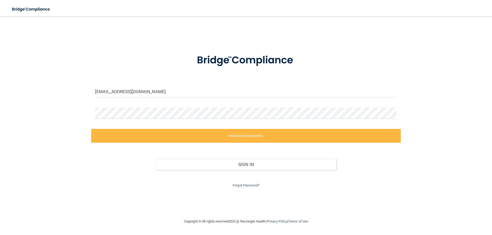
click at [237, 141] on label "Invalid email/password." at bounding box center [245, 136] width 309 height 14
click at [36, 101] on div "[EMAIL_ADDRESS][DOMAIN_NAME] Invalid email/password. You don't have permission …" at bounding box center [245, 118] width 471 height 192
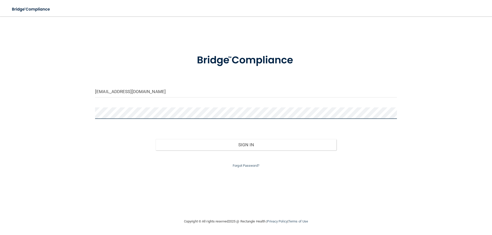
click at [155, 139] on button "Sign In" at bounding box center [245, 144] width 181 height 11
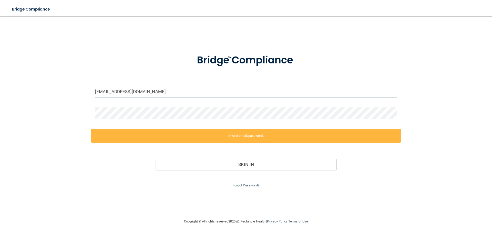
drag, startPoint x: 158, startPoint y: 90, endPoint x: 51, endPoint y: 96, distance: 107.2
click at [51, 96] on div "[EMAIL_ADDRESS][DOMAIN_NAME] Invalid email/password. You don't have permission …" at bounding box center [245, 118] width 471 height 192
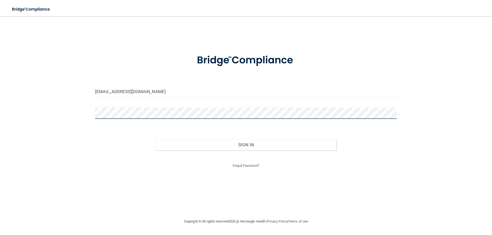
click at [155, 139] on button "Sign In" at bounding box center [245, 144] width 181 height 11
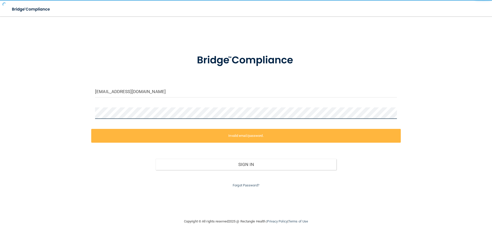
click at [155, 159] on button "Sign In" at bounding box center [245, 164] width 181 height 11
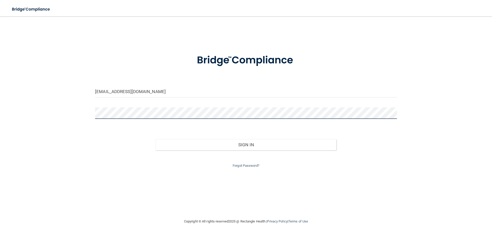
click at [155, 139] on button "Sign In" at bounding box center [245, 144] width 181 height 11
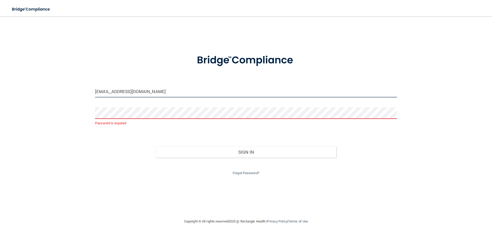
click at [97, 91] on input "[EMAIL_ADDRESS][DOMAIN_NAME]" at bounding box center [246, 92] width 302 height 12
type input "[EMAIL_ADDRESS][DOMAIN_NAME]"
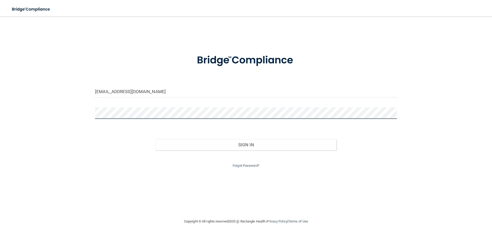
click at [155, 139] on button "Sign In" at bounding box center [245, 144] width 181 height 11
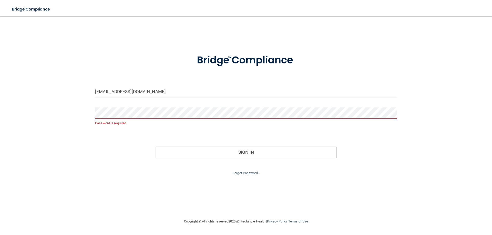
click at [66, 175] on div "[EMAIL_ADDRESS][DOMAIN_NAME] Password is required Invalid email/password. You d…" at bounding box center [245, 118] width 471 height 192
click at [84, 150] on div "[EMAIL_ADDRESS][DOMAIN_NAME] Password is required Invalid email/password. You d…" at bounding box center [245, 118] width 471 height 192
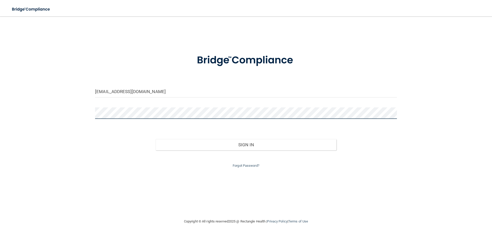
click at [155, 139] on button "Sign In" at bounding box center [245, 144] width 181 height 11
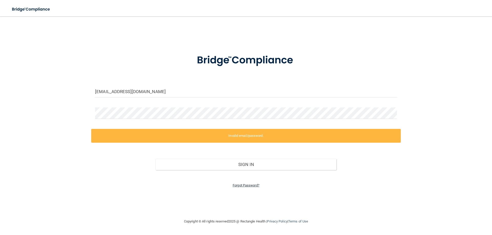
click at [241, 186] on link "Forgot Password?" at bounding box center [246, 186] width 27 height 4
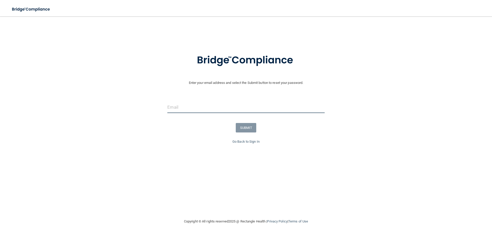
click at [192, 108] on input "email" at bounding box center [245, 108] width 157 height 12
paste input "[EMAIL_ADDRESS][DOMAIN_NAME]"
type input "[EMAIL_ADDRESS][DOMAIN_NAME]"
click at [245, 125] on button "SUBMIT" at bounding box center [246, 127] width 21 height 9
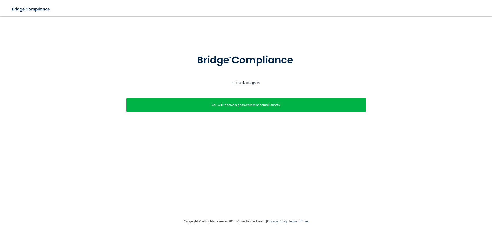
click at [243, 83] on link "Go Back to Sign In" at bounding box center [245, 83] width 27 height 4
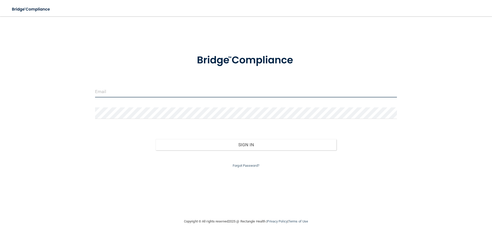
type input "[EMAIL_ADDRESS][DOMAIN_NAME]"
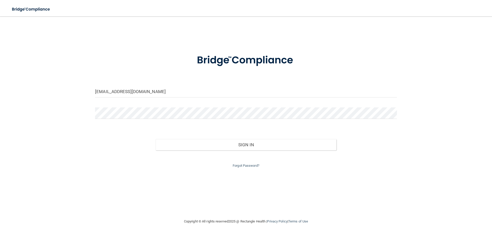
click at [204, 87] on input "[EMAIL_ADDRESS][DOMAIN_NAME]" at bounding box center [246, 92] width 302 height 12
click at [200, 90] on input "[EMAIL_ADDRESS][DOMAIN_NAME]" at bounding box center [246, 92] width 302 height 12
click at [200, 90] on input "hkaniasty@gmail.com" at bounding box center [246, 92] width 302 height 12
type input "[EMAIL_ADDRESS][DOMAIN_NAME]"
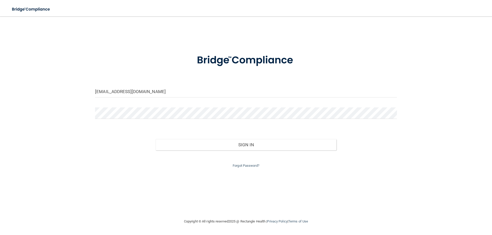
drag, startPoint x: 133, startPoint y: 150, endPoint x: 126, endPoint y: 159, distance: 11.1
click at [126, 159] on div "Forgot Password?" at bounding box center [245, 160] width 309 height 18
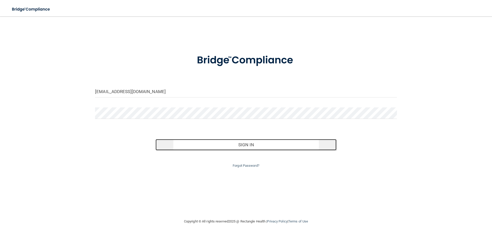
click at [178, 144] on button "Sign In" at bounding box center [245, 144] width 181 height 11
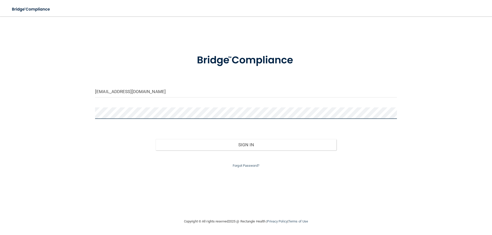
click at [155, 139] on button "Sign In" at bounding box center [245, 144] width 181 height 11
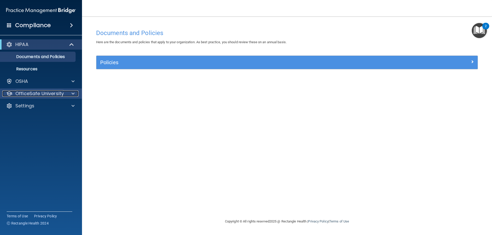
click at [67, 92] on div at bounding box center [72, 94] width 13 height 6
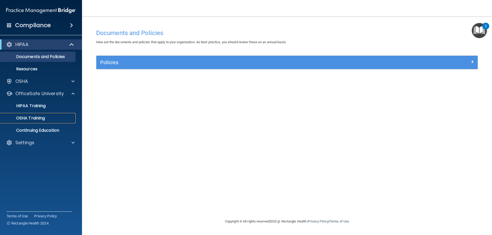
click at [58, 122] on link "OSHA Training" at bounding box center [35, 118] width 81 height 10
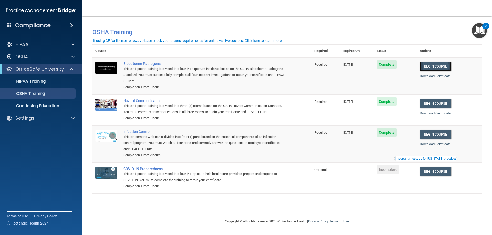
click at [446, 64] on link "Begin Course" at bounding box center [435, 66] width 31 height 9
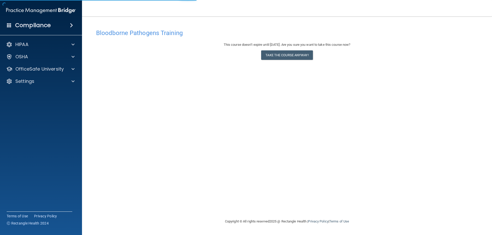
click at [286, 61] on div "This course doesn’t expire until [DATE]. Are you sure you want to take this cou…" at bounding box center [287, 52] width 382 height 21
click at [286, 59] on button "Take the course anyway!" at bounding box center [286, 54] width 51 height 9
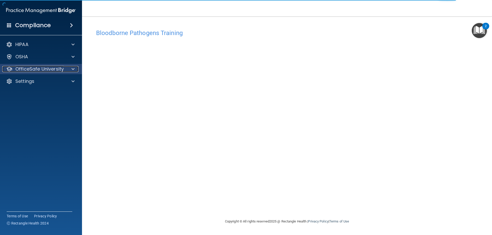
click at [49, 72] on p "OfficeSafe University" at bounding box center [39, 69] width 48 height 6
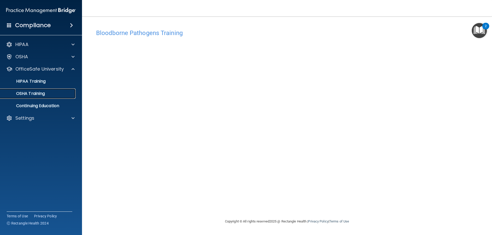
click at [62, 97] on link "OSHA Training" at bounding box center [35, 94] width 81 height 10
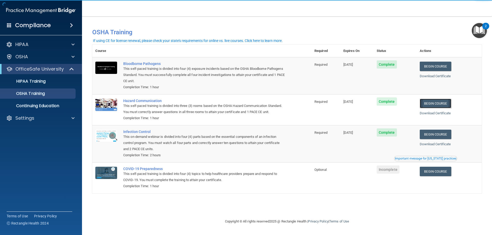
click at [436, 102] on link "Begin Course" at bounding box center [435, 103] width 31 height 9
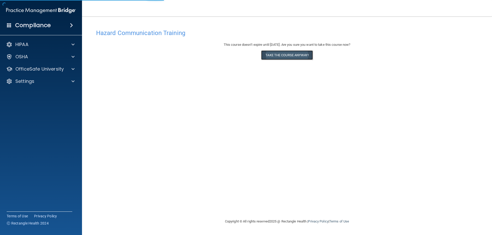
click at [304, 54] on button "Take the course anyway!" at bounding box center [286, 54] width 51 height 9
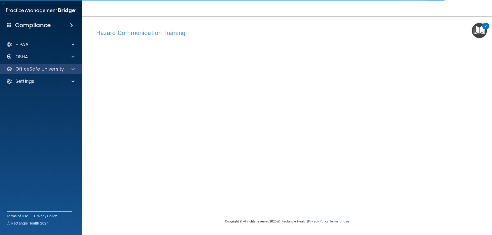
click at [67, 66] on div "OfficeSafe University" at bounding box center [41, 69] width 82 height 10
click at [75, 69] on div at bounding box center [72, 69] width 13 height 6
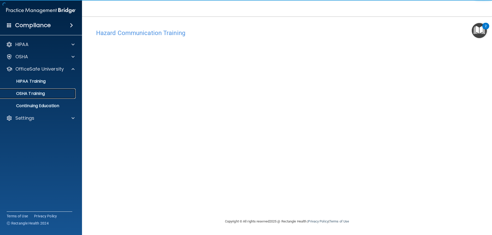
click at [51, 95] on div "OSHA Training" at bounding box center [38, 93] width 70 height 5
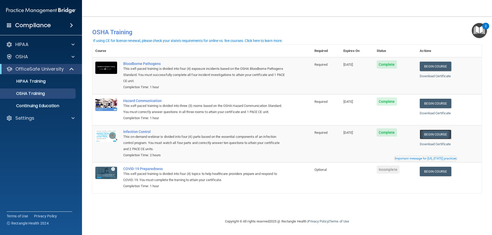
click at [440, 134] on link "Begin Course" at bounding box center [435, 134] width 31 height 9
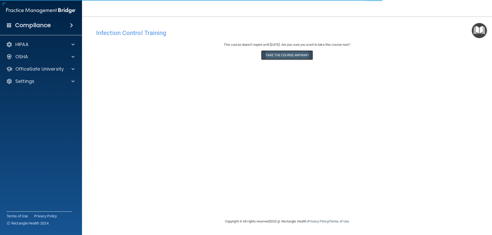
click at [287, 54] on button "Take the course anyway!" at bounding box center [286, 54] width 51 height 9
